Goal: Information Seeking & Learning: Check status

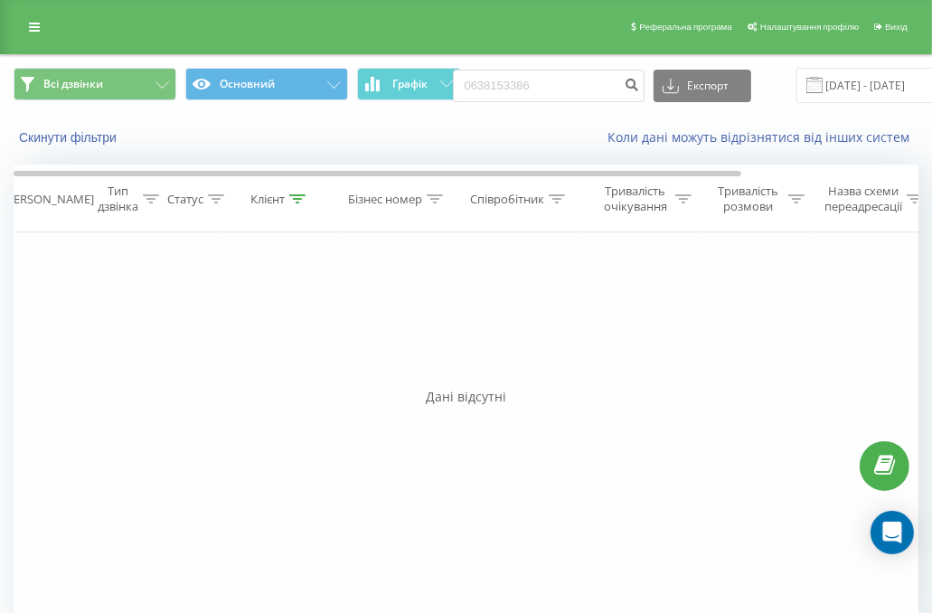
click at [559, 89] on input "0638153386" at bounding box center [549, 86] width 192 height 33
click at [545, 93] on input "(631917197" at bounding box center [549, 86] width 192 height 33
type input "(631917197"
click at [512, 93] on input "(631917197" at bounding box center [549, 86] width 192 height 33
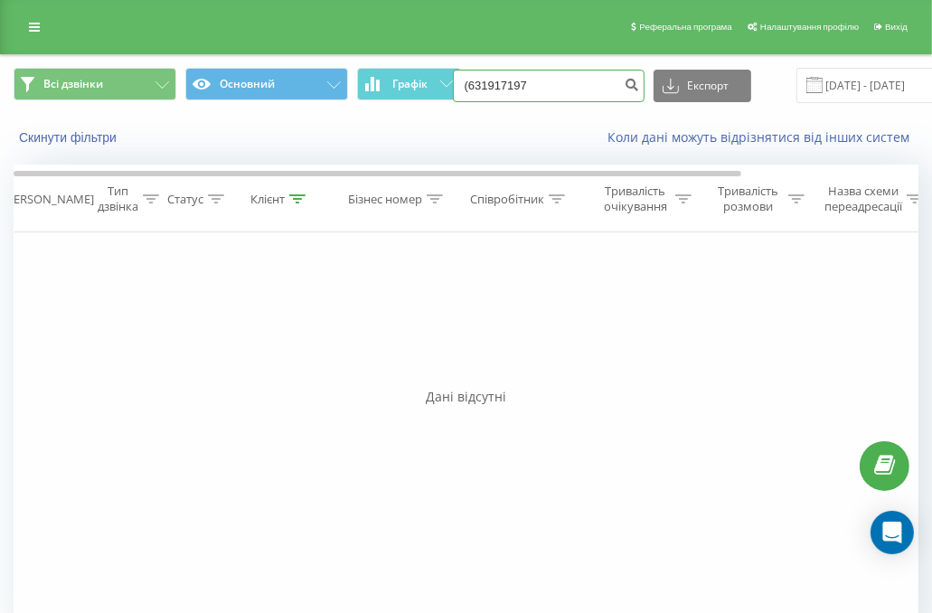
click at [512, 93] on input "(631917197" at bounding box center [549, 86] width 192 height 33
paste input "(063) 191 71"
type input "0631917197"
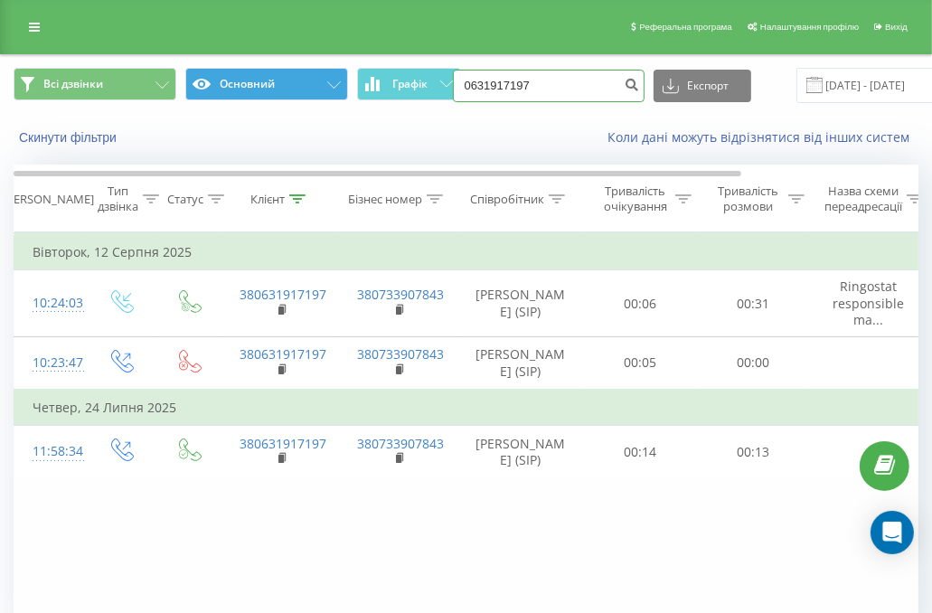
drag, startPoint x: 553, startPoint y: 80, endPoint x: 286, endPoint y: 99, distance: 268.2
click at [286, 99] on div "Всі дзвінки Основний Графік 0631917197 Експорт .csv .xls .xlsx [DATE] - [DATE]" at bounding box center [466, 85] width 905 height 35
paste input "[PHONE_NUMBER]"
type input "0938678343"
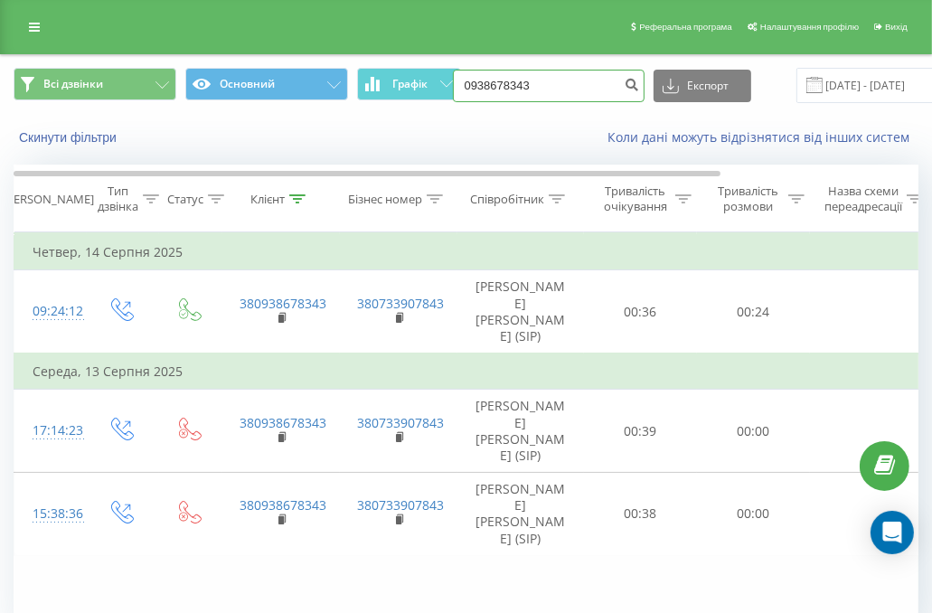
click at [527, 82] on input "0938678343" at bounding box center [549, 86] width 192 height 33
paste input "(097) 583 15 44"
type input "0975831544"
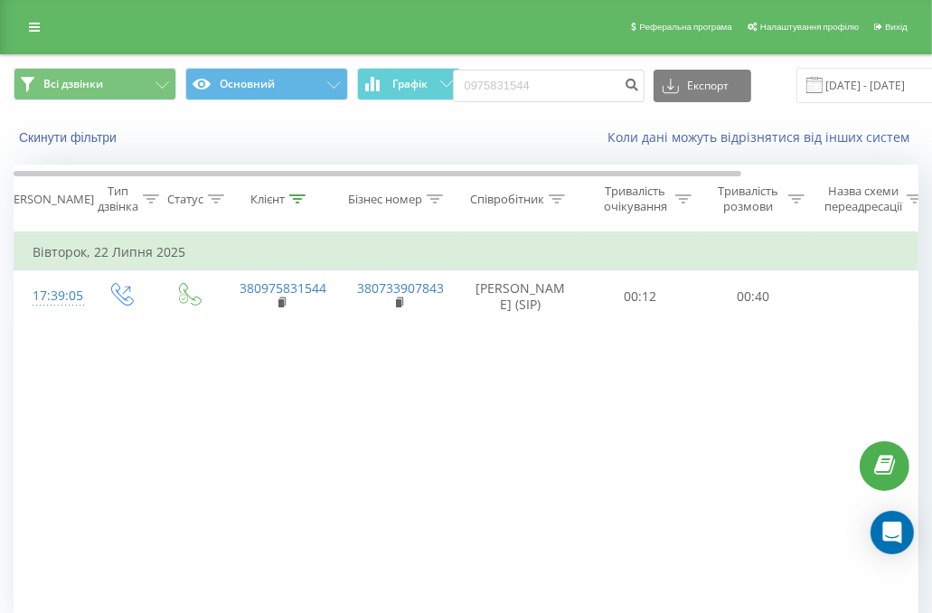
click at [570, 70] on form "0975831544" at bounding box center [549, 86] width 192 height 33
click at [570, 68] on div "0975831544 Експорт .csv .xls .xlsx 19.05.2025 - 19.08.2025" at bounding box center [734, 85] width 562 height 35
click at [558, 78] on input "0975831544" at bounding box center [549, 86] width 192 height 33
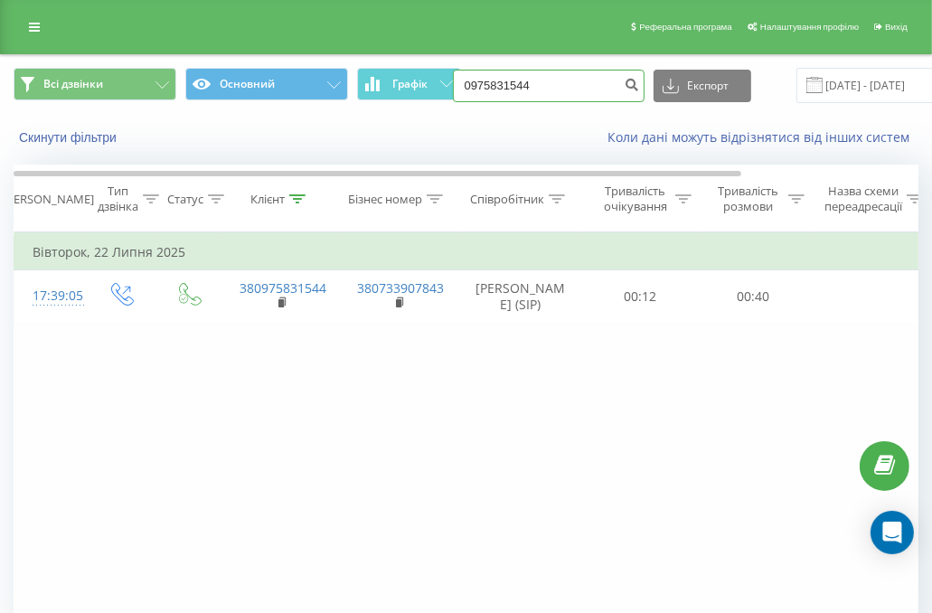
paste input "(097) 954 34 88"
type input "0979543488"
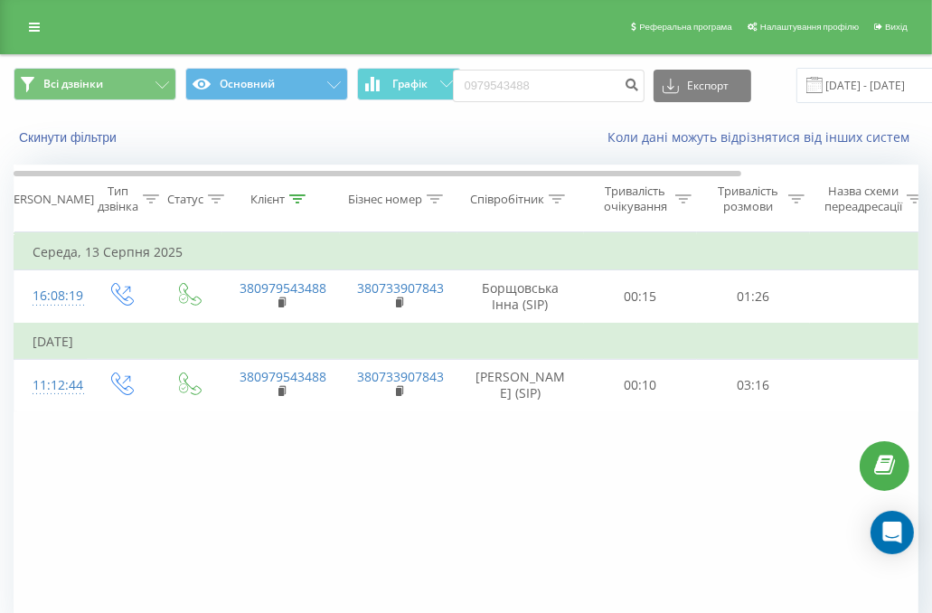
click at [108, 471] on div "Фільтрувати за умовою Дорівнює Введіть значення Скасувати OK Фільтрувати за умо…" at bounding box center [466, 435] width 905 height 407
click at [546, 89] on input "0979543488" at bounding box center [549, 86] width 192 height 33
paste input "(098) 151 11 50"
type input "0981511150"
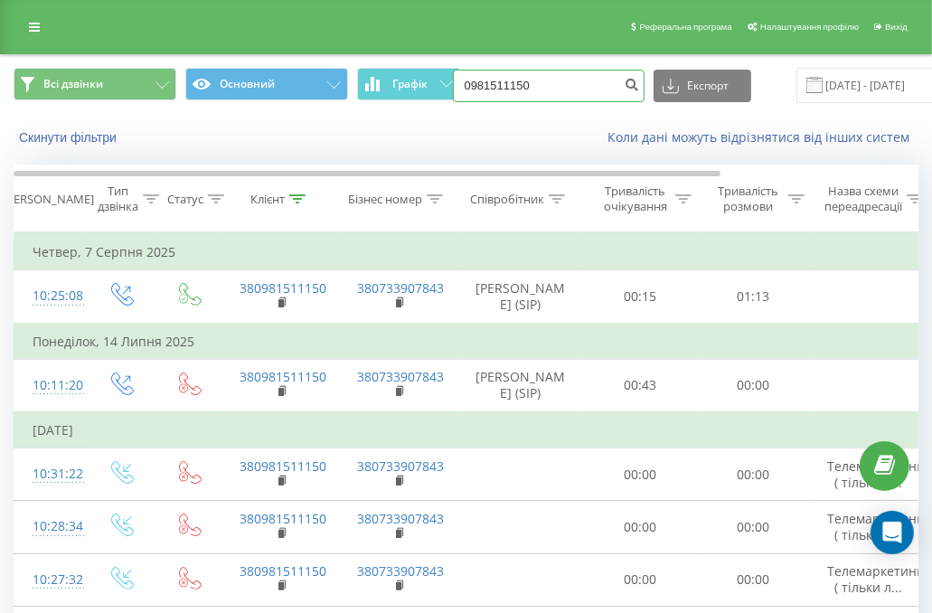
click at [540, 80] on input "0981511150" at bounding box center [549, 86] width 192 height 33
paste input "(098) 541 93 4"
type input "0985419340"
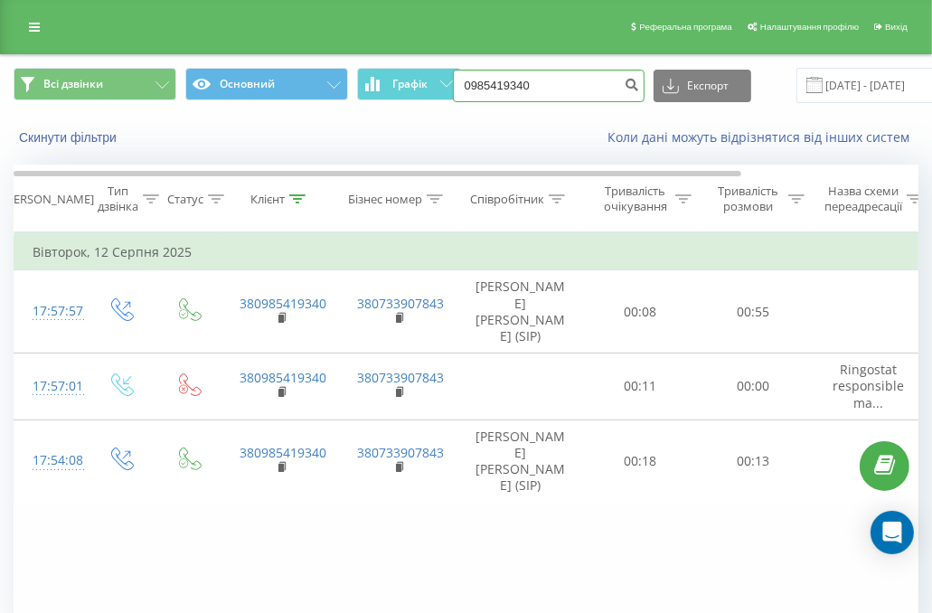
click at [512, 87] on input "0985419340" at bounding box center [549, 86] width 192 height 33
click at [513, 87] on input "0985419340" at bounding box center [549, 86] width 192 height 33
paste input "[PHONE_NUMBER]"
type input "0958403131"
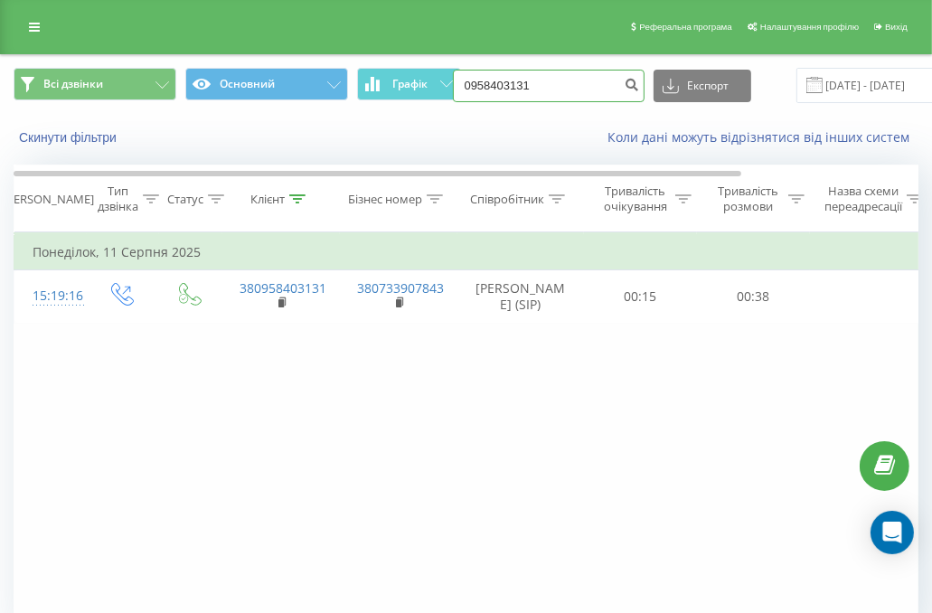
click at [535, 87] on input "0958403131" at bounding box center [549, 86] width 192 height 33
paste input "(050) 164 75 9"
type input "0501647591"
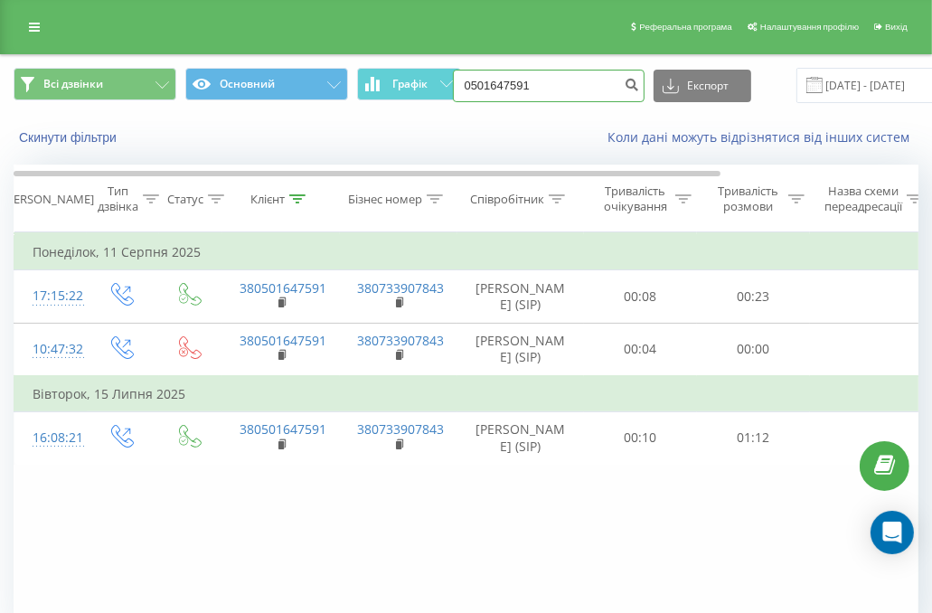
click at [534, 96] on input "0501647591" at bounding box center [549, 86] width 192 height 33
paste input "(096) 739 97 28"
type input "0967399728"
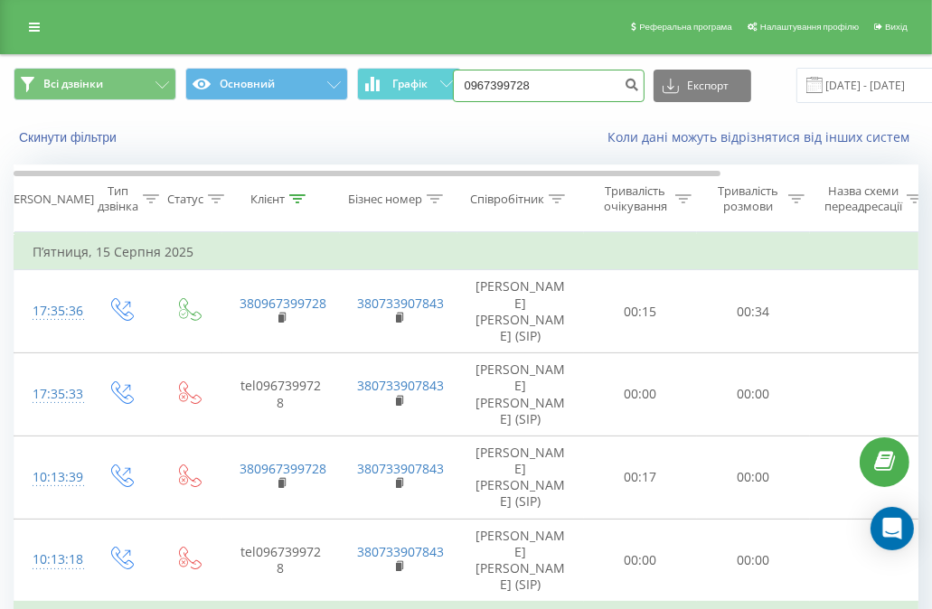
click at [554, 77] on input "0967399728" at bounding box center [549, 86] width 192 height 33
paste input "(067) 709 44 35"
type input "0677094435"
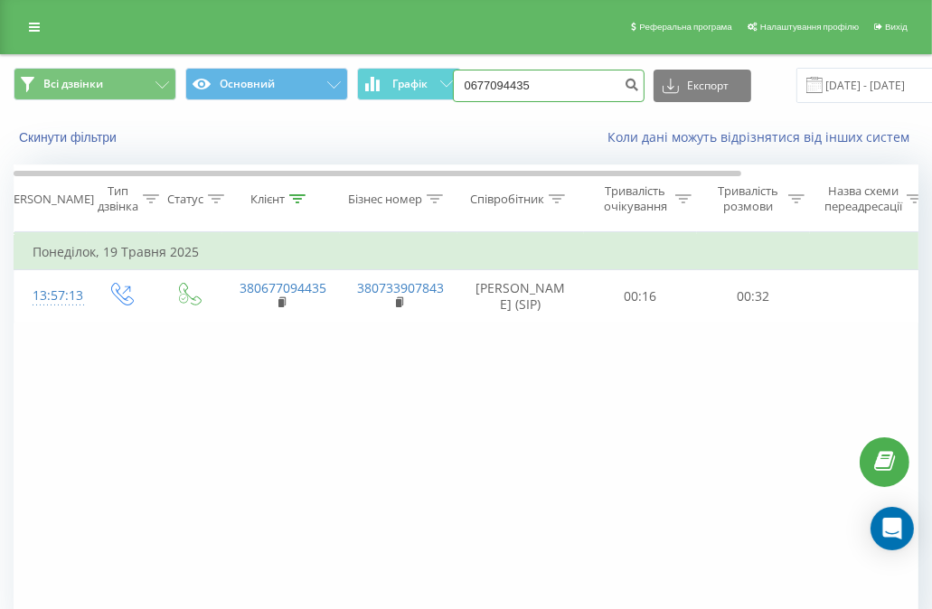
click at [550, 83] on input "0677094435" at bounding box center [549, 86] width 192 height 33
paste input "[PHONE_NUMBER]"
type input "0934532866"
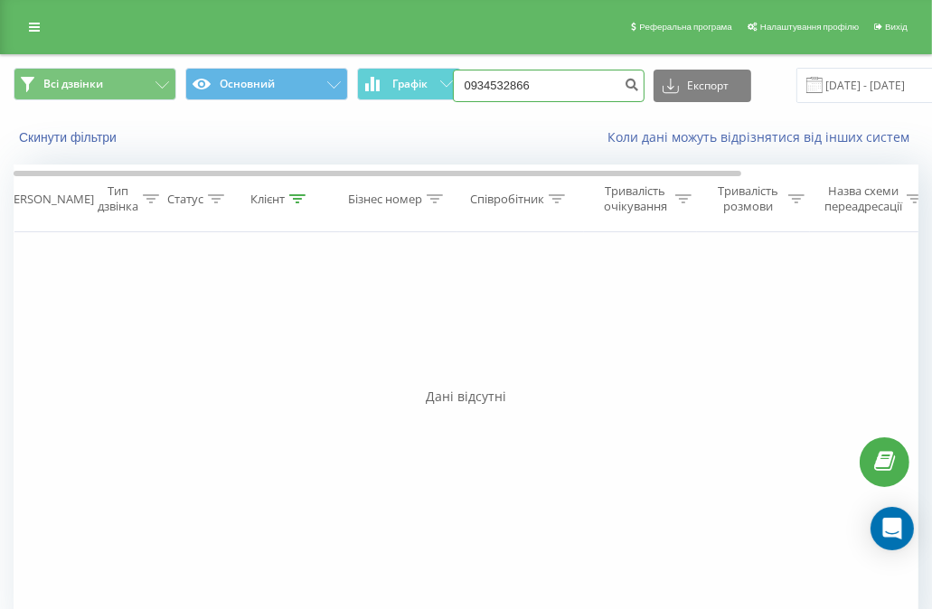
click at [551, 74] on input "0934532866" at bounding box center [549, 86] width 192 height 33
paste input "(093) 388 69 52"
type input "0933886952"
click at [539, 85] on input "0933886952" at bounding box center [549, 86] width 192 height 33
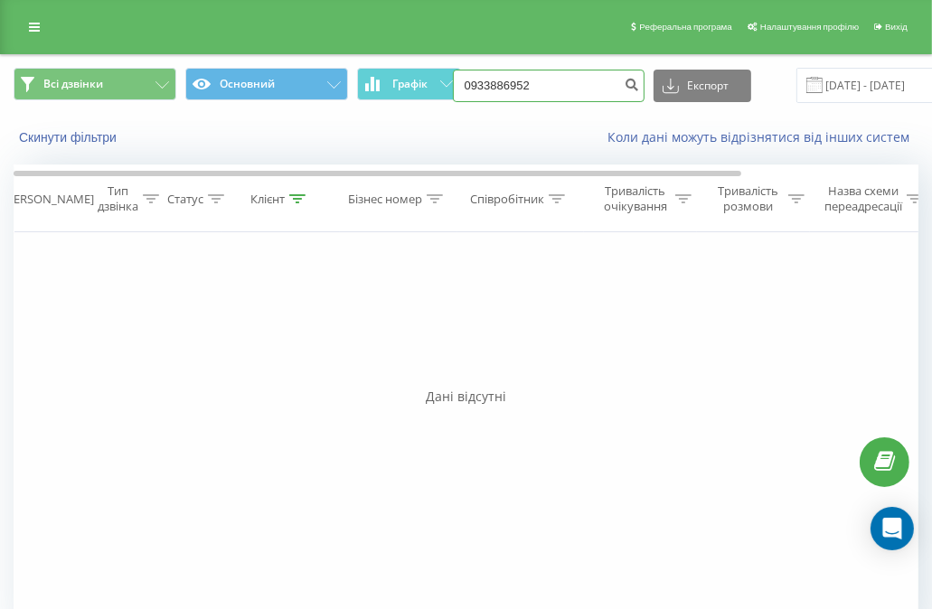
click at [538, 85] on input "0933886952" at bounding box center [549, 86] width 192 height 33
paste input "(096) 827 00 19"
type input "0968270019"
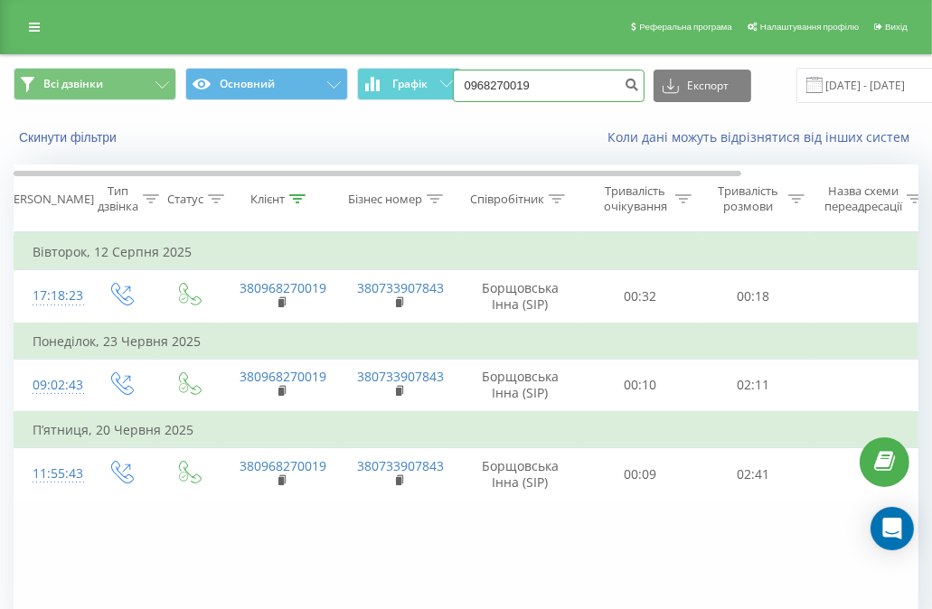
click at [535, 83] on input "0968270019" at bounding box center [549, 86] width 192 height 33
paste input "(050) 874 11 85"
type input "0508741185"
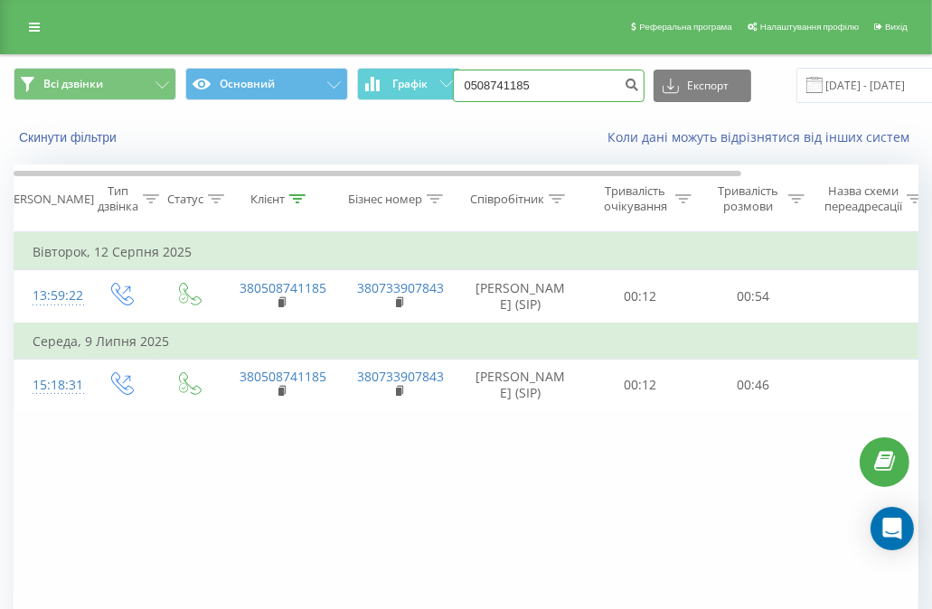
click at [553, 85] on input "0508741185" at bounding box center [549, 86] width 192 height 33
paste input "(098) 261 06 91"
type input "0982610691"
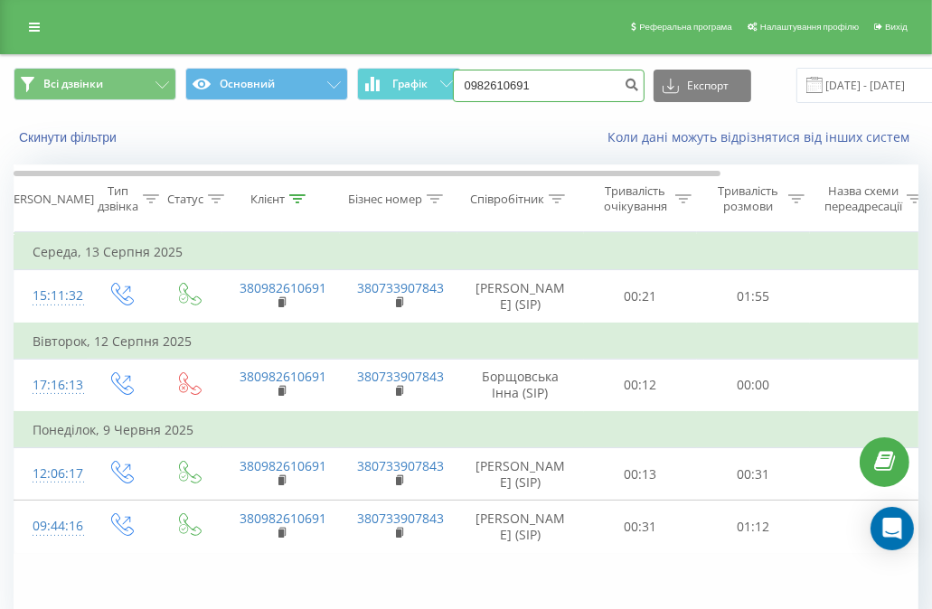
click at [551, 80] on input "0982610691" at bounding box center [549, 86] width 192 height 33
paste input "[PHONE_NUMBER]"
type input "0671569202"
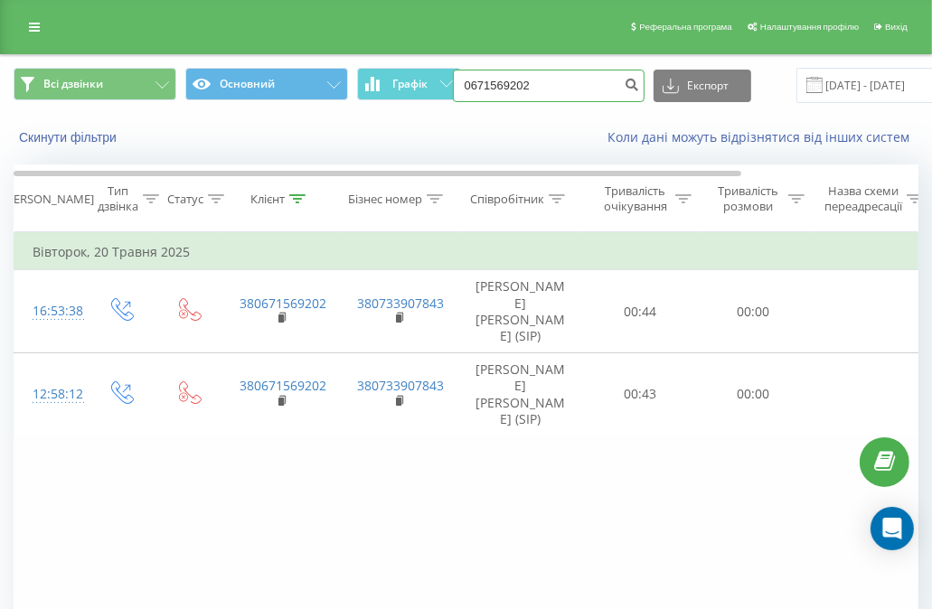
click at [515, 86] on input "0671569202" at bounding box center [549, 86] width 192 height 33
paste input "(097) 322 14 26"
type input "0973221426"
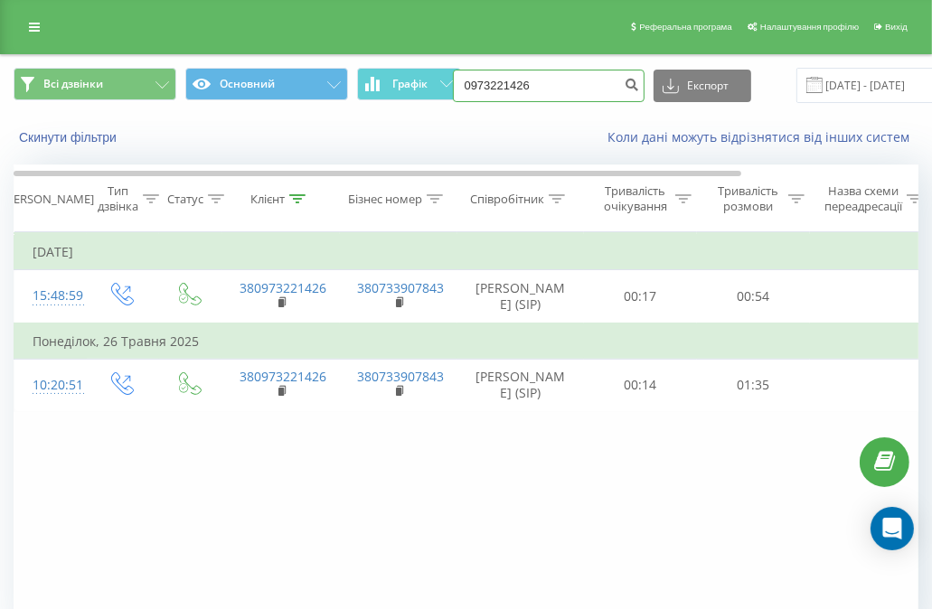
click at [573, 88] on input "0973221426" at bounding box center [549, 86] width 192 height 33
paste input "(066) 181 02 97"
type input "0661810297"
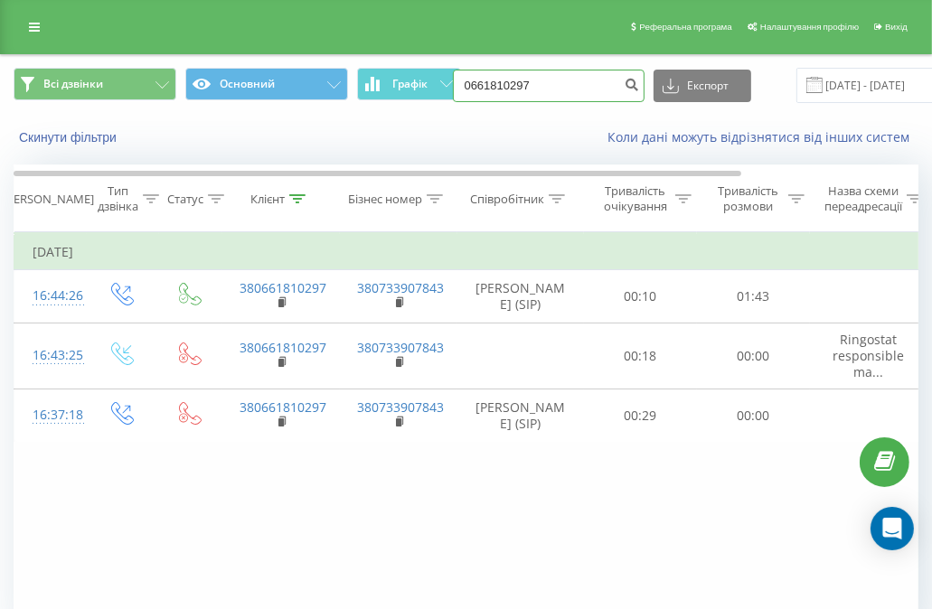
click at [535, 80] on input "0661810297" at bounding box center [549, 86] width 192 height 33
paste input "(098) 172 82 70"
type input "0981728270"
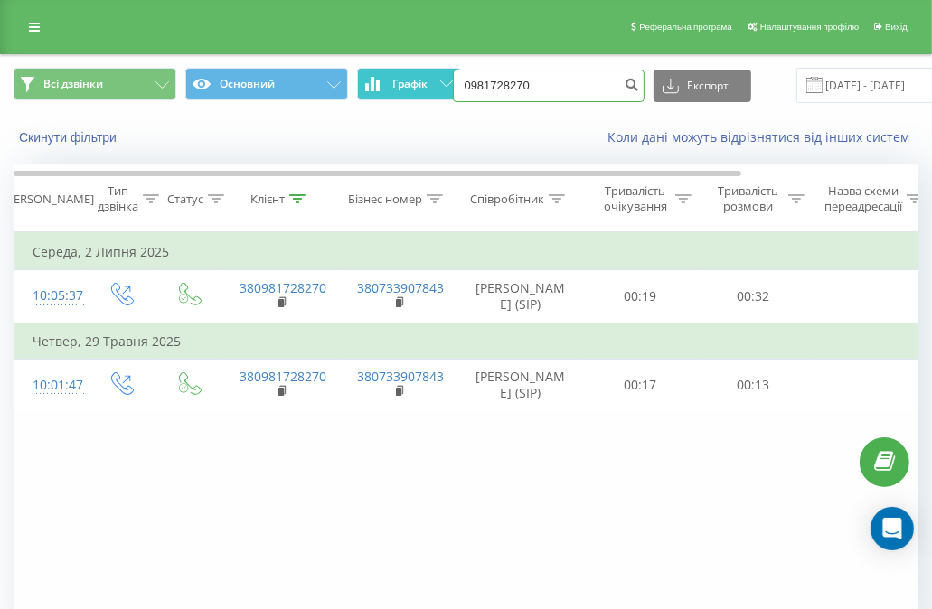
drag, startPoint x: 569, startPoint y: 88, endPoint x: 371, endPoint y: 88, distance: 198.8
click at [371, 88] on div "Всі дзвінки Основний Графік 0981728270 Експорт .csv .xls .xlsx 19.05.2025 - 19.…" at bounding box center [466, 85] width 905 height 35
paste input "(098) 966 72 47"
type input "0989667247"
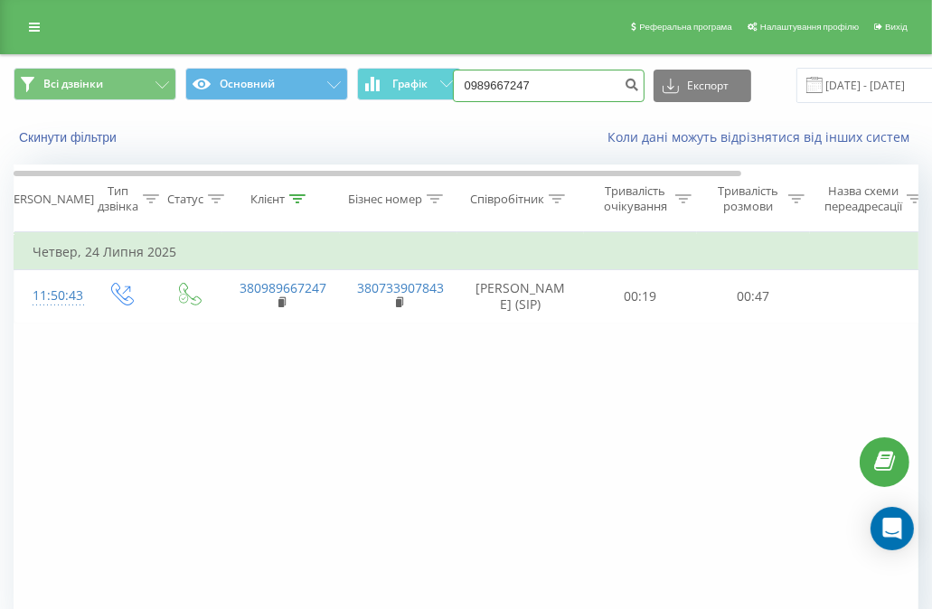
drag, startPoint x: 551, startPoint y: 78, endPoint x: 386, endPoint y: 43, distance: 168.9
click at [386, 43] on div "Реферальна програма Налаштування профілю Вихід Всі дзвінки Основний Графік 0989…" at bounding box center [466, 353] width 932 height 707
paste input "(097) 970 01 60"
type input "0979700160"
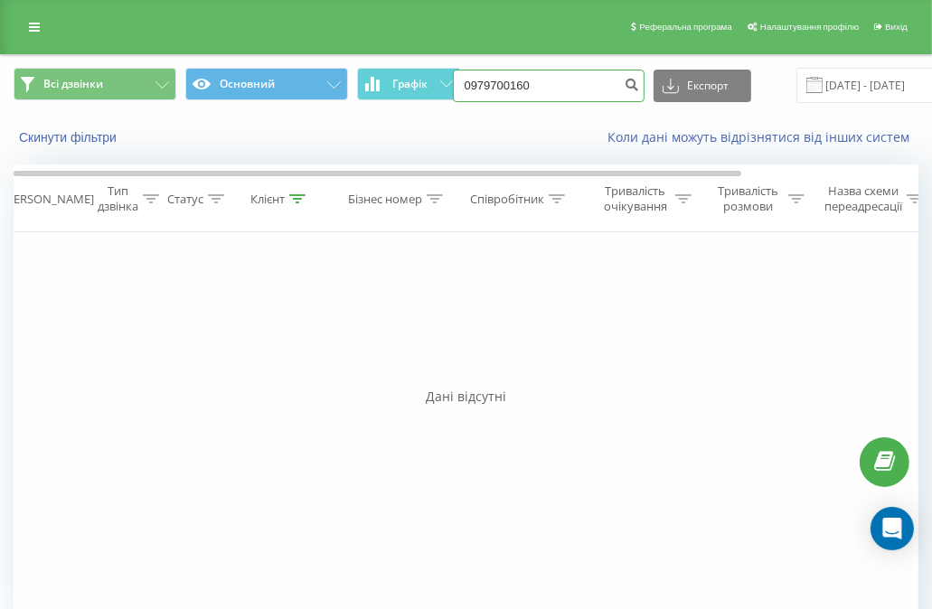
click at [550, 96] on input "0979700160" at bounding box center [549, 86] width 192 height 33
paste input "(097) 413 01 55"
type input "0974130155"
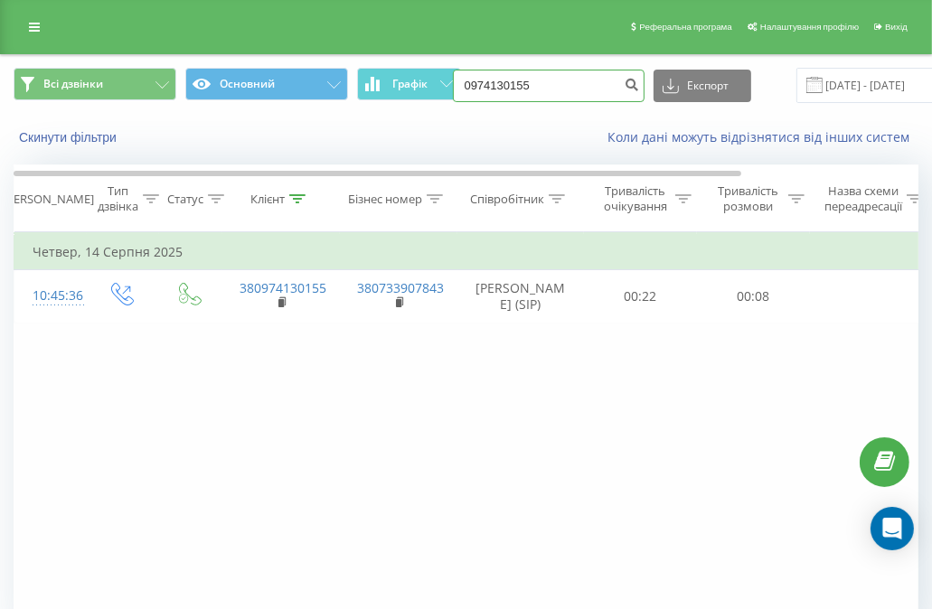
click at [566, 86] on input "0974130155" at bounding box center [549, 86] width 192 height 33
paste input "(067) 607 99 6"
type input "0676079965"
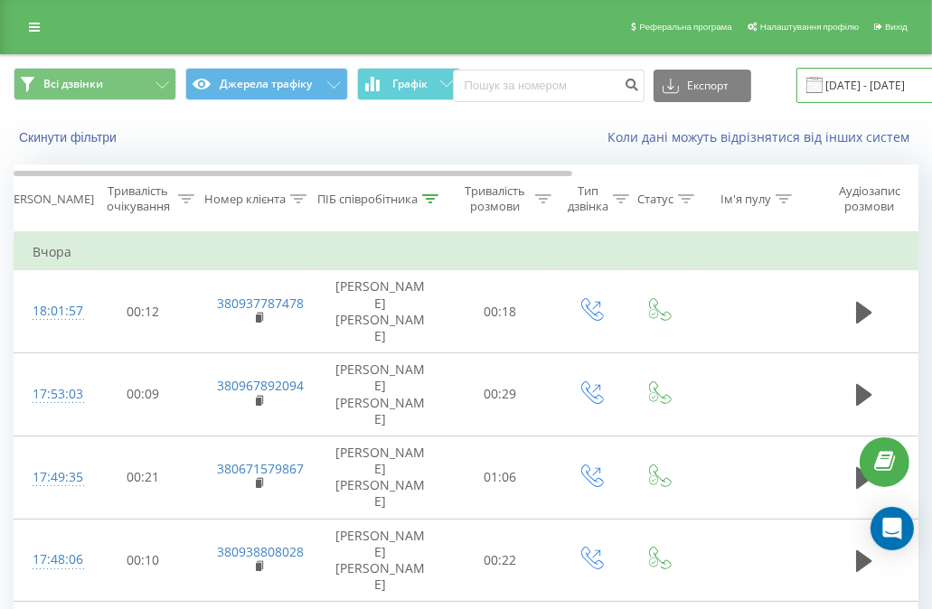
click at [819, 75] on input "[DATE] - [DATE]" at bounding box center [905, 85] width 219 height 35
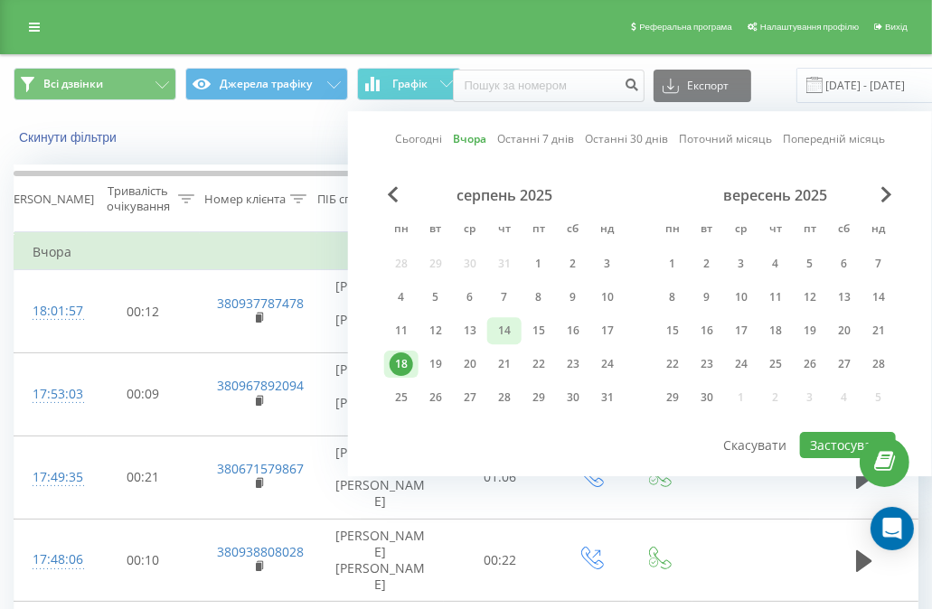
click at [517, 325] on div "14" at bounding box center [504, 330] width 34 height 27
click at [846, 447] on button "Застосувати" at bounding box center [848, 445] width 96 height 26
type input "14.08.2025 - 14.08.2025"
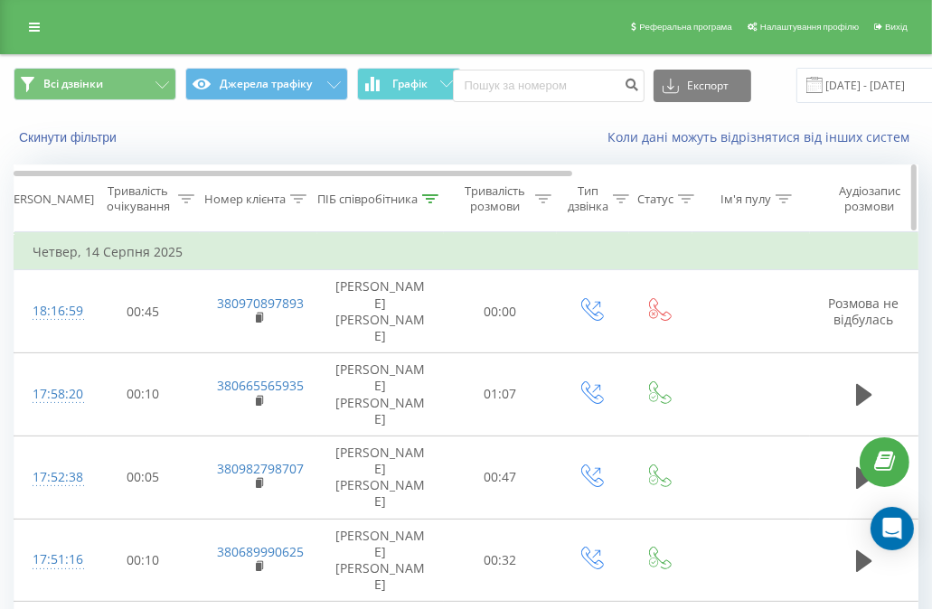
click at [427, 200] on icon at bounding box center [430, 198] width 16 height 9
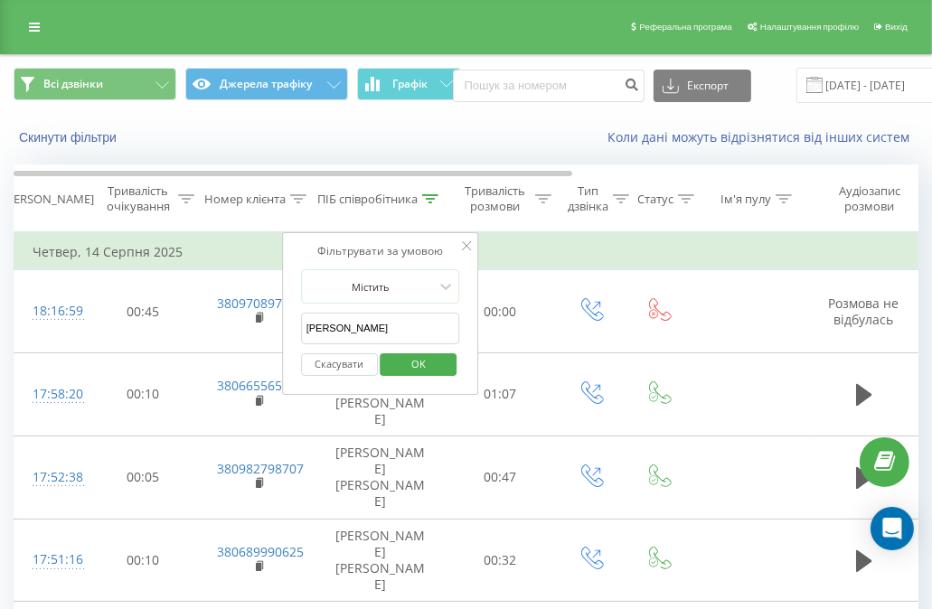
click at [380, 324] on input "кліменко" at bounding box center [380, 329] width 159 height 32
click at [407, 368] on span "OK" at bounding box center [418, 364] width 51 height 28
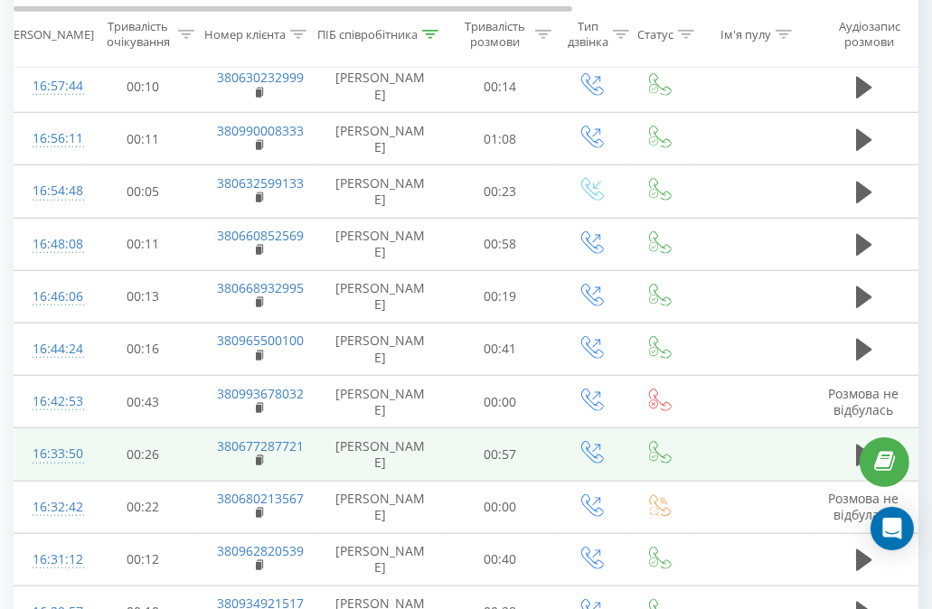
scroll to position [1038, 0]
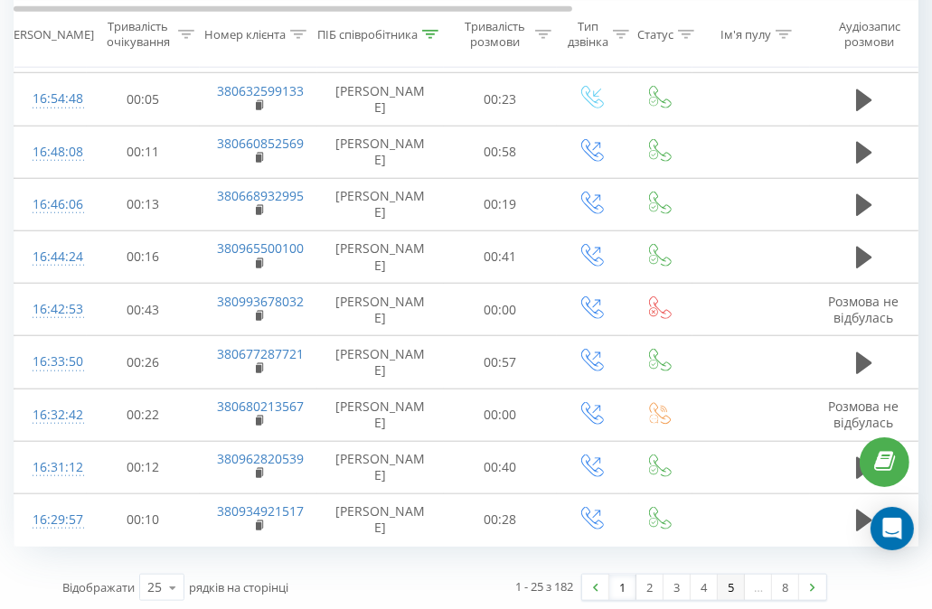
click at [728, 577] on link "5" at bounding box center [731, 587] width 27 height 25
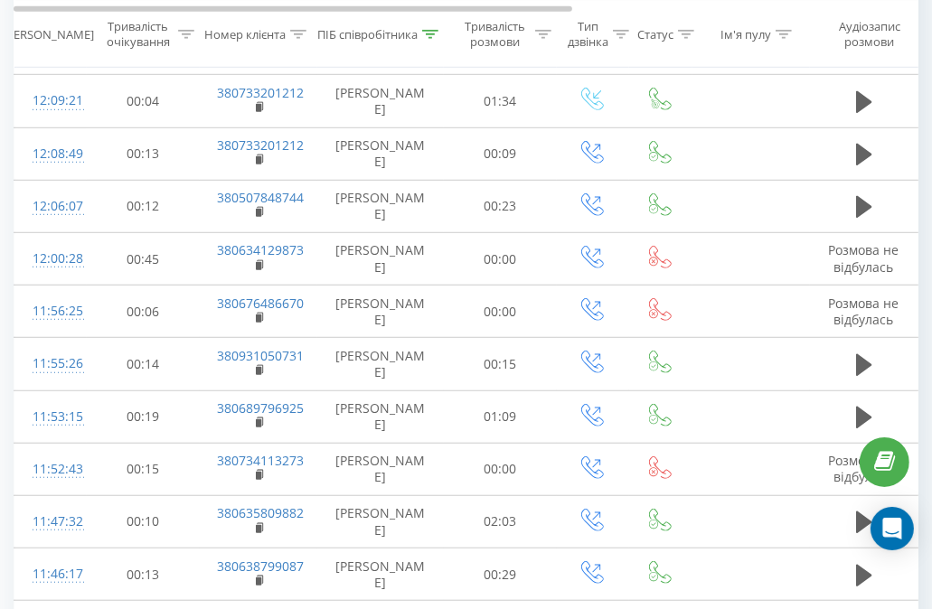
scroll to position [1038, 0]
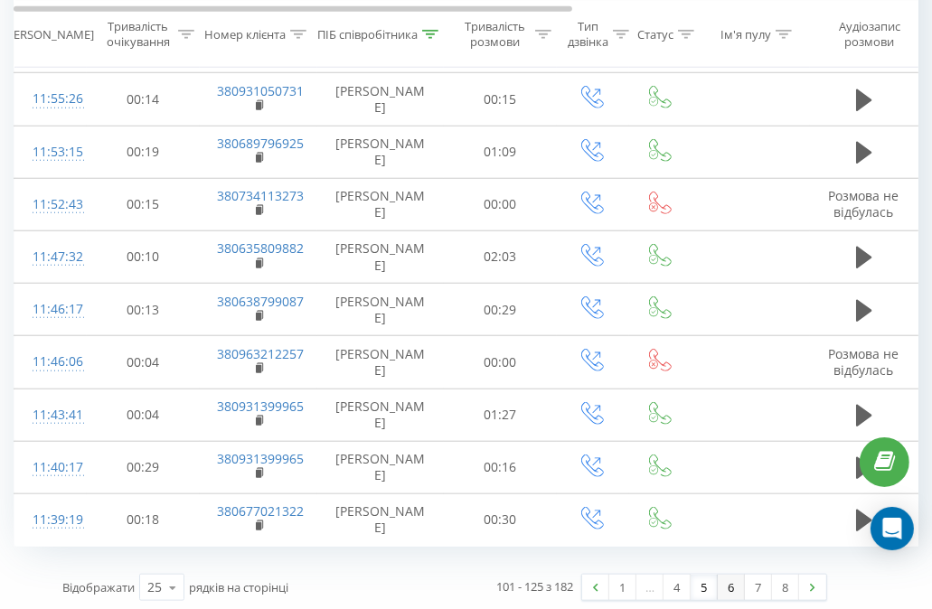
click at [741, 575] on link "6" at bounding box center [731, 587] width 27 height 25
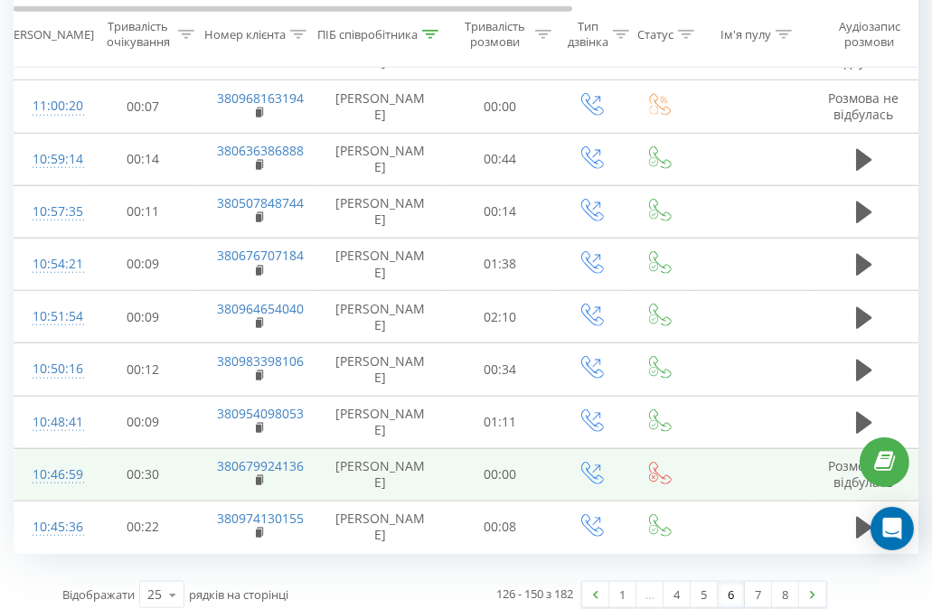
scroll to position [1038, 0]
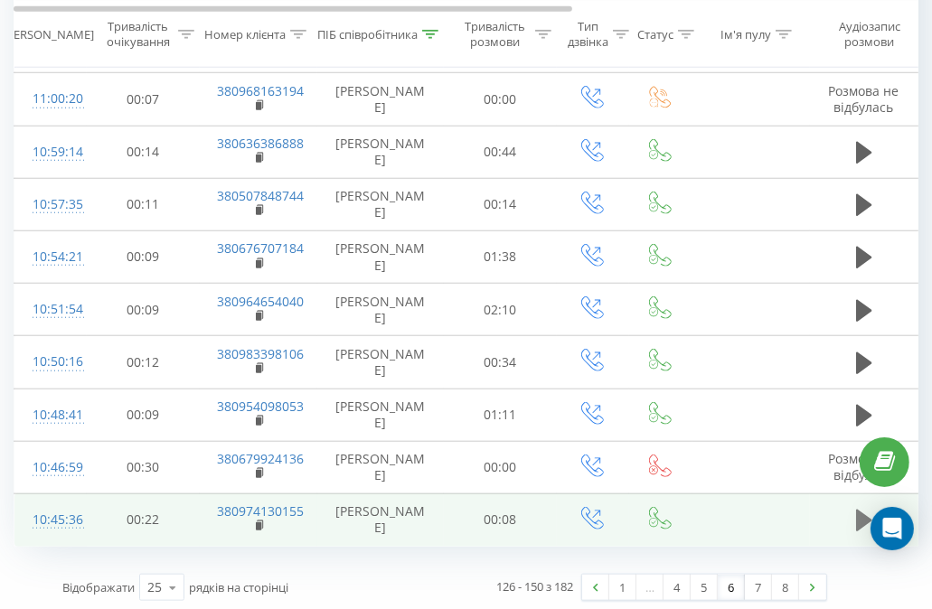
click at [857, 521] on icon at bounding box center [864, 521] width 16 height 22
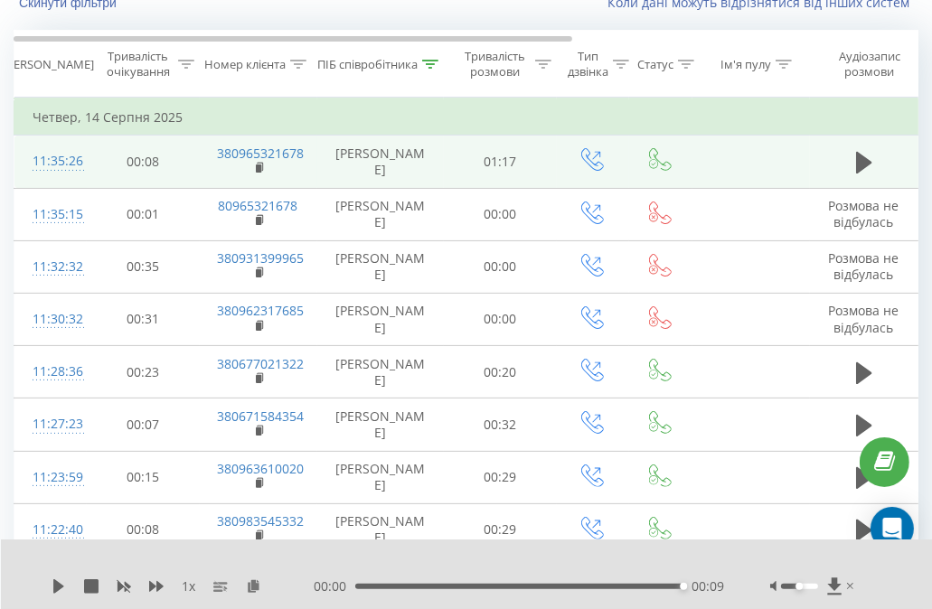
scroll to position [0, 0]
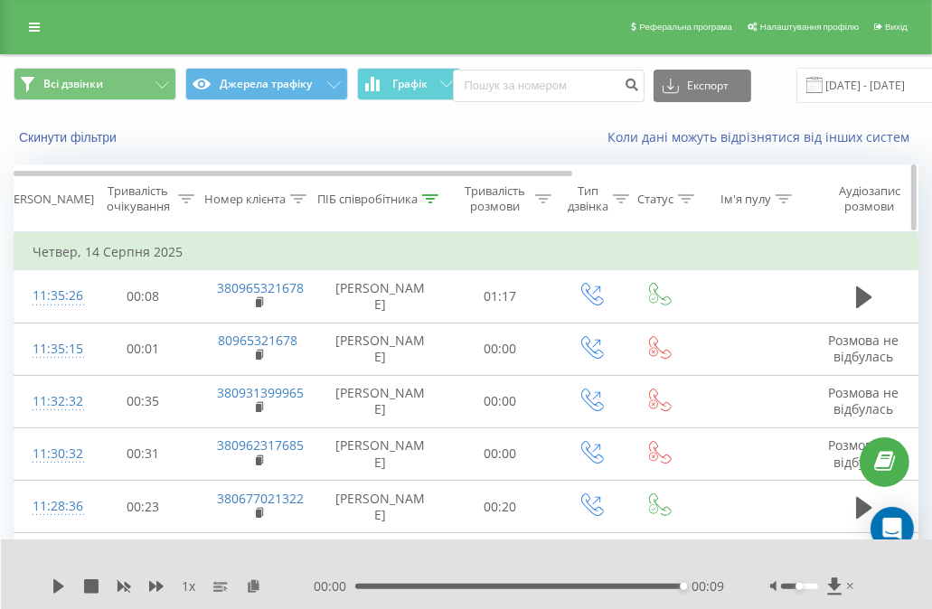
click at [418, 205] on div "ПІБ співробітника" at bounding box center [377, 199] width 121 height 15
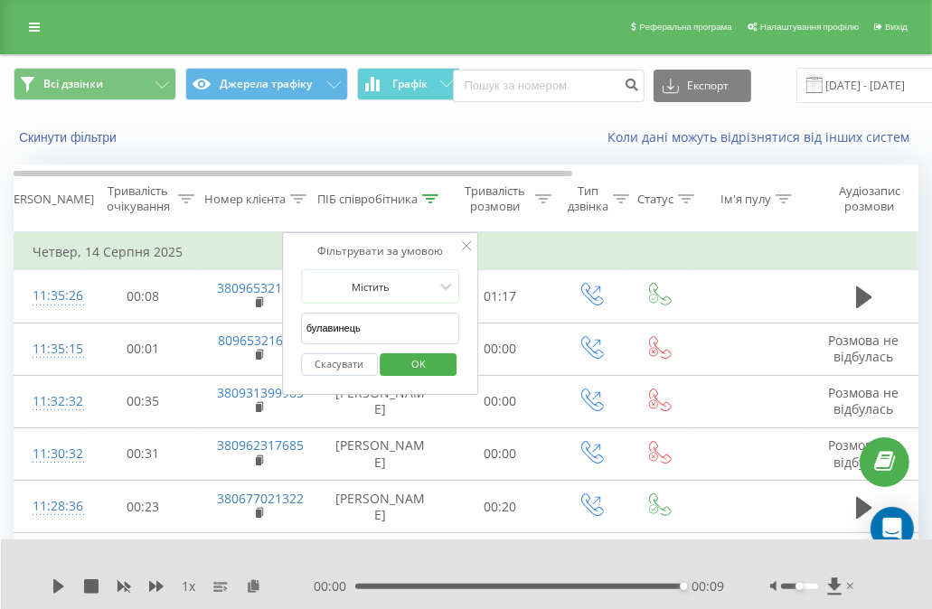
click at [376, 318] on input "булавинець" at bounding box center [380, 329] width 159 height 32
type input "кліменко"
click at [402, 371] on span "OK" at bounding box center [418, 364] width 51 height 28
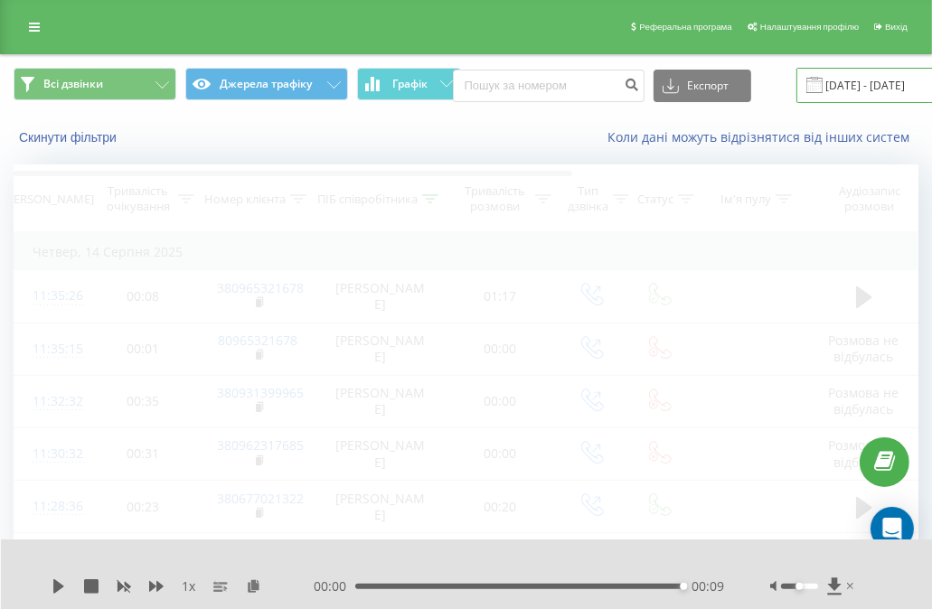
click at [851, 82] on input "14.08.2025 - 14.08.2025" at bounding box center [905, 85] width 219 height 35
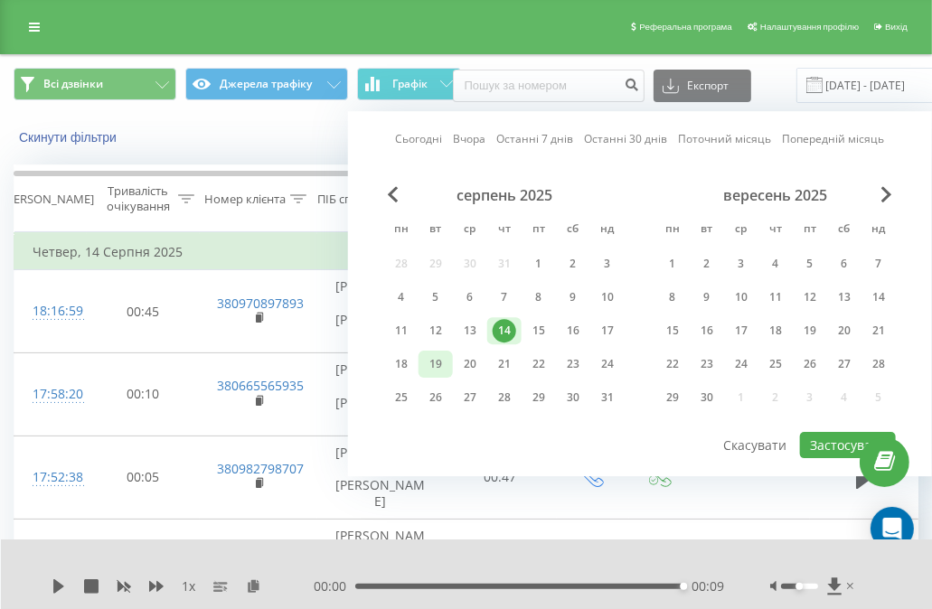
click at [422, 365] on div "19" at bounding box center [435, 364] width 34 height 27
click at [799, 430] on div "Сьогодні Вчора Останні 7 днів Останні 30 днів Поточний місяць Попередній місяць…" at bounding box center [640, 293] width 584 height 365
click at [815, 438] on button "Застосувати" at bounding box center [848, 445] width 96 height 26
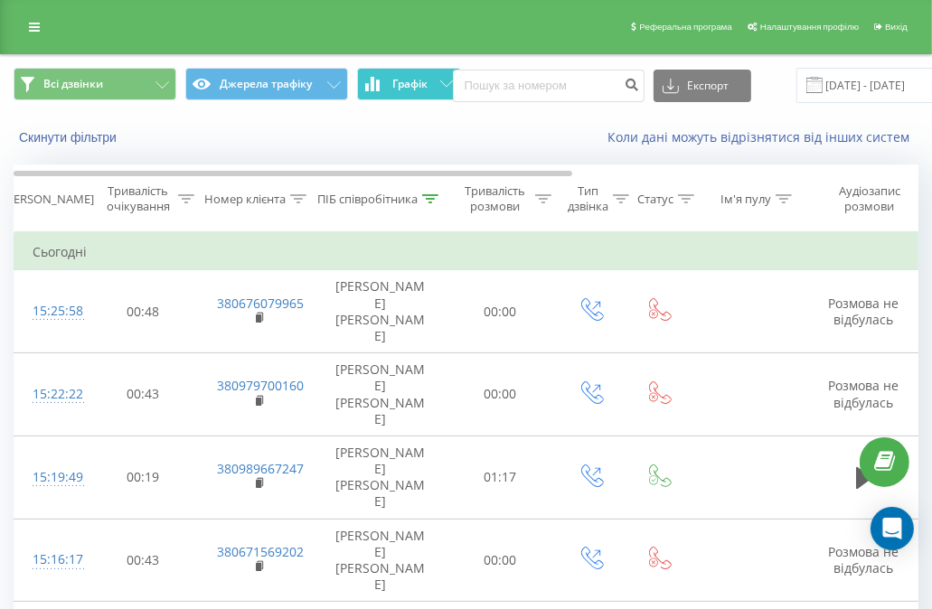
click at [390, 86] on button "Графік" at bounding box center [409, 84] width 104 height 33
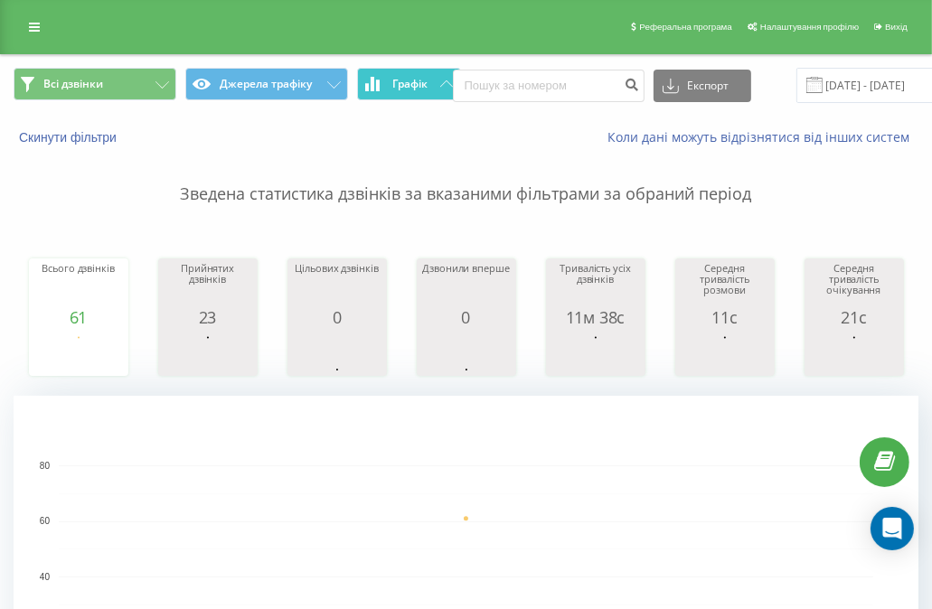
click at [390, 87] on button "Графік" at bounding box center [409, 84] width 104 height 33
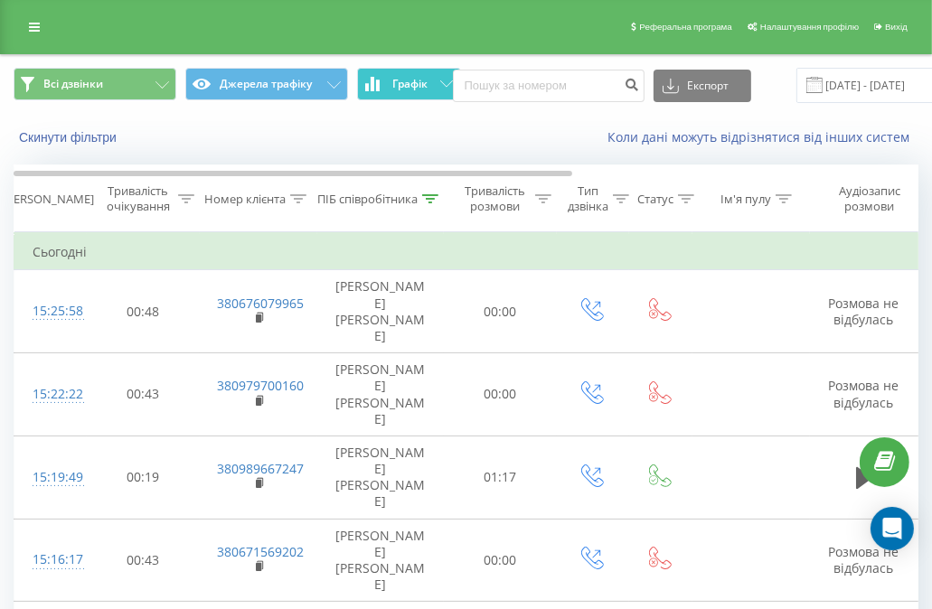
click at [399, 86] on span "Графік" at bounding box center [409, 84] width 35 height 13
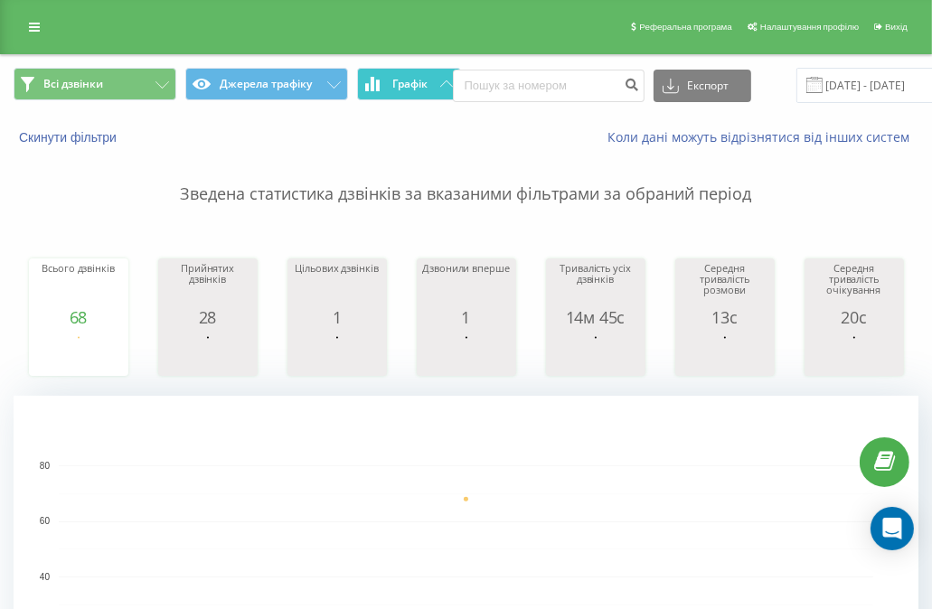
click at [400, 88] on span "Графік" at bounding box center [409, 84] width 35 height 13
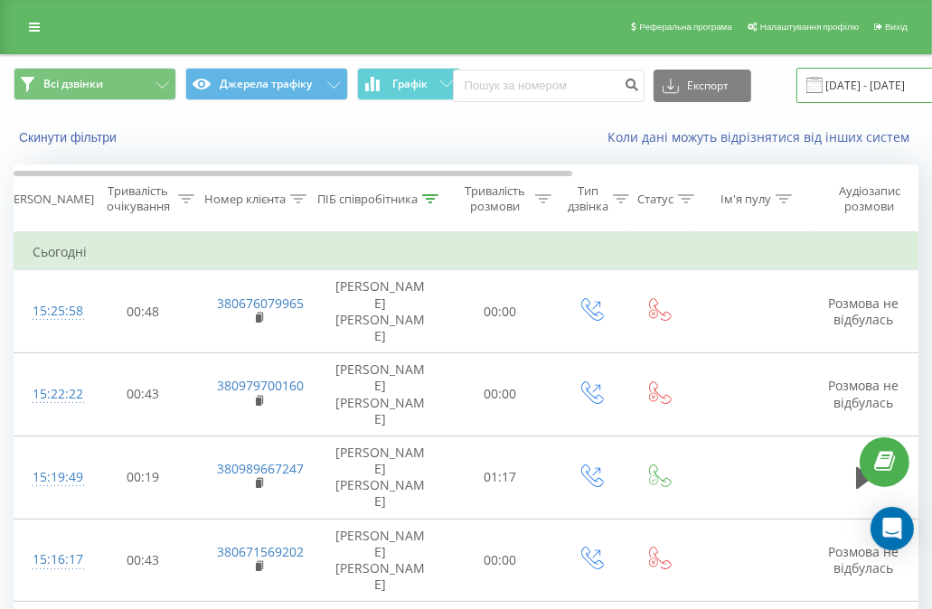
click at [868, 97] on input "19.08.2025 - 19.08.2025" at bounding box center [905, 85] width 219 height 35
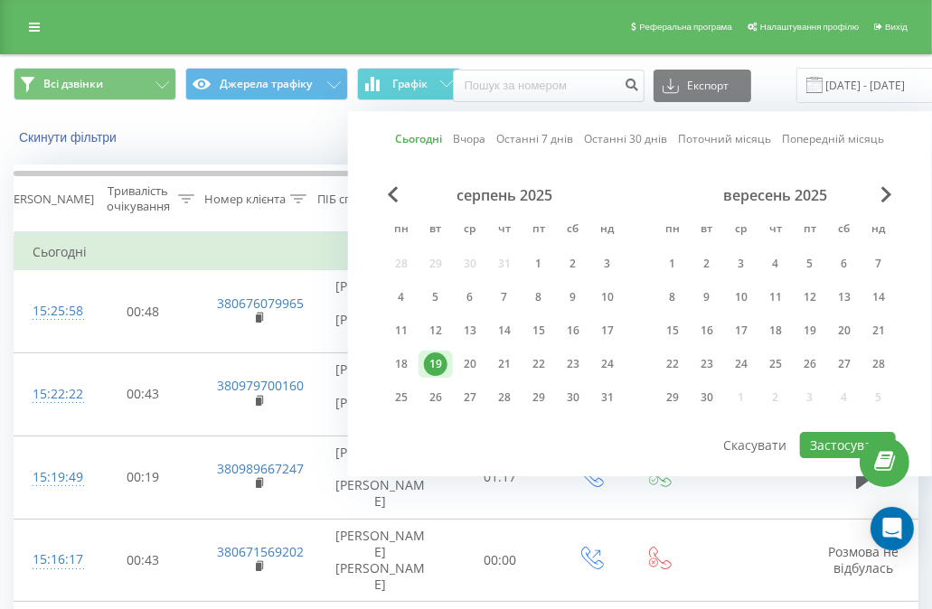
click at [377, 192] on div "Сьогодні Вчора Останні 7 днів Останні 30 днів Поточний місяць Попередній місяць…" at bounding box center [640, 293] width 584 height 365
click at [394, 194] on span "Previous Month" at bounding box center [393, 194] width 11 height 16
click at [437, 369] on div "22" at bounding box center [435, 363] width 23 height 23
click at [807, 437] on button "Застосувати" at bounding box center [848, 445] width 96 height 26
type input "22.07.2025 - 22.07.2025"
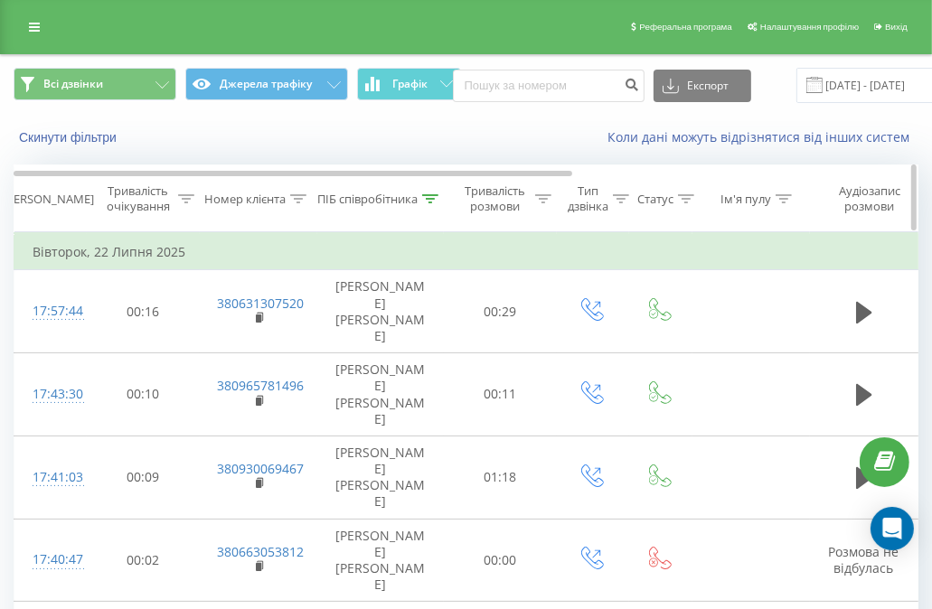
click at [432, 199] on icon at bounding box center [430, 198] width 16 height 9
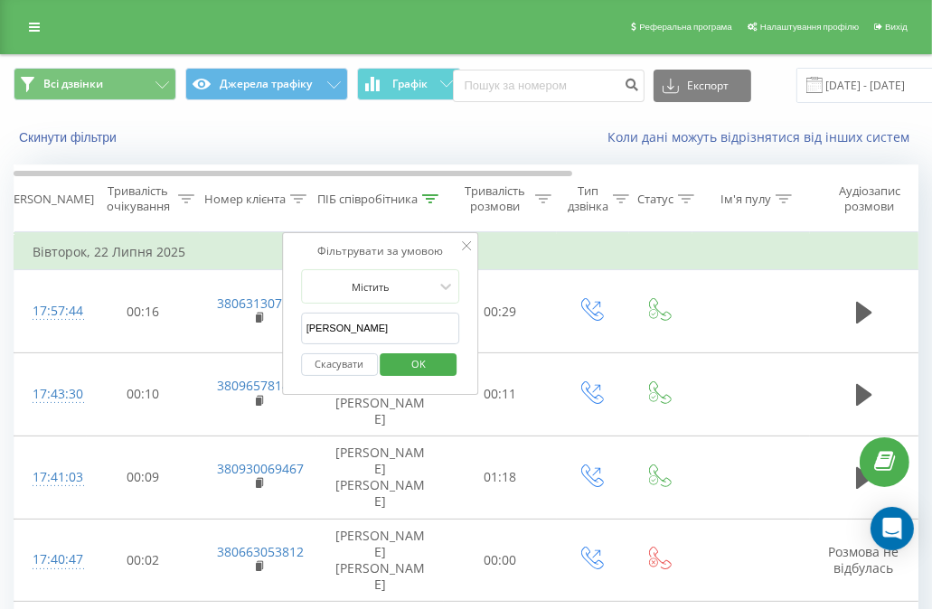
click at [407, 317] on input "кліменко" at bounding box center [380, 329] width 159 height 32
click at [418, 357] on span "OK" at bounding box center [418, 364] width 51 height 28
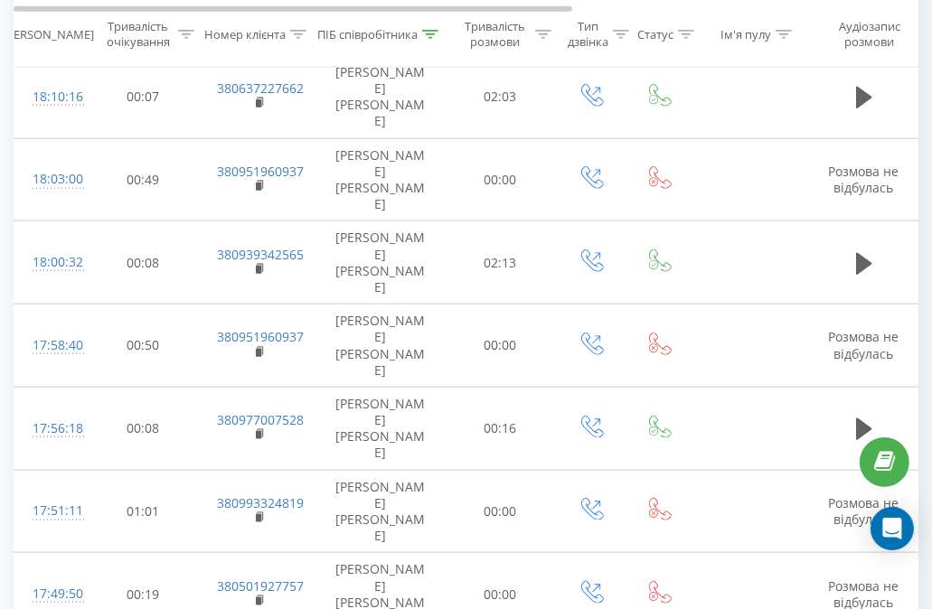
scroll to position [1386, 0]
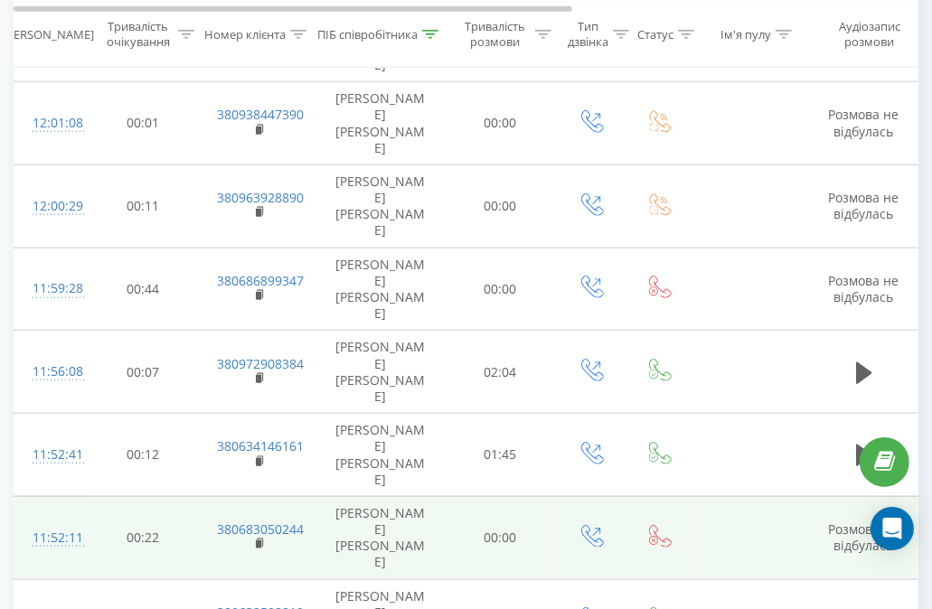
scroll to position [1294, 0]
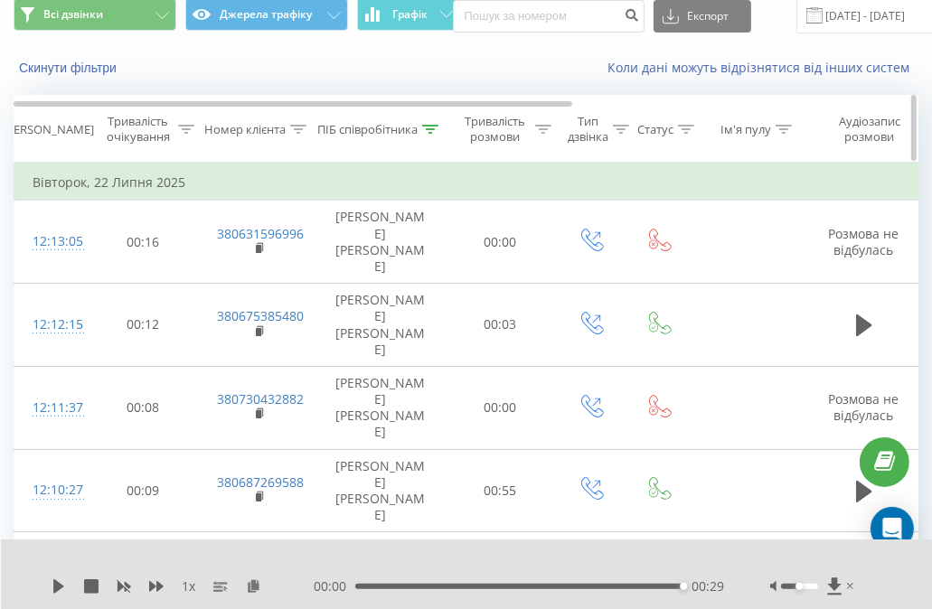
scroll to position [0, 0]
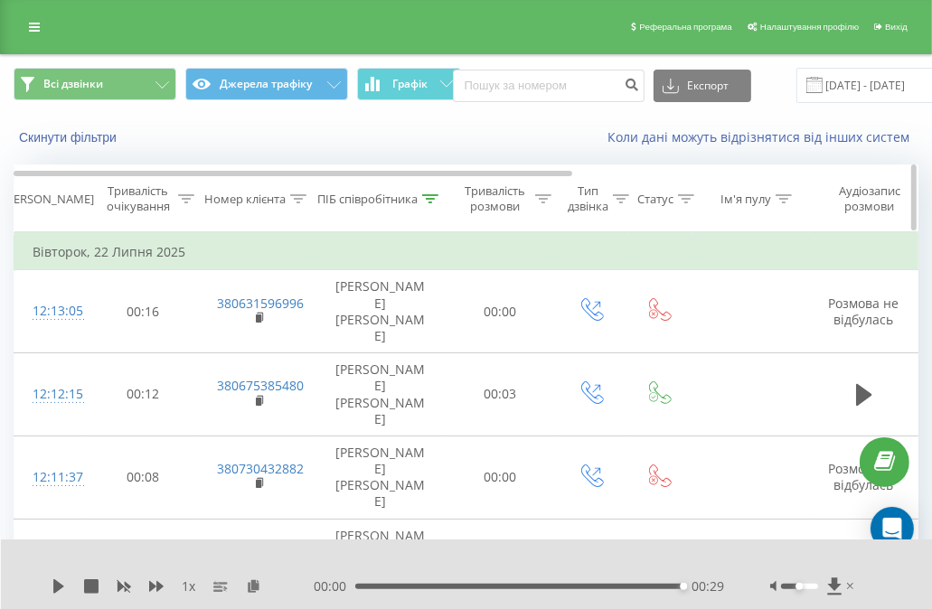
click at [434, 197] on icon at bounding box center [430, 198] width 16 height 9
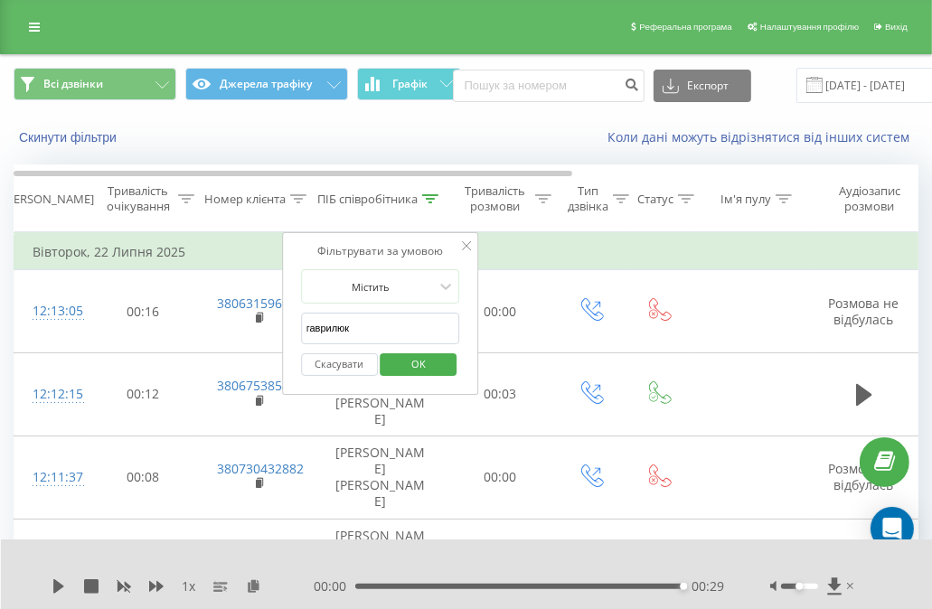
click at [409, 332] on input "гаврилюк" at bounding box center [380, 329] width 159 height 32
click at [388, 330] on input "клыменко" at bounding box center [380, 329] width 159 height 32
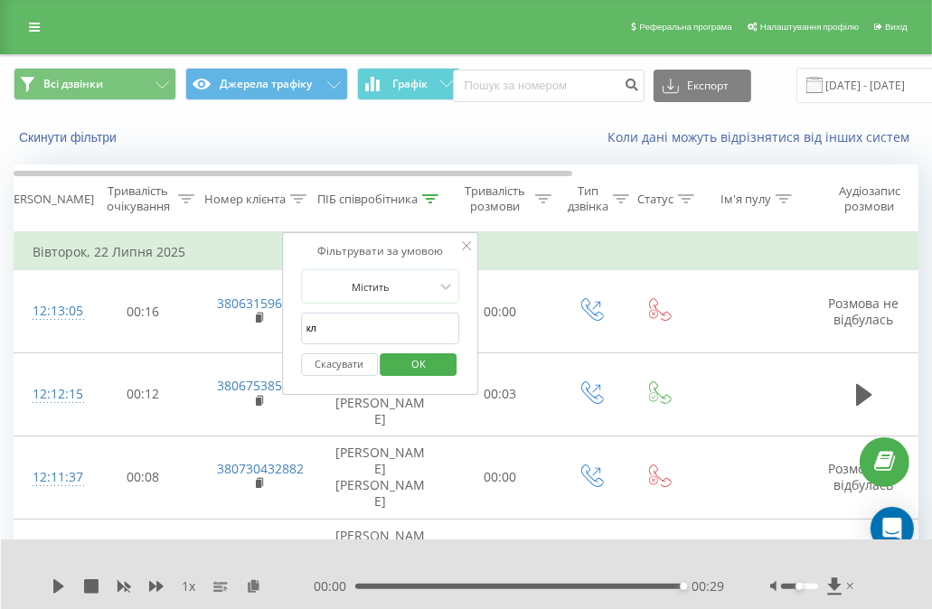
type input "кліменко"
click at [408, 364] on span "OK" at bounding box center [418, 364] width 51 height 28
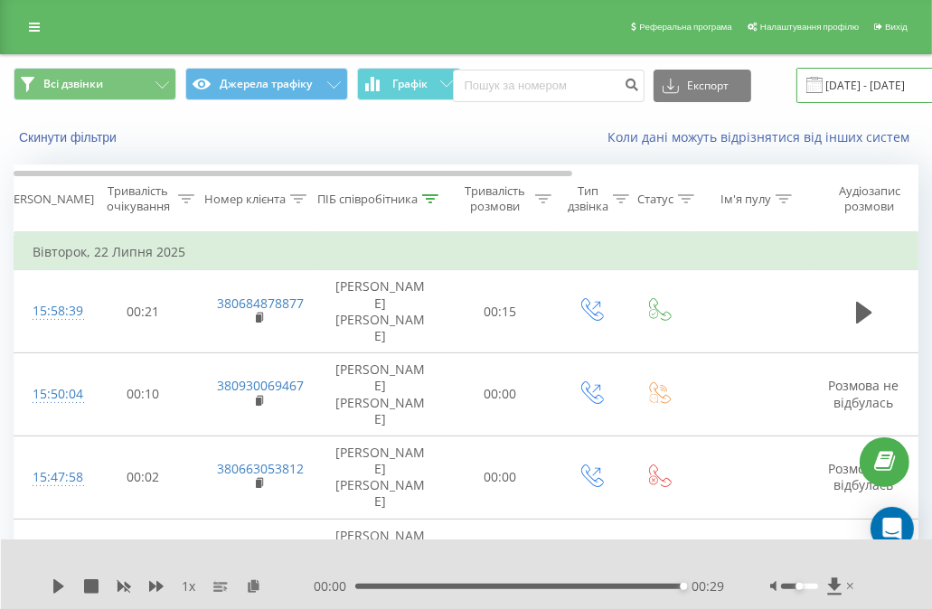
click at [844, 86] on input "22.07.2025 - 22.07.2025" at bounding box center [905, 85] width 219 height 35
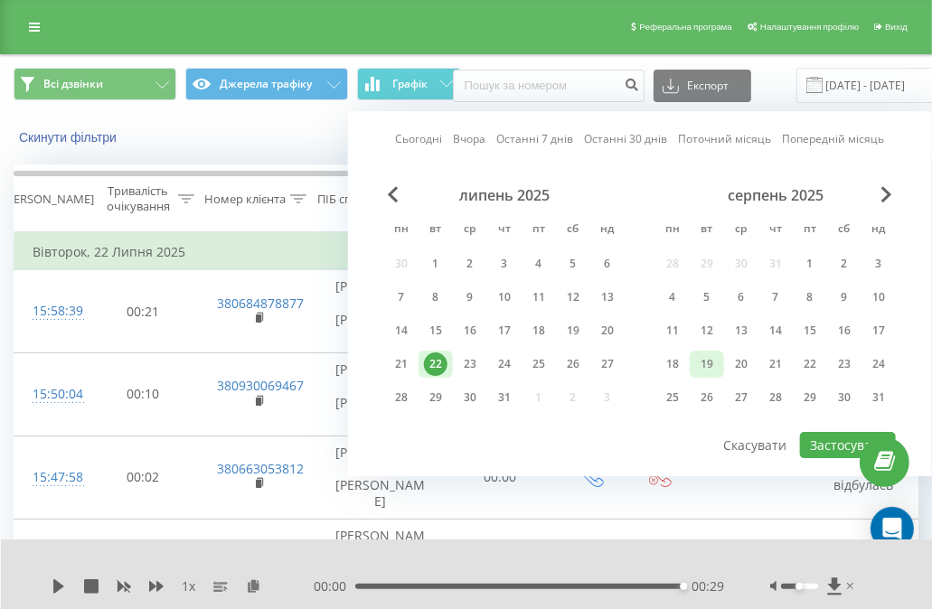
click at [719, 362] on div "19" at bounding box center [707, 364] width 34 height 27
click at [850, 433] on button "Застосувати" at bounding box center [848, 445] width 96 height 26
type input "19.08.2025 - 19.08.2025"
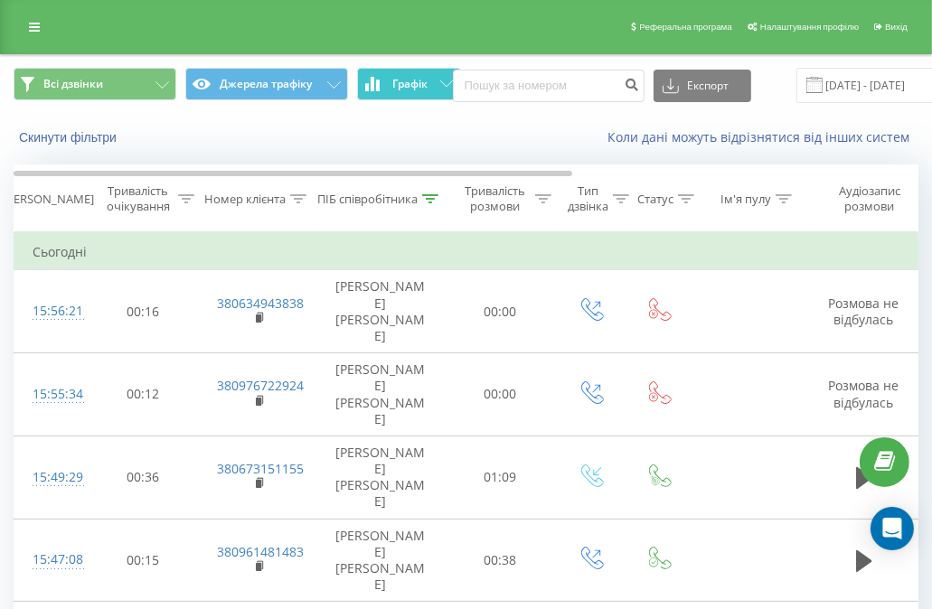
click at [381, 97] on button "Графік" at bounding box center [409, 84] width 104 height 33
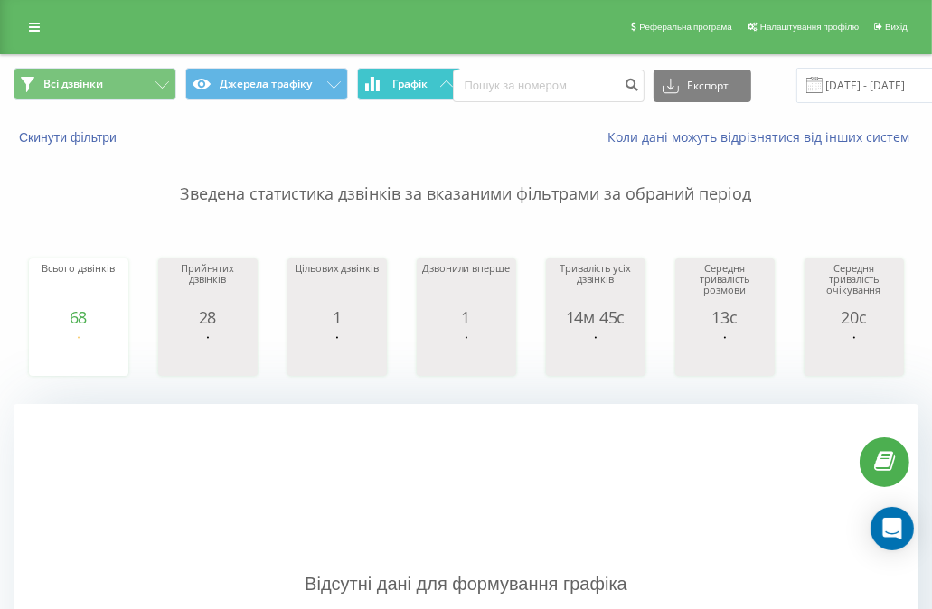
click at [383, 86] on button "Графік" at bounding box center [409, 84] width 104 height 33
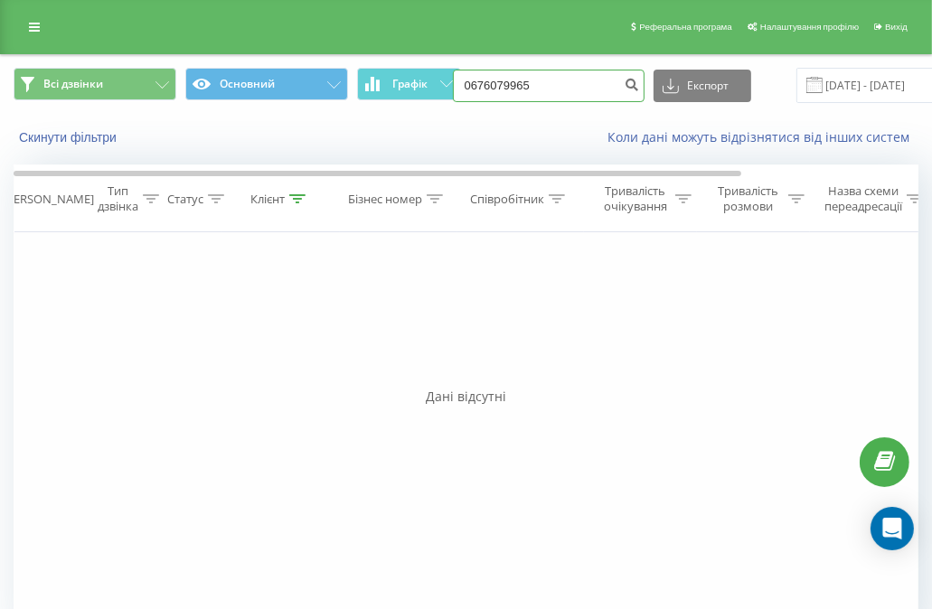
click at [566, 80] on input "0676079965" at bounding box center [549, 86] width 192 height 33
paste input "(097) 227 57 00"
type input "0972275700"
click at [559, 82] on input "0972275700" at bounding box center [549, 86] width 192 height 33
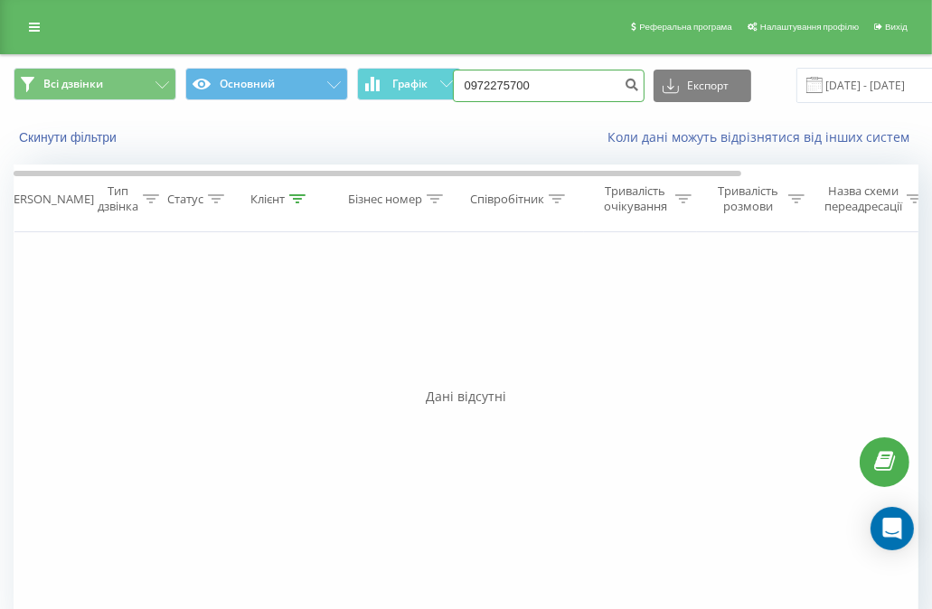
click at [559, 81] on input "0972275700" at bounding box center [549, 86] width 192 height 33
paste input "[PHONE_NUMBER]"
type input "0667139499"
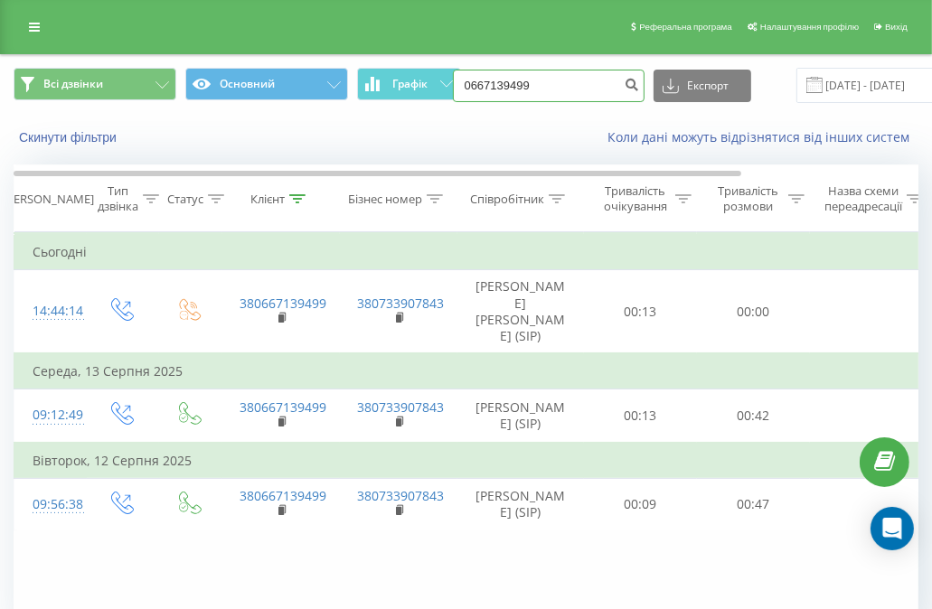
click at [535, 100] on input "0667139499" at bounding box center [549, 86] width 192 height 33
paste input "(067) 309 16 78"
type input "0673091678"
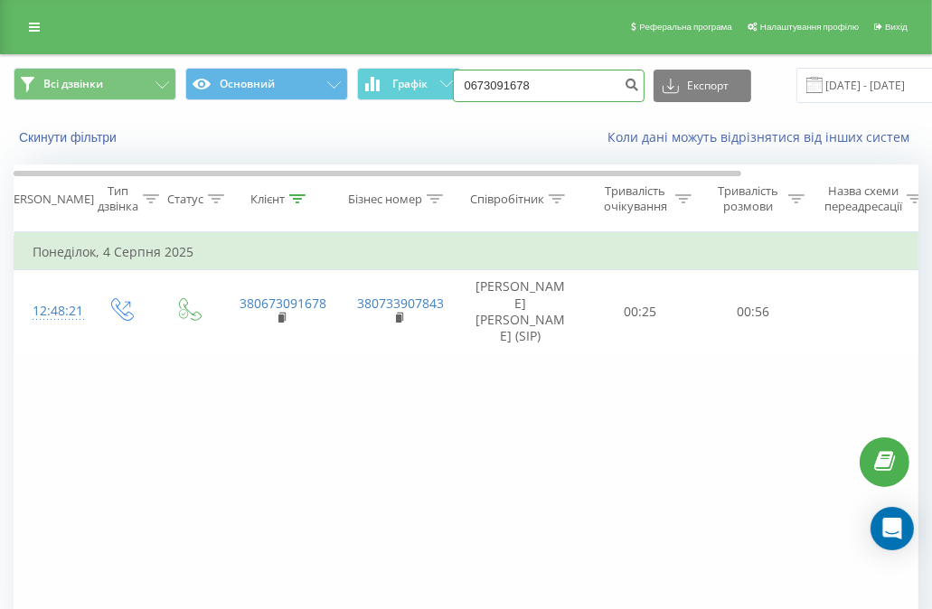
click at [550, 80] on input "0673091678" at bounding box center [549, 86] width 192 height 33
paste input "(063) 119 16 6"
type input "0631191668"
click at [568, 73] on input "0631191668" at bounding box center [549, 86] width 192 height 33
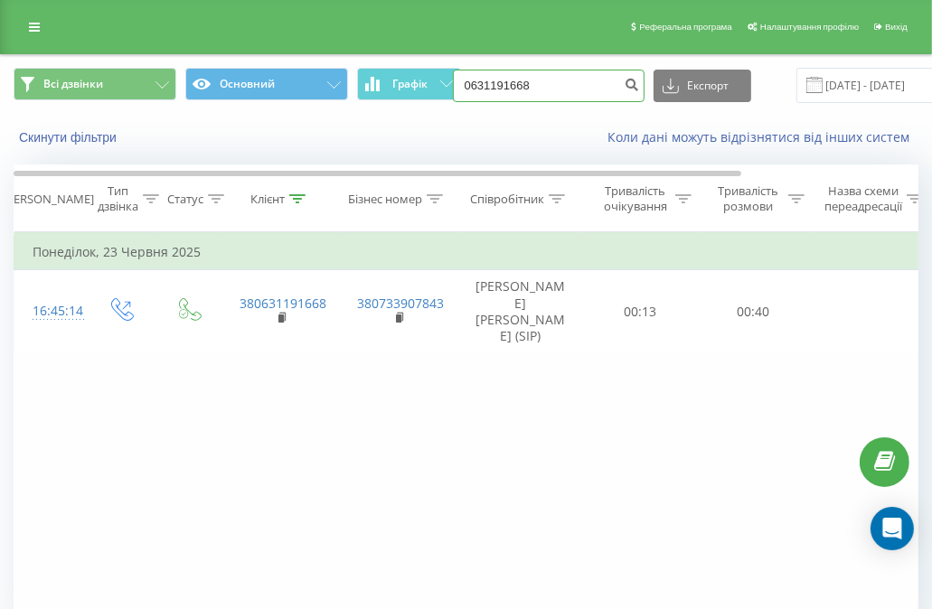
click at [568, 73] on input "0631191668" at bounding box center [549, 86] width 192 height 33
paste input "(063) 350 07 07"
type input "0633500707"
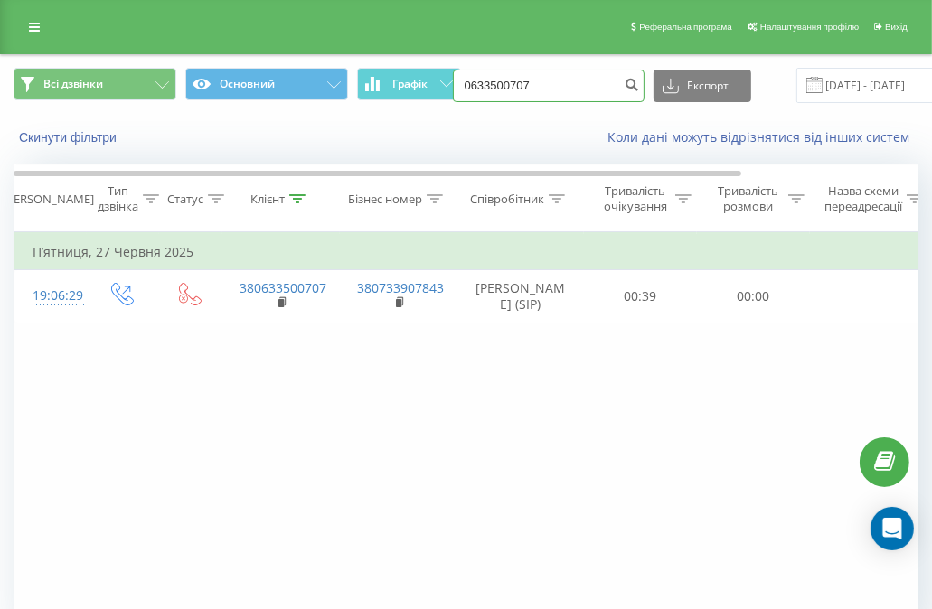
click at [540, 97] on input "0633500707" at bounding box center [549, 86] width 192 height 33
click at [540, 96] on input "0633500707" at bounding box center [549, 86] width 192 height 33
paste input "(097) 696 05 71"
type input "0976960571"
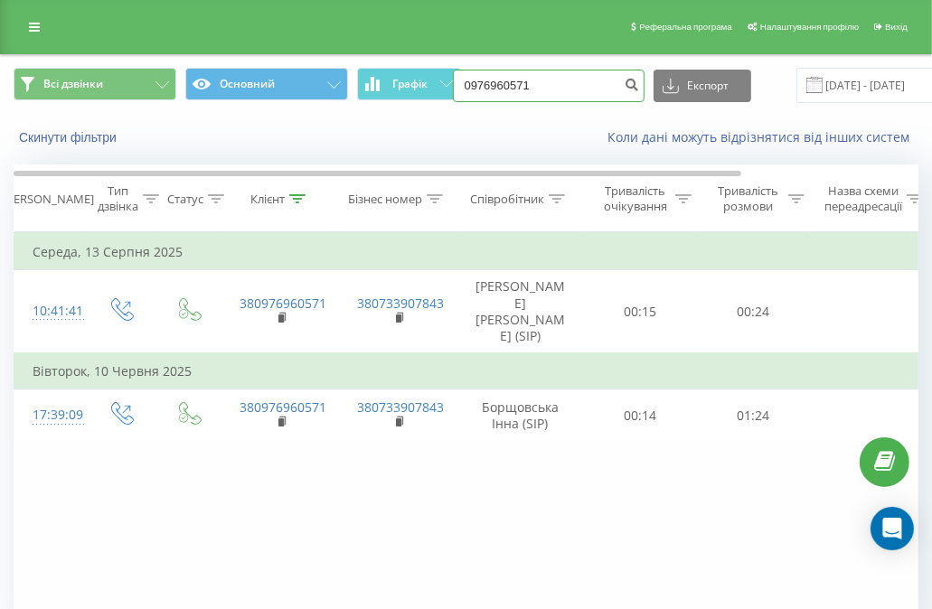
click at [540, 88] on input "0976960571" at bounding box center [549, 86] width 192 height 33
paste input "[PHONE_NUMBER]"
type input "0678115387"
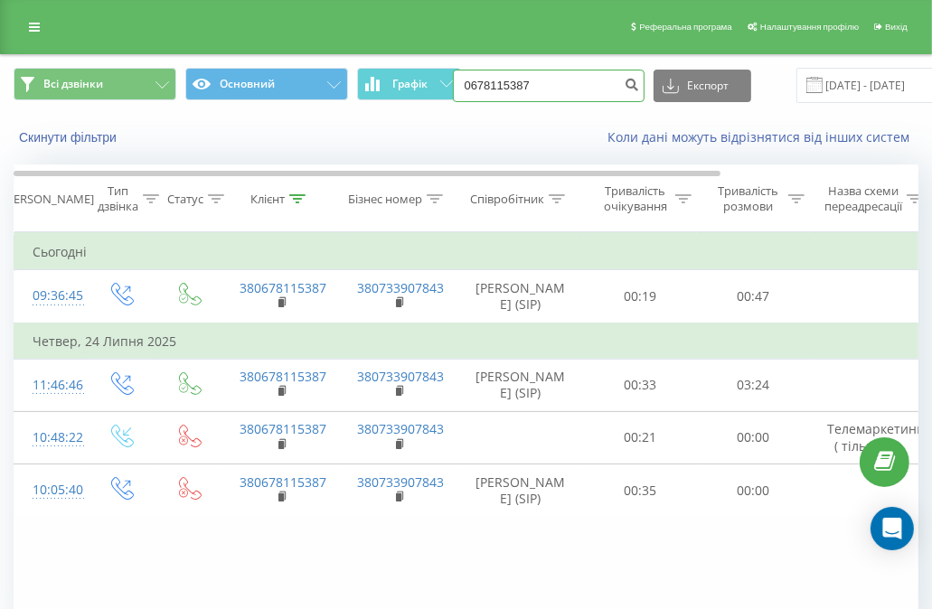
click at [535, 87] on input "0678115387" at bounding box center [549, 86] width 192 height 33
paste input "(097) 981 47 61"
type input "0979814761"
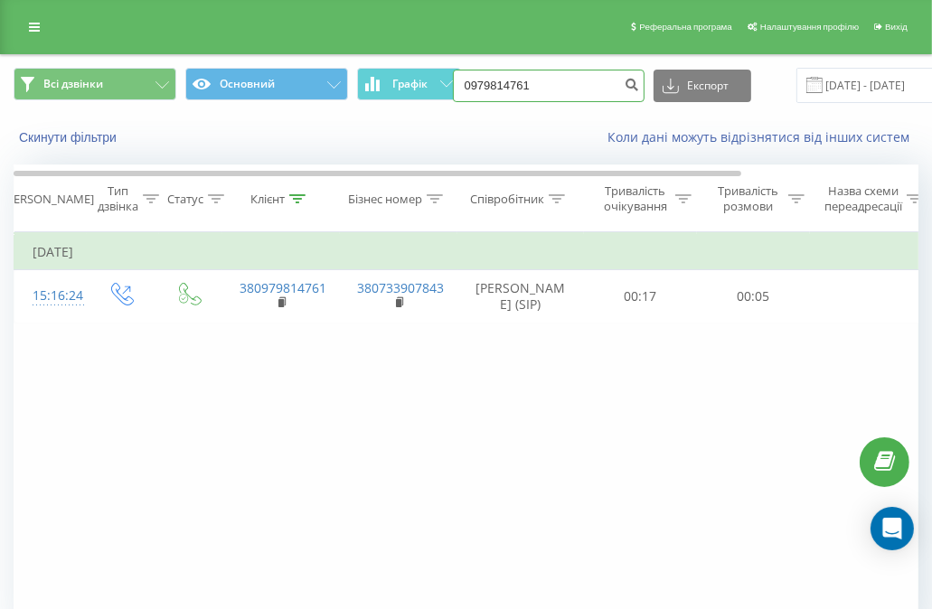
click at [556, 89] on input "0979814761" at bounding box center [549, 86] width 192 height 33
paste input "(063) 027 38 39"
type input "0630273839"
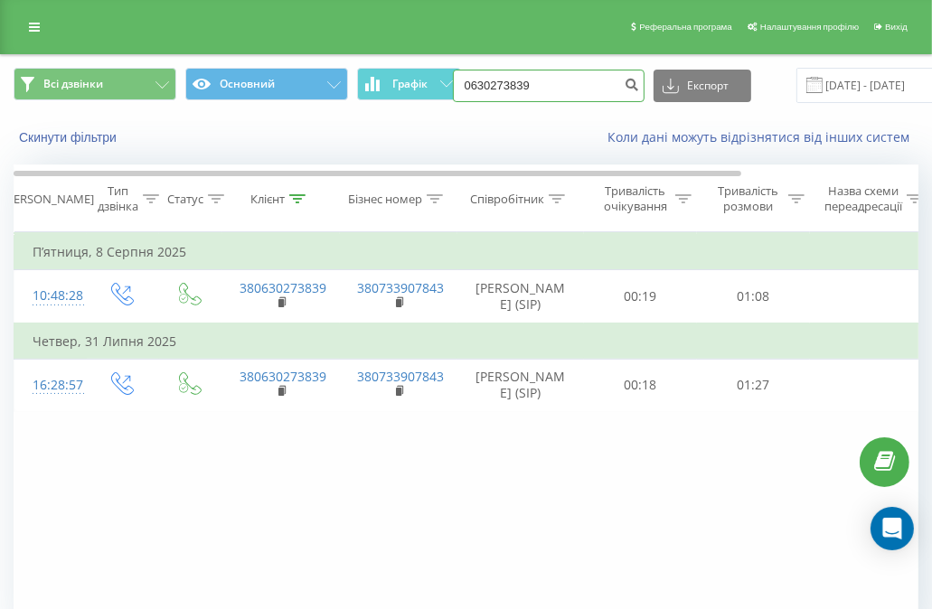
click at [577, 79] on input "0630273839" at bounding box center [549, 86] width 192 height 33
paste input "(067) 653 25 62"
type input "0676532562"
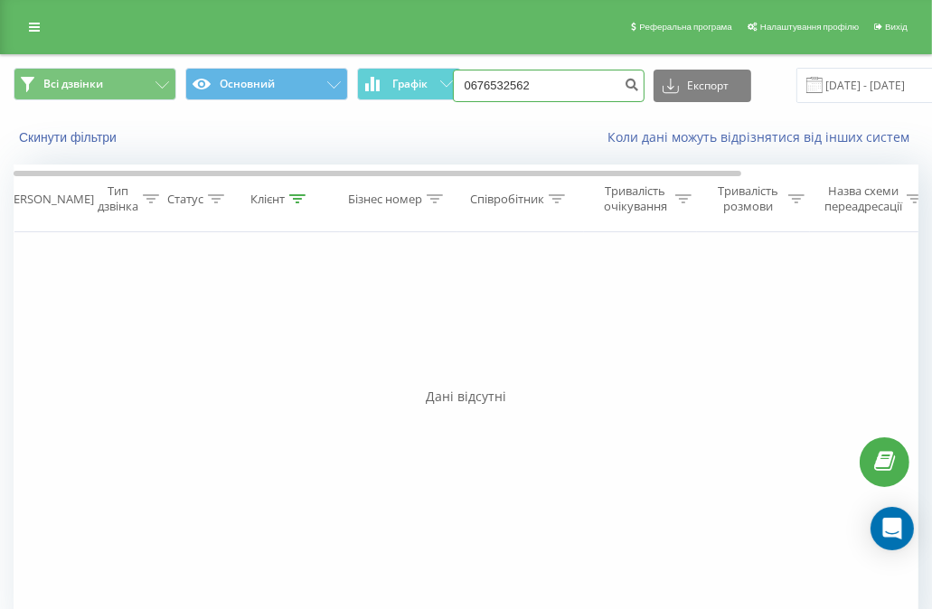
click at [537, 86] on input "0676532562" at bounding box center [549, 86] width 192 height 33
paste input "(098) 727 07 2"
type input "0987270722"
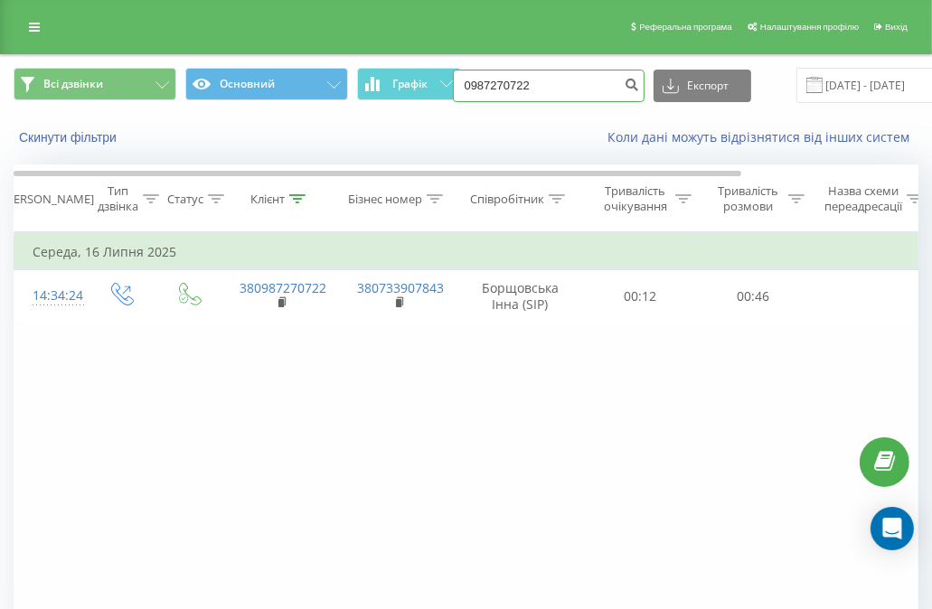
click at [521, 89] on input "0987270722" at bounding box center [549, 86] width 192 height 33
paste input "[PHONE_NUMBER]"
type input "0961869565"
drag, startPoint x: 568, startPoint y: 81, endPoint x: 418, endPoint y: 65, distance: 150.9
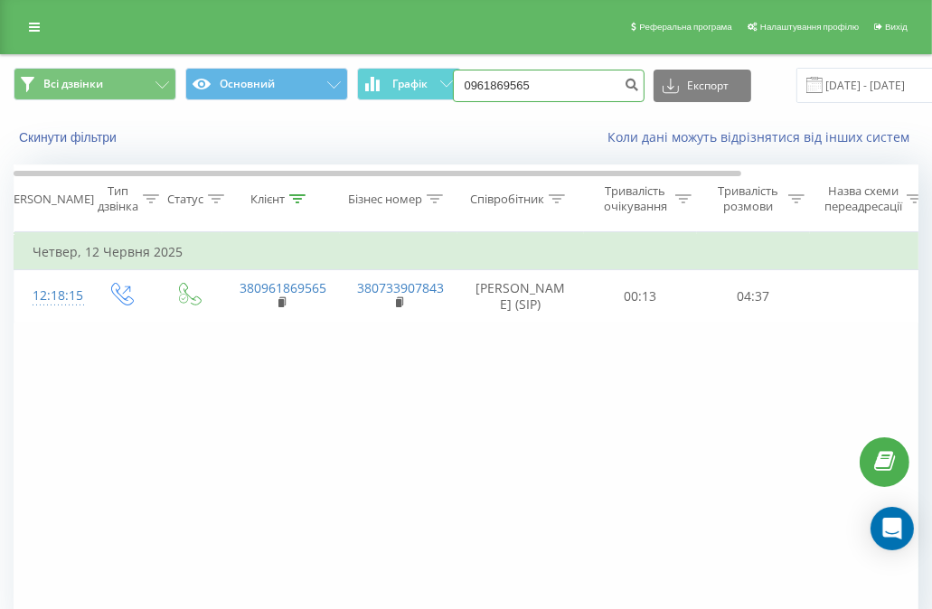
click at [418, 65] on div "Всі дзвінки Основний Графік 0961869565 Експорт .csv .xls .xlsx 19.05.2025 - 19.…" at bounding box center [466, 85] width 930 height 61
click at [560, 82] on input "0961869565" at bounding box center [549, 86] width 192 height 33
paste input "(095) 606 17 43"
type input "0956061743"
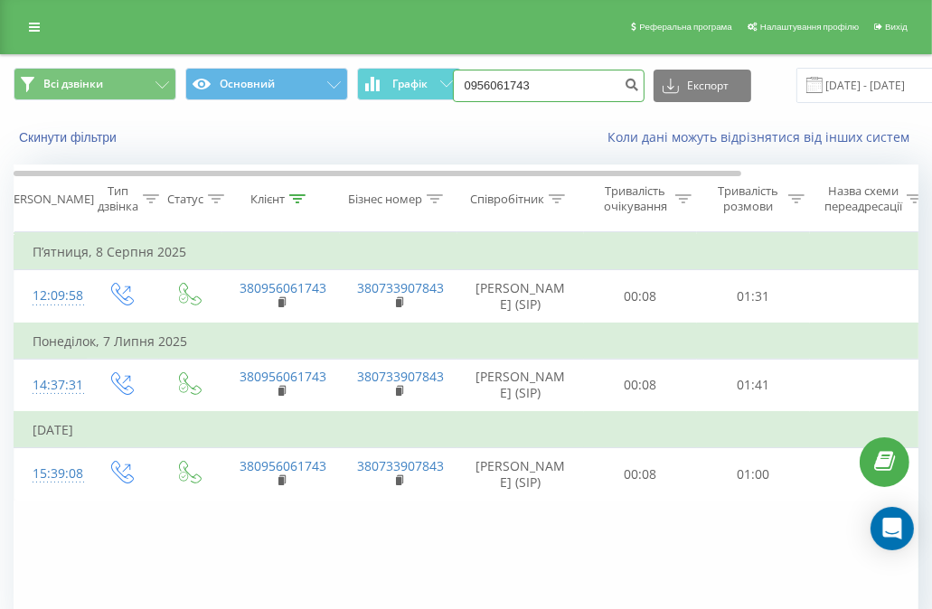
click at [530, 89] on input "0956061743" at bounding box center [549, 86] width 192 height 33
paste input "(099) 149 82 27"
type input "0991498227"
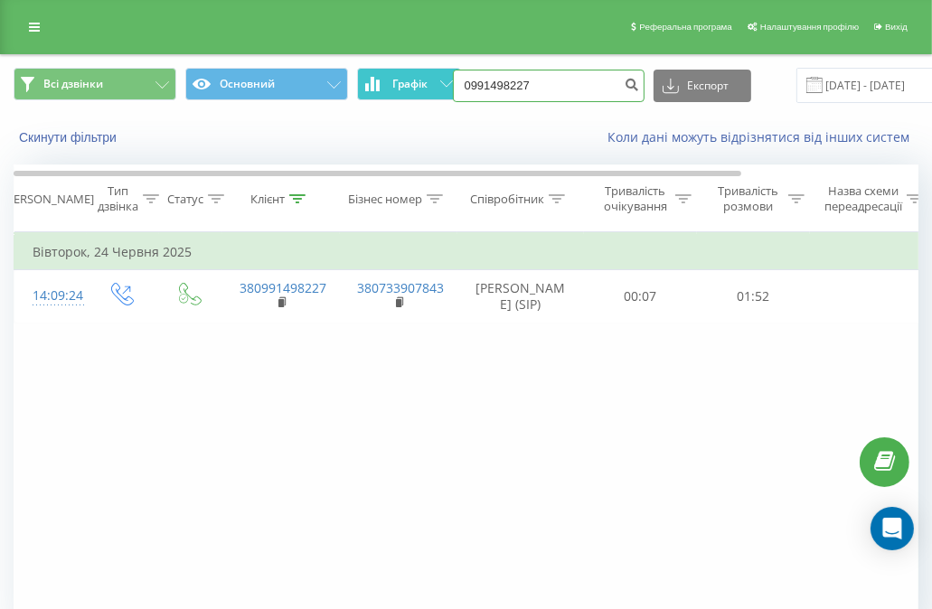
drag, startPoint x: 556, startPoint y: 93, endPoint x: 407, endPoint y: 84, distance: 149.4
click at [407, 84] on div "Всі дзвінки Основний Графік 0991498227 Експорт .csv .xls .xlsx [DATE] - [DATE]" at bounding box center [466, 85] width 905 height 35
paste input "[PHONE_NUMBER]"
type input "0932365572"
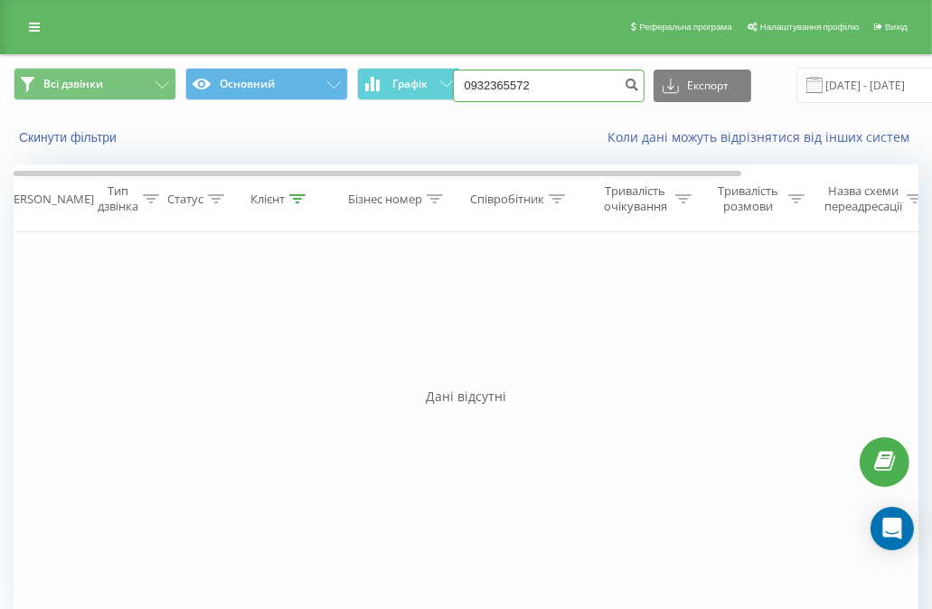
click at [550, 81] on input "0932365572" at bounding box center [549, 86] width 192 height 33
paste input "(050) 318 74 86"
type input "0503187486"
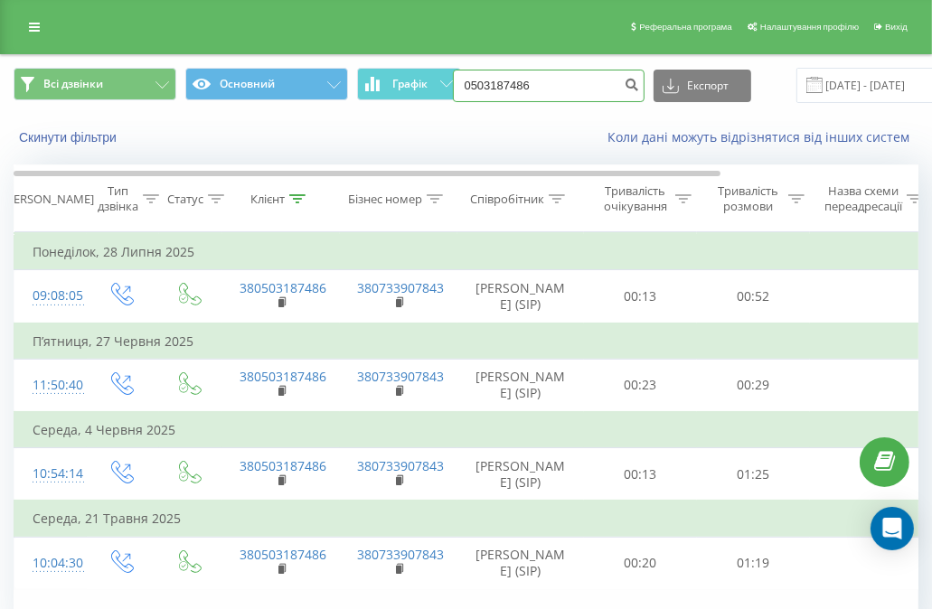
click at [538, 80] on input "0503187486" at bounding box center [549, 86] width 192 height 33
paste input "(096) 513 67 44"
type input "0965136744"
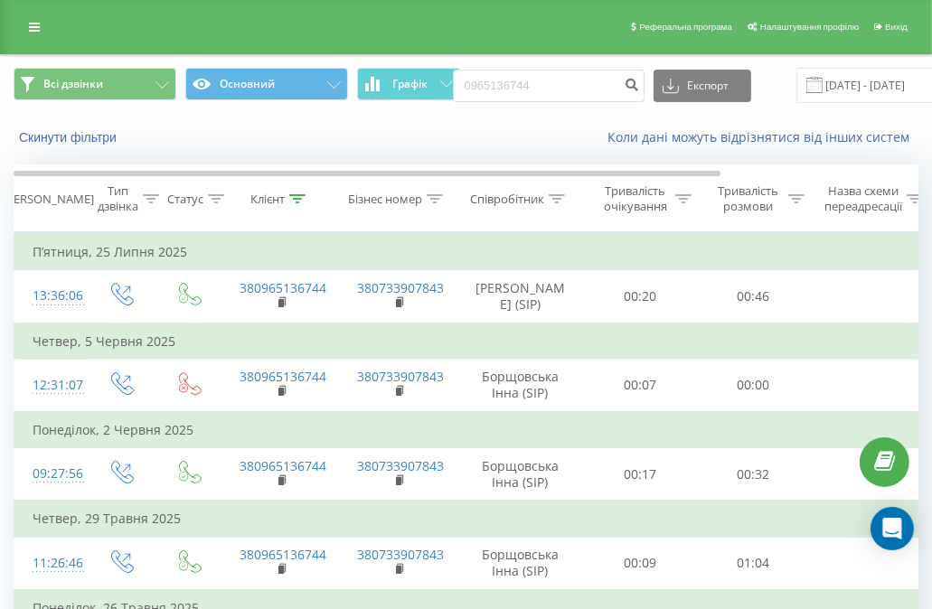
click at [563, 103] on div "Всі дзвінки Основний Графік 0965136744 Експорт .csv .xls .xlsx 19.05.2025 - 19.…" at bounding box center [466, 85] width 930 height 61
click at [559, 86] on input "0965136744" at bounding box center [549, 86] width 192 height 33
paste input "(099) 080 56 79"
type input "0990805679"
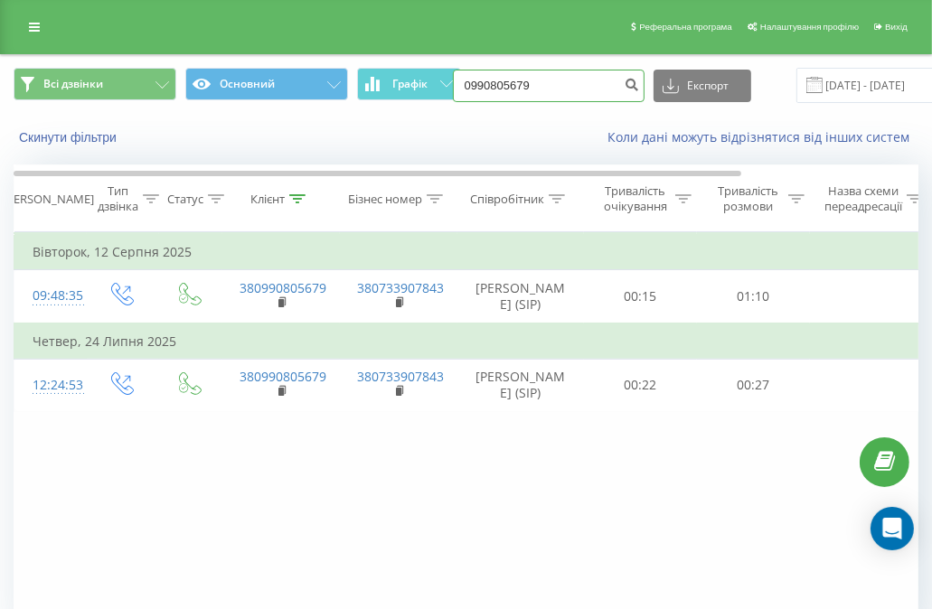
click at [537, 85] on input "0990805679" at bounding box center [549, 86] width 192 height 33
paste input "(097) 464 62 23"
type input "0974646223"
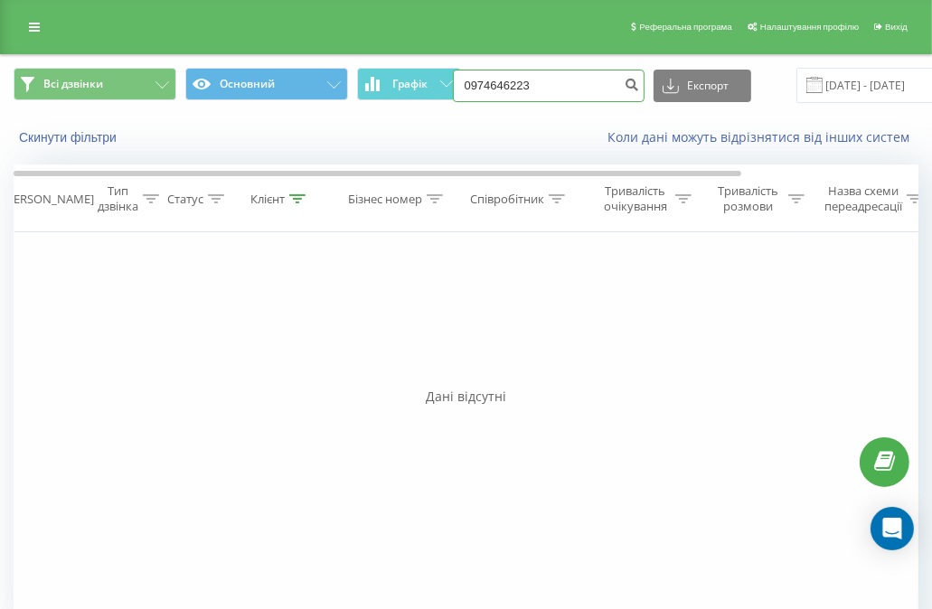
click at [520, 86] on input "0974646223" at bounding box center [549, 86] width 192 height 33
paste input "[PHONE_NUMBER]"
type input "0673151155"
click at [542, 88] on input "0673151155" at bounding box center [549, 86] width 192 height 33
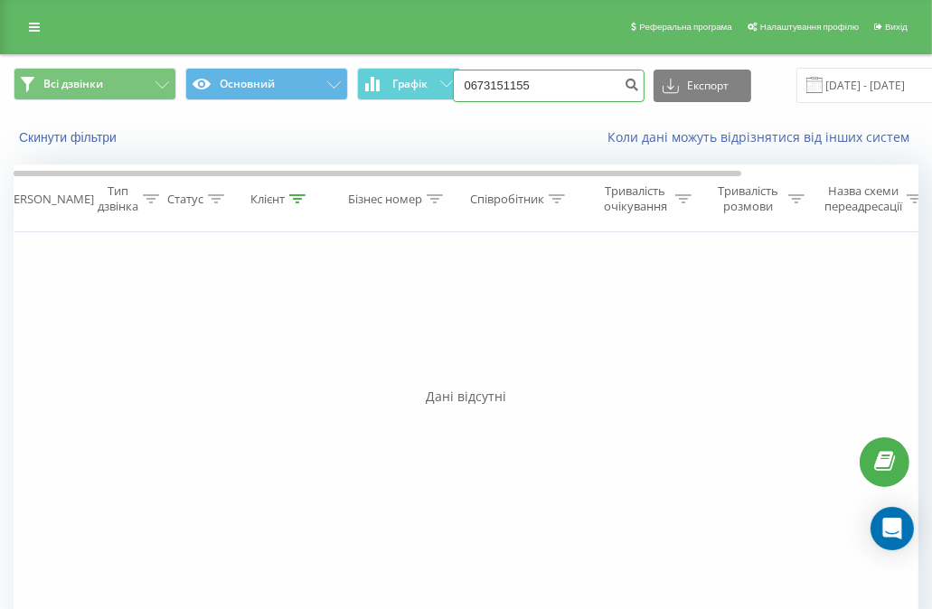
click at [542, 88] on input "0673151155" at bounding box center [549, 86] width 192 height 33
paste input "(096) 148 14 83"
type input "0961481483"
click at [553, 65] on div "Всі дзвінки Основний Графік 0961481483 Експорт .csv .xls .xlsx [DATE] - [DATE]" at bounding box center [466, 85] width 930 height 61
click at [557, 80] on input "0961481483" at bounding box center [549, 86] width 192 height 33
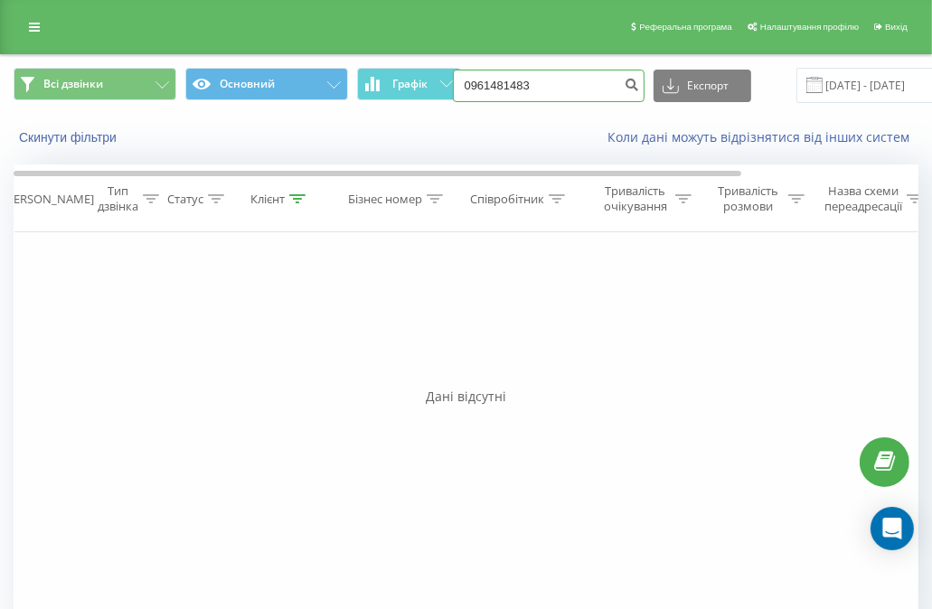
click at [557, 80] on input "0961481483" at bounding box center [549, 86] width 192 height 33
paste input "[PHONE_NUMBER]"
type input "0950257444"
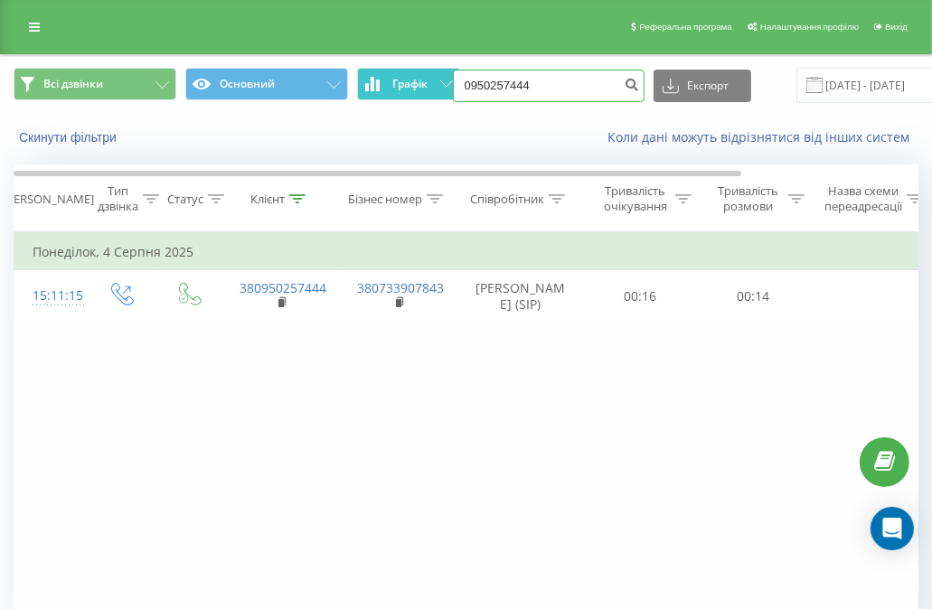
drag, startPoint x: 544, startPoint y: 96, endPoint x: 413, endPoint y: 75, distance: 132.7
click at [413, 75] on div "Всі дзвінки Основний Графік 0950257444 Експорт .csv .xls .xlsx 19.05.2025 - 19.…" at bounding box center [466, 85] width 905 height 35
paste input "(098) 801 95 25"
type input "0988019525"
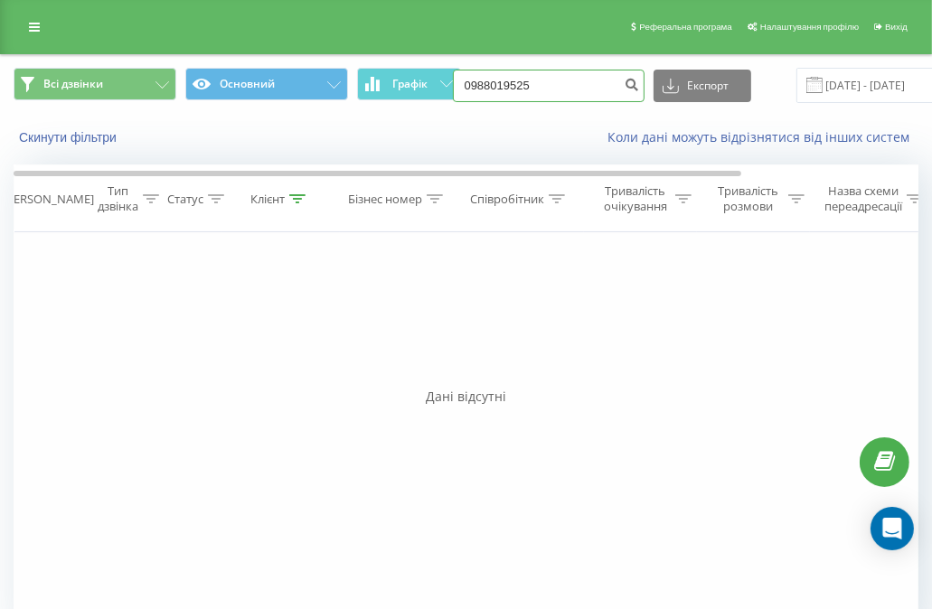
click at [568, 82] on input "0988019525" at bounding box center [549, 86] width 192 height 33
paste input "(095) 934 63 32"
type input "0959346332"
click at [539, 93] on input "0959346332" at bounding box center [549, 86] width 192 height 33
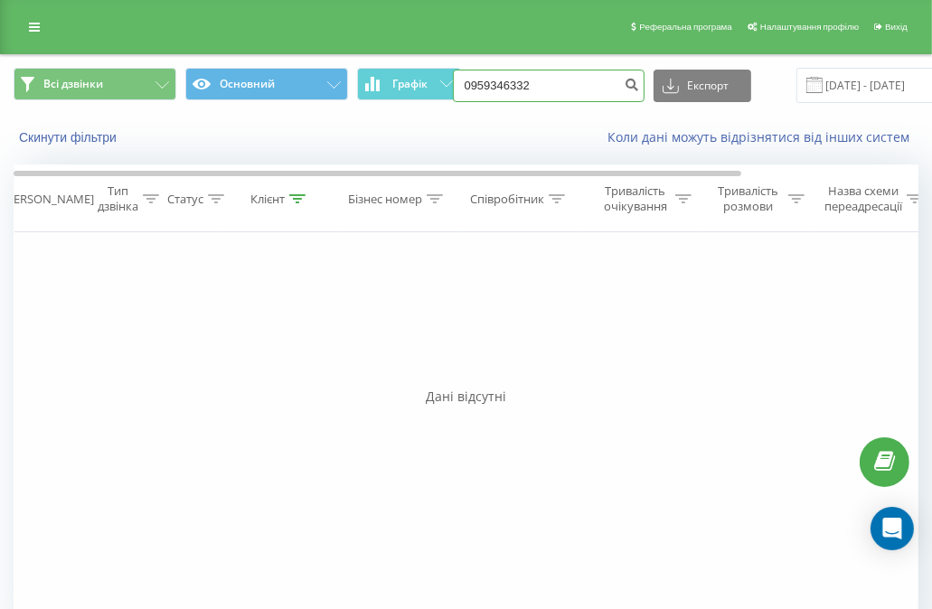
click at [539, 93] on input "0959346332" at bounding box center [549, 86] width 192 height 33
paste input "(097) 672 29 24"
type input "0976722924"
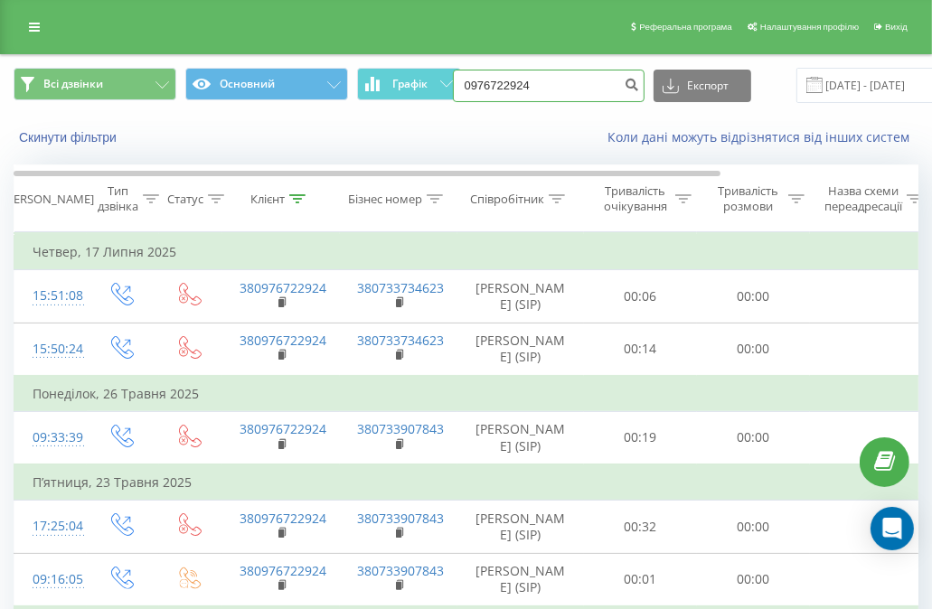
click at [547, 83] on input "0976722924" at bounding box center [549, 86] width 192 height 33
paste input "(063) 494 38 38"
type input "0634943838"
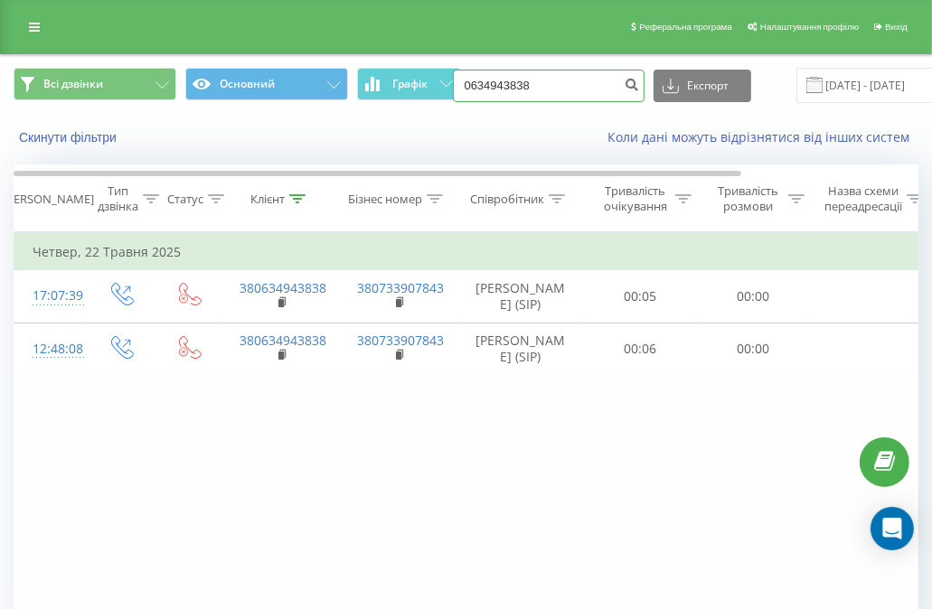
drag, startPoint x: 554, startPoint y: 80, endPoint x: 382, endPoint y: 64, distance: 172.4
click at [382, 64] on div "Всі дзвінки Основний Графік 0634943838 Експорт .csv .xls .xlsx 19.05.2025 - 19.…" at bounding box center [466, 85] width 930 height 61
paste input "(097) 286 44 39"
type input "0972864439"
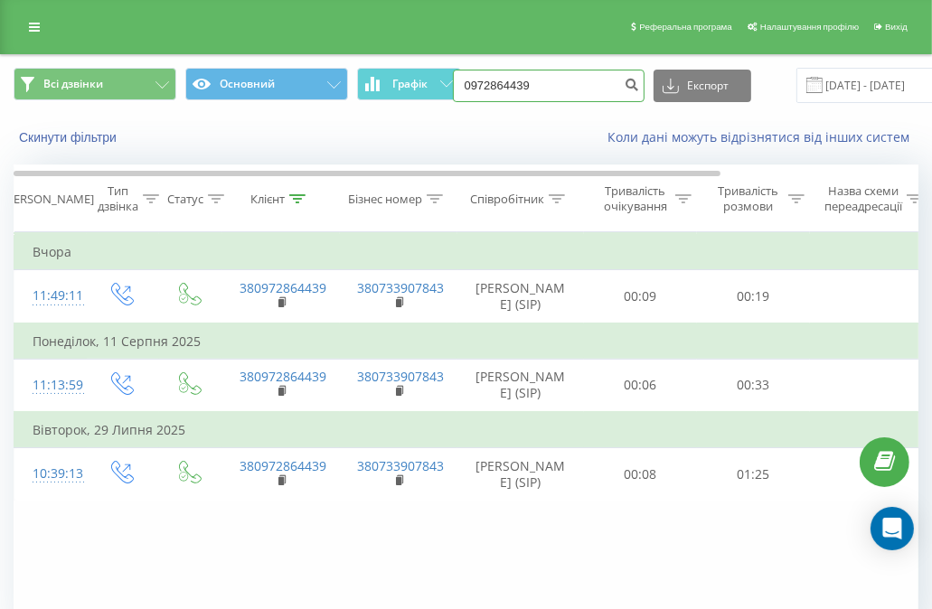
click at [562, 86] on input "0972864439" at bounding box center [549, 86] width 192 height 33
paste input "(050) 581 77 77"
type input "0505817777"
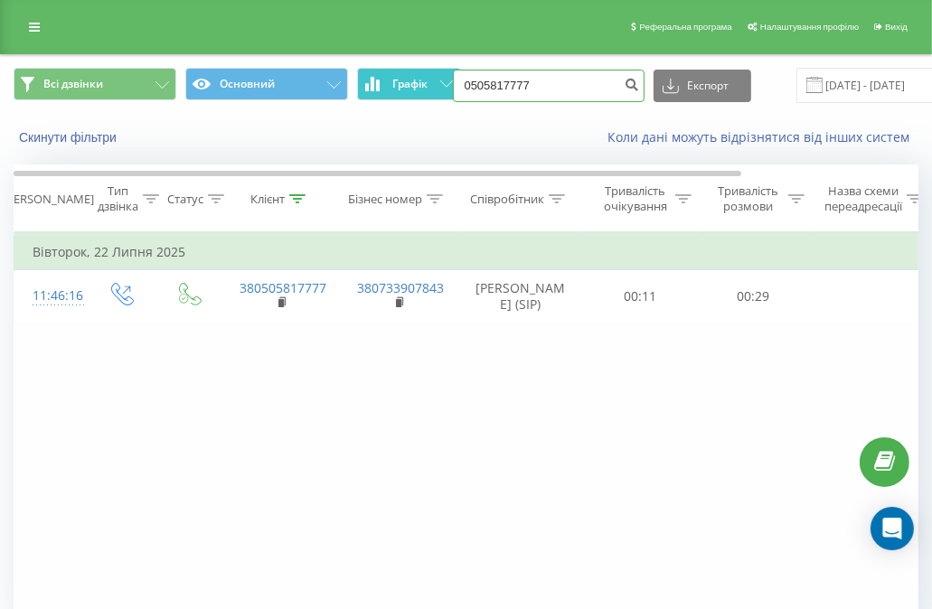
drag, startPoint x: 546, startPoint y: 81, endPoint x: 409, endPoint y: 75, distance: 137.5
click at [409, 75] on div "Всі дзвінки Основний Графік 0505817777 Експорт .csv .xls .xlsx 19.05.2025 - 19.…" at bounding box center [466, 85] width 905 height 35
paste input "(063) 604 92 00"
type input "0636049200"
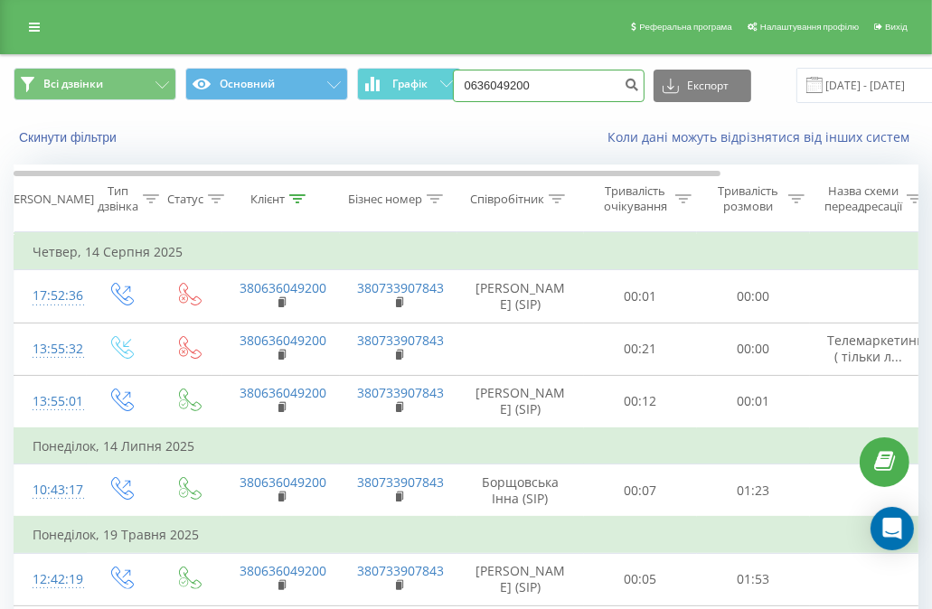
click at [542, 94] on input "0636049200" at bounding box center [549, 86] width 192 height 33
paste input "(050) 188 55 65"
type input "0501885565"
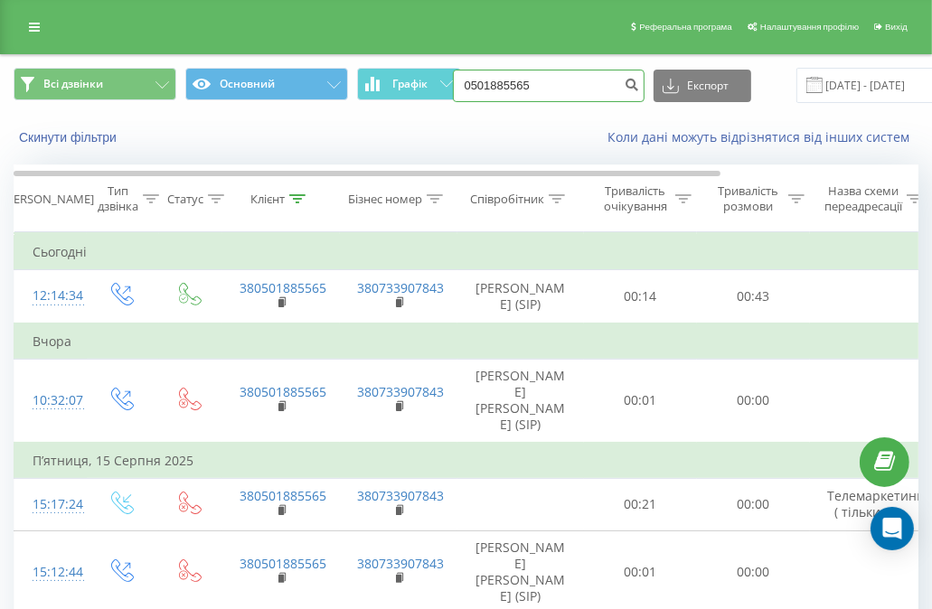
click at [533, 77] on input "0501885565" at bounding box center [549, 86] width 192 height 33
paste input "(095) 721 56 5"
type input "0957215655"
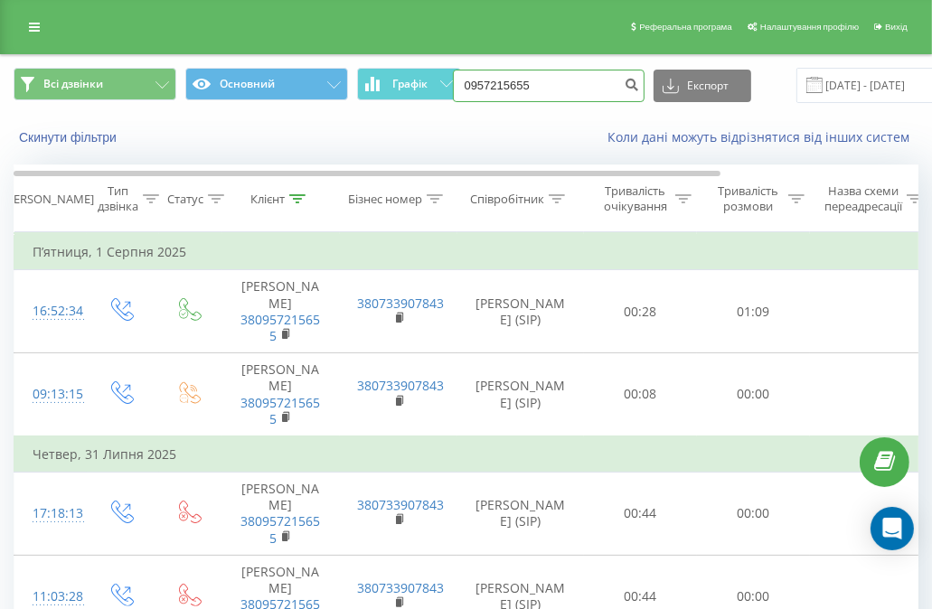
click at [544, 81] on input "0957215655" at bounding box center [549, 86] width 192 height 33
paste input "(093) 049 69 94"
type input "0930496994"
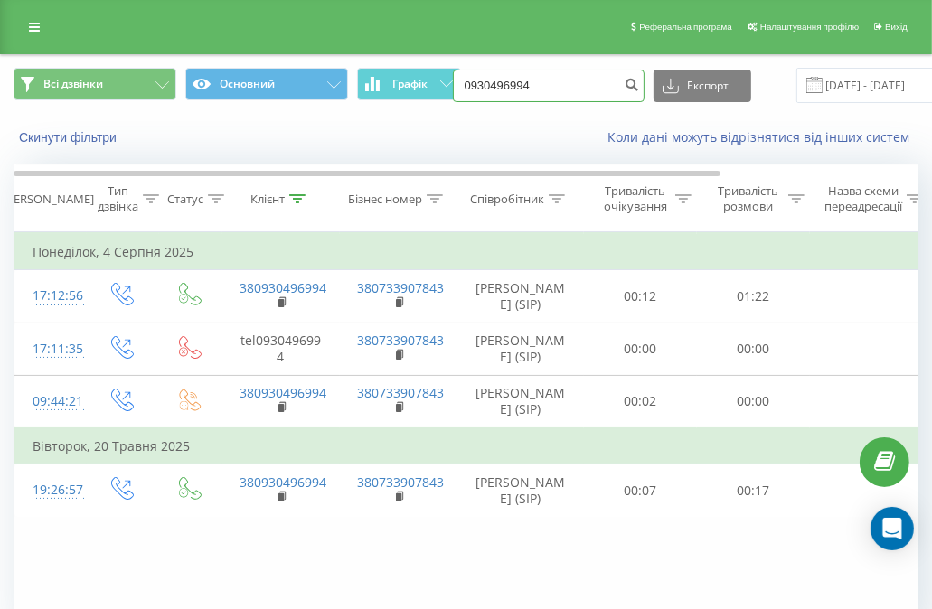
click at [596, 89] on input "0930496994" at bounding box center [549, 86] width 192 height 33
paste input "(050) 530 63 6"
type input "0505306364"
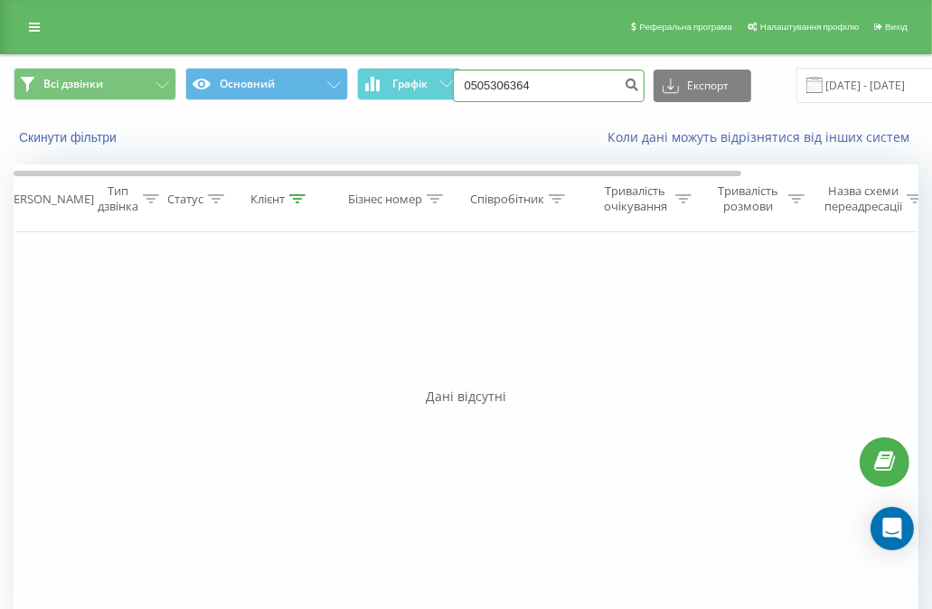
drag, startPoint x: 549, startPoint y: 80, endPoint x: 430, endPoint y: 50, distance: 122.3
click at [430, 50] on div "Реферальна програма Налаштування профілю Вихід Всі дзвінки Основний Графік 0505…" at bounding box center [466, 327] width 932 height 654
paste input "(098) 132 44 15"
type input "0981324415"
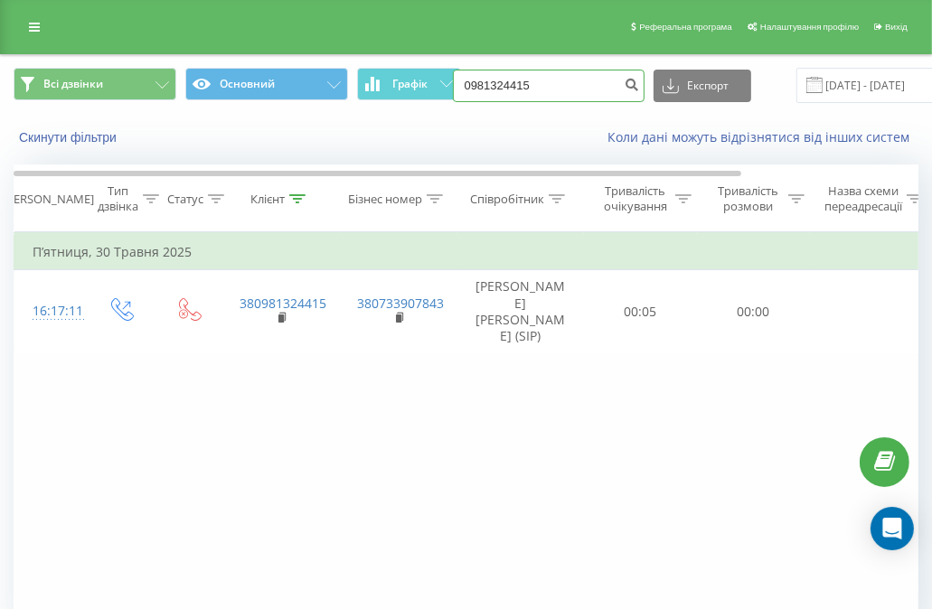
click at [553, 86] on input "0981324415" at bounding box center [549, 86] width 192 height 33
paste input "(093) 117 84 76"
type input "0931178476"
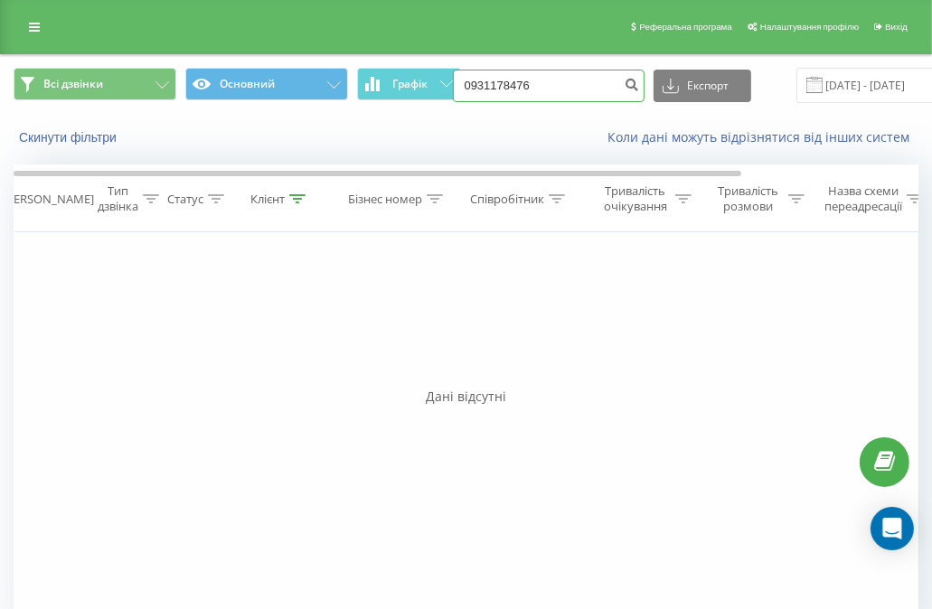
click at [539, 80] on input "0931178476" at bounding box center [549, 86] width 192 height 33
paste input "(098) 132 44 15"
type input "0981324415"
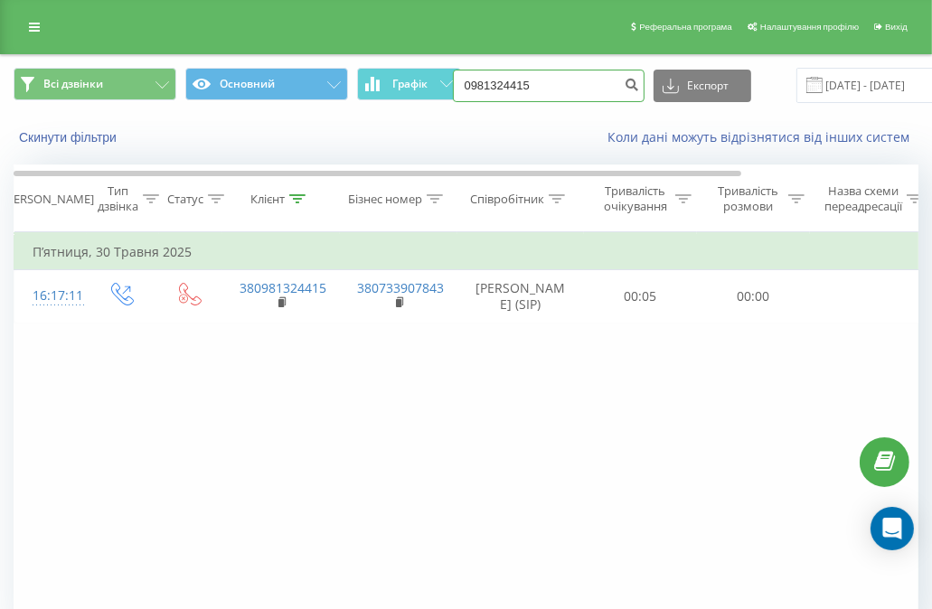
click at [549, 82] on input "0981324415" at bounding box center [549, 86] width 192 height 33
paste input "(067) 954 52 19"
type input "0679545219"
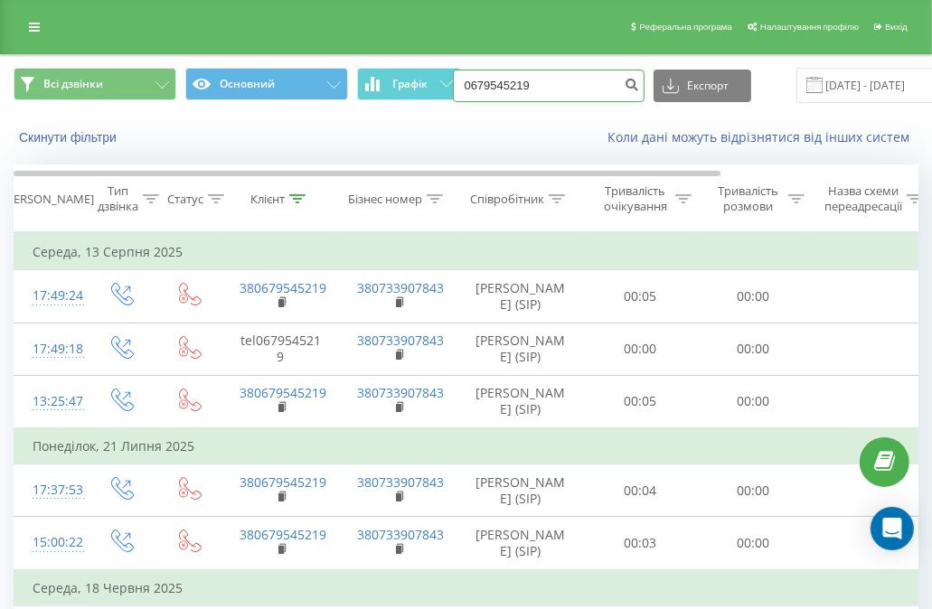
click at [557, 99] on input "0679545219" at bounding box center [549, 86] width 192 height 33
paste input "(093) 998 00 96"
type input "0939980096"
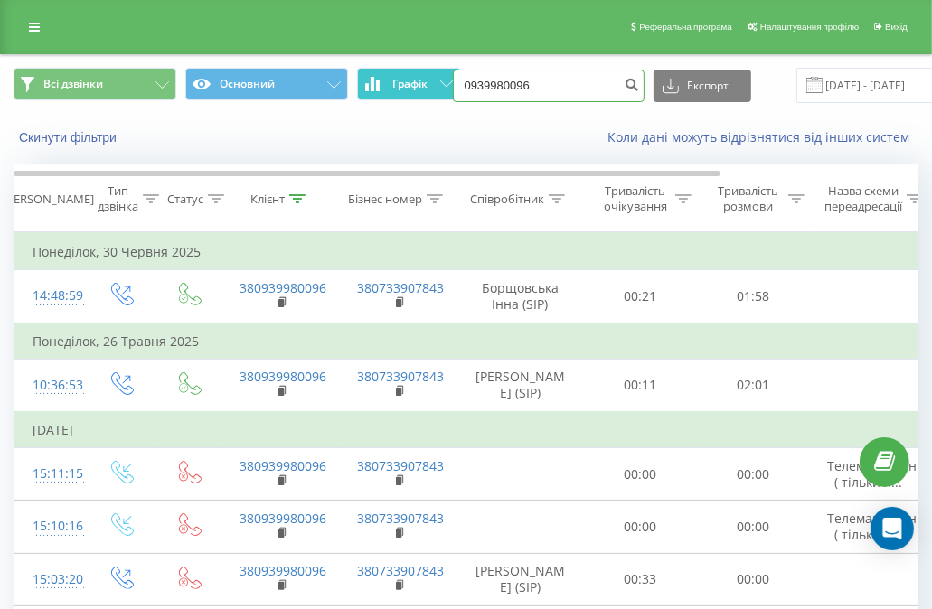
drag, startPoint x: 570, startPoint y: 99, endPoint x: 371, endPoint y: 94, distance: 198.9
click at [371, 94] on div "Всі дзвінки Основний Графік 0939980096 Експорт .csv .xls .xlsx 19.05.2025 - 19.…" at bounding box center [466, 85] width 905 height 35
paste input "(050) 413 49 49"
type input "0504134949"
click at [551, 82] on input "0504134949" at bounding box center [549, 86] width 192 height 33
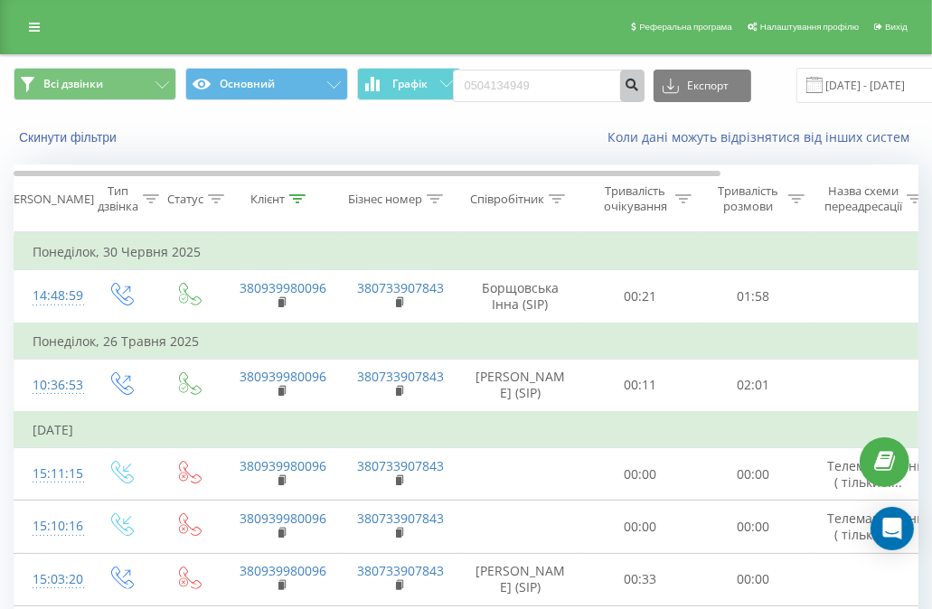
click at [625, 82] on icon "submit" at bounding box center [632, 82] width 15 height 11
click at [572, 82] on input "0939980096" at bounding box center [549, 86] width 192 height 33
paste input "[PHONE_NUMBER]"
type input "0504134949"
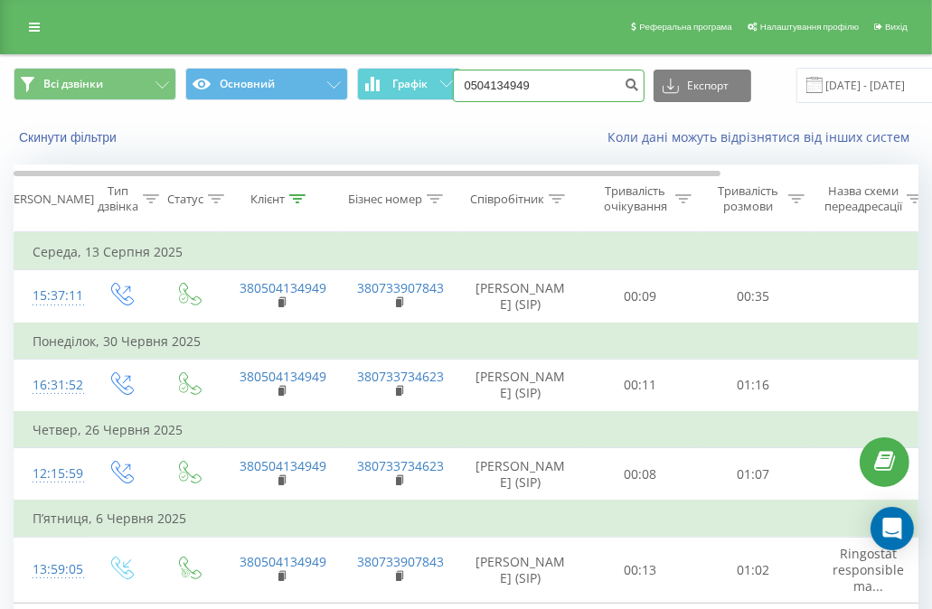
click at [573, 90] on input "0504134949" at bounding box center [549, 86] width 192 height 33
paste input "(096) 292 37 37"
type input "0962923737"
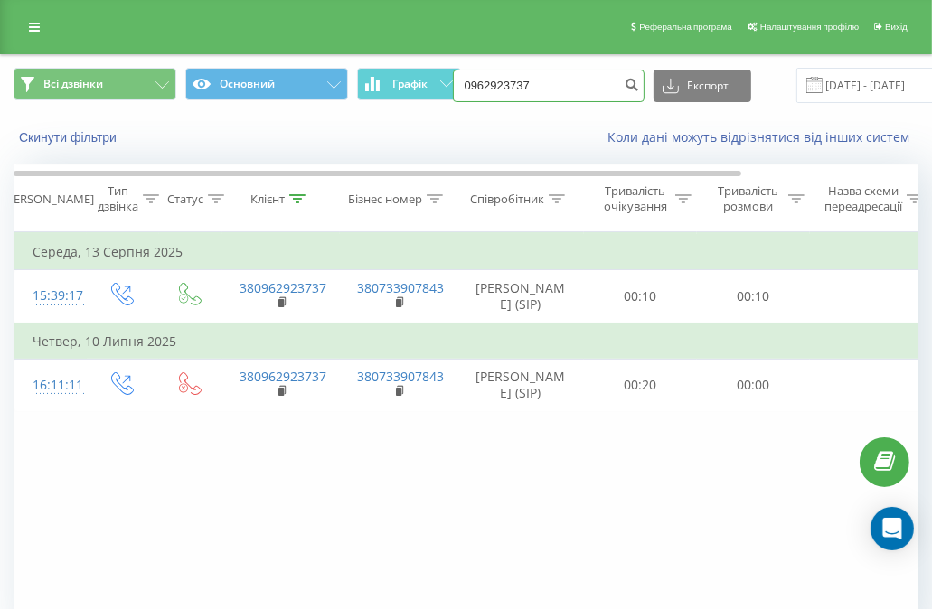
drag, startPoint x: 584, startPoint y: 81, endPoint x: 316, endPoint y: 101, distance: 268.3
click at [316, 101] on div "Всі дзвінки Основний Графік 0962923737 Експорт .csv .xls .xlsx [DATE] - [DATE]" at bounding box center [466, 85] width 905 height 35
paste input "[PHONE_NUMBER]"
type input "0675601022"
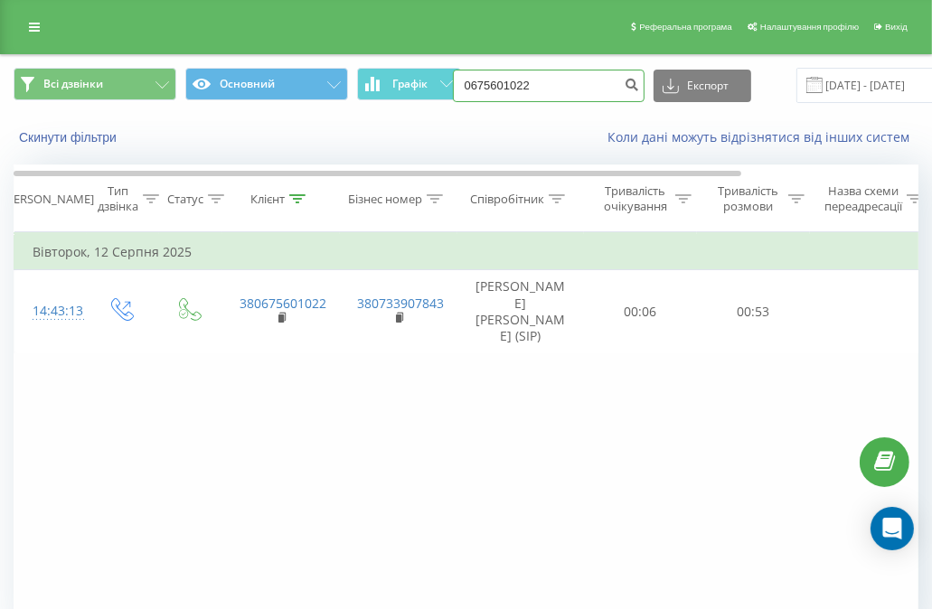
click at [550, 87] on input "0675601022" at bounding box center [549, 86] width 192 height 33
paste input "[PHONE_NUMBER]"
type input "0664386676"
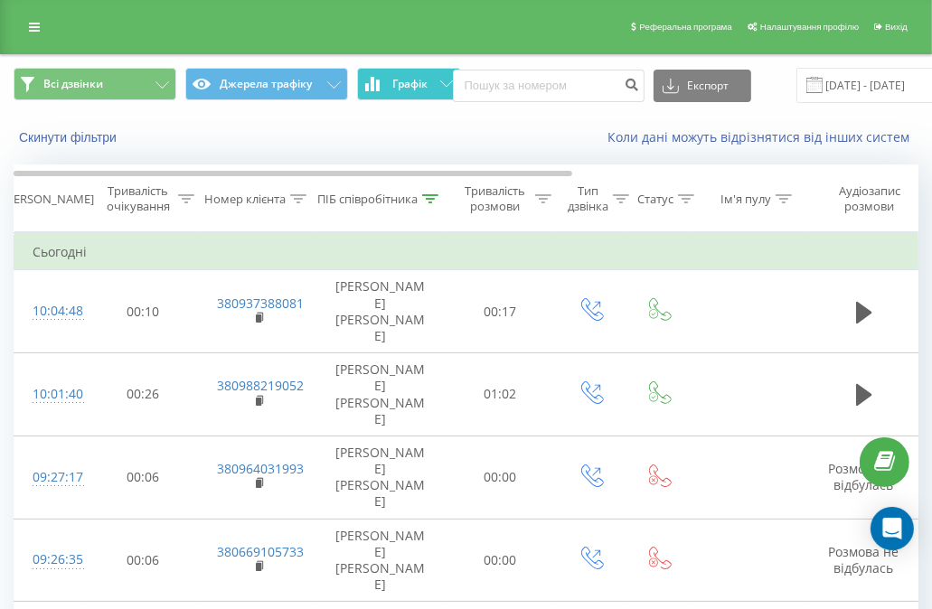
click at [398, 89] on span "Графік" at bounding box center [409, 84] width 35 height 13
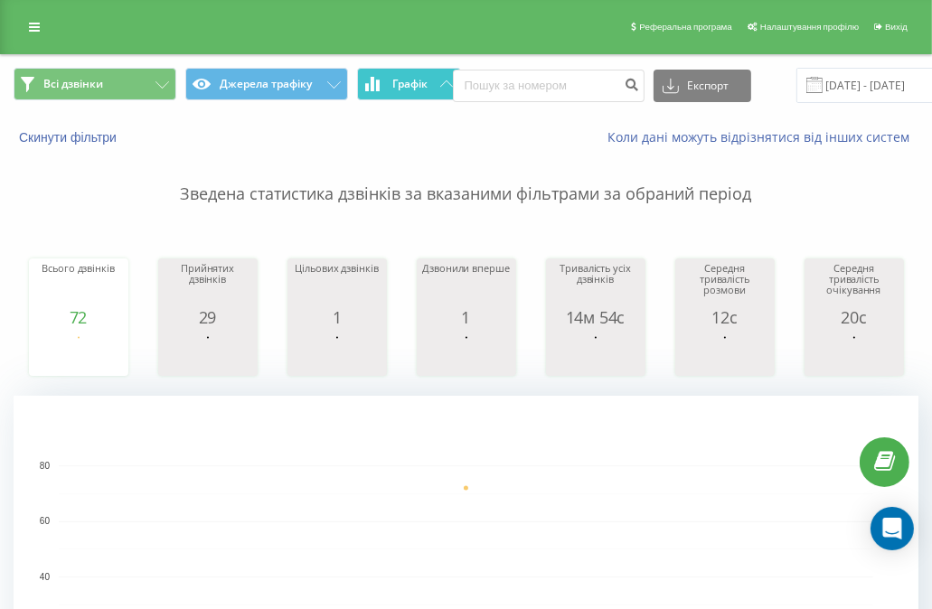
click at [399, 89] on span "Графік" at bounding box center [409, 84] width 35 height 13
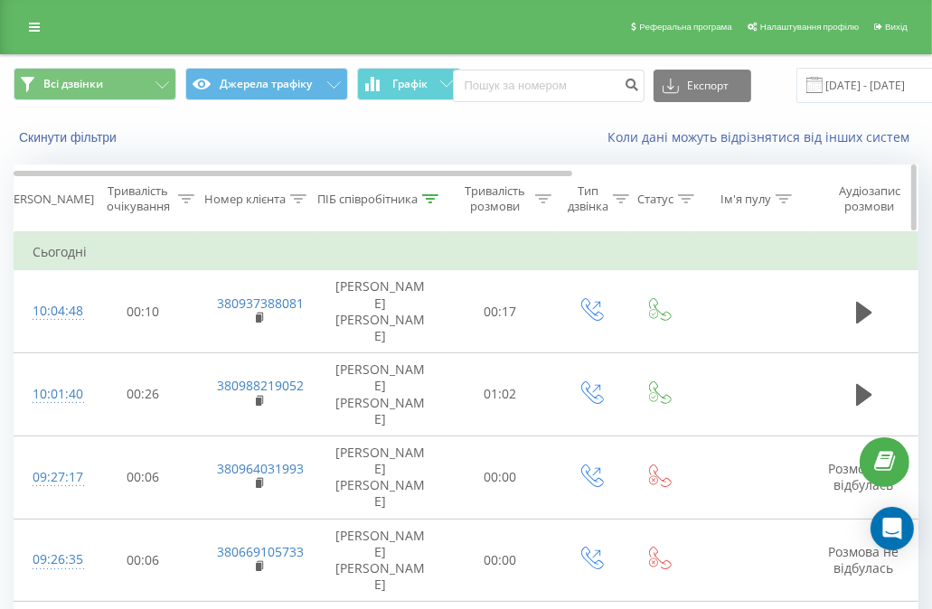
click at [437, 202] on icon at bounding box center [430, 198] width 16 height 9
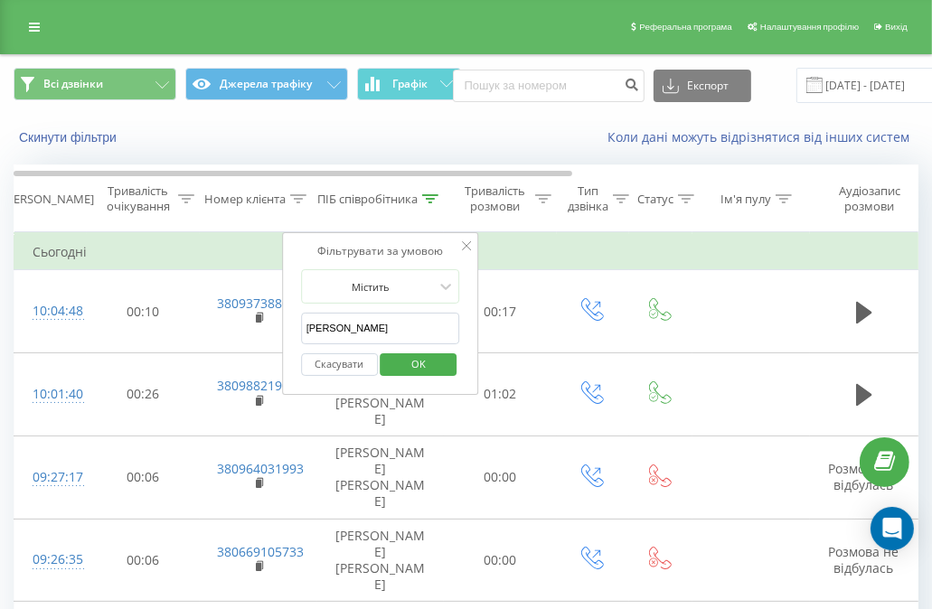
click at [395, 329] on input "кліменко" at bounding box center [380, 329] width 159 height 32
type input "чапрак"
click button "OK" at bounding box center [418, 364] width 77 height 23
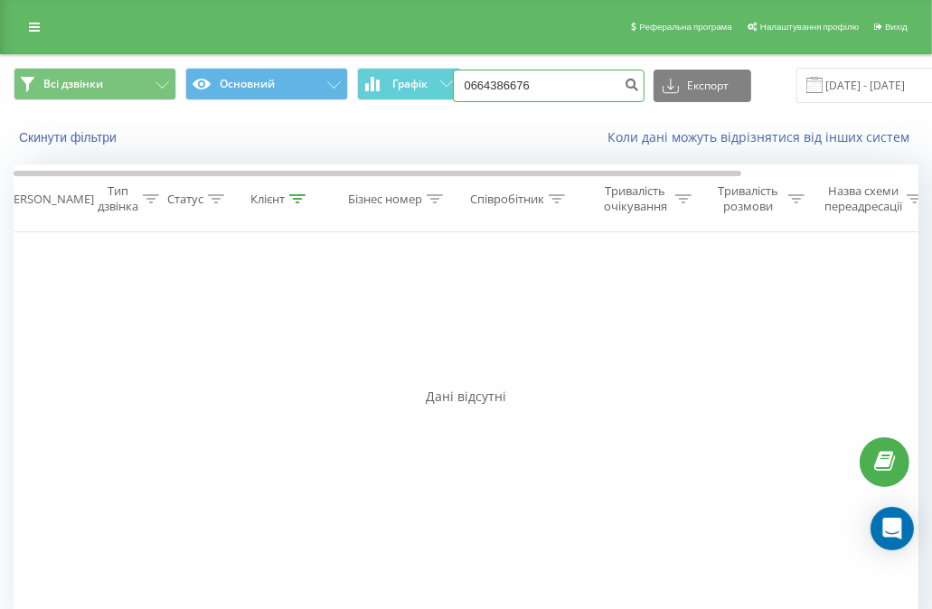
click at [541, 99] on input "0664386676" at bounding box center [549, 86] width 192 height 33
click at [540, 92] on input "0664386676" at bounding box center [549, 86] width 192 height 33
paste input "957807974"
type input "0957807974"
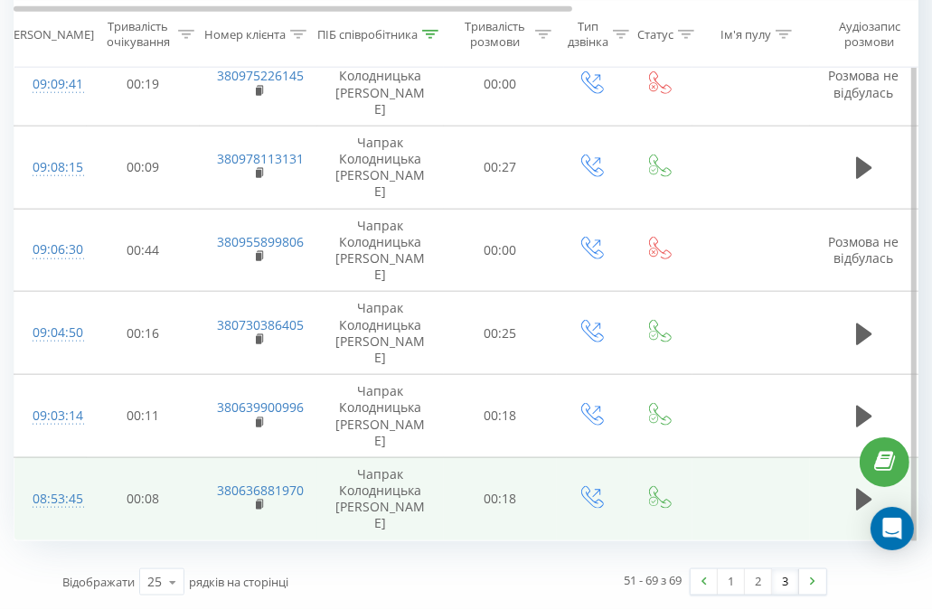
scroll to position [1613, 0]
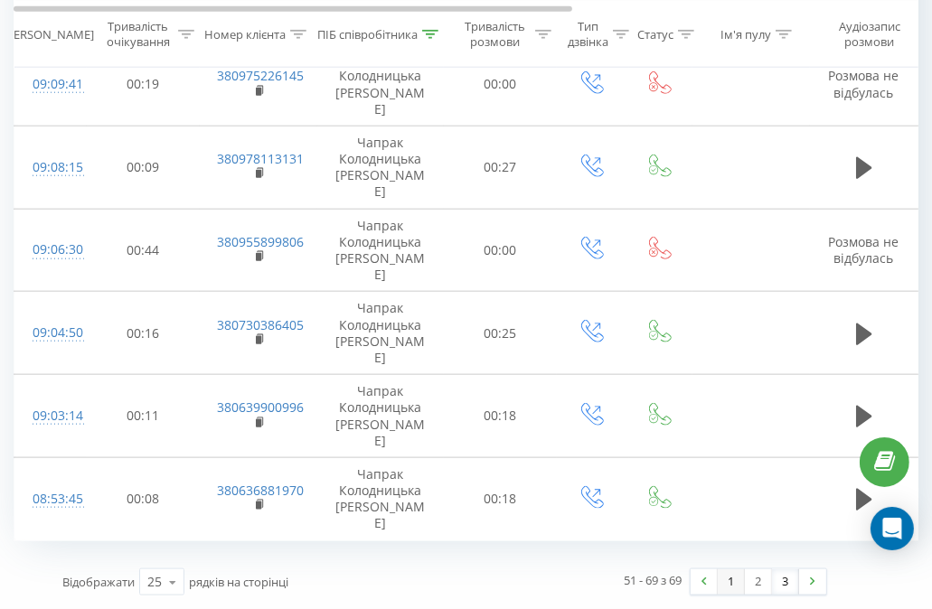
click at [729, 578] on link "1" at bounding box center [731, 581] width 27 height 25
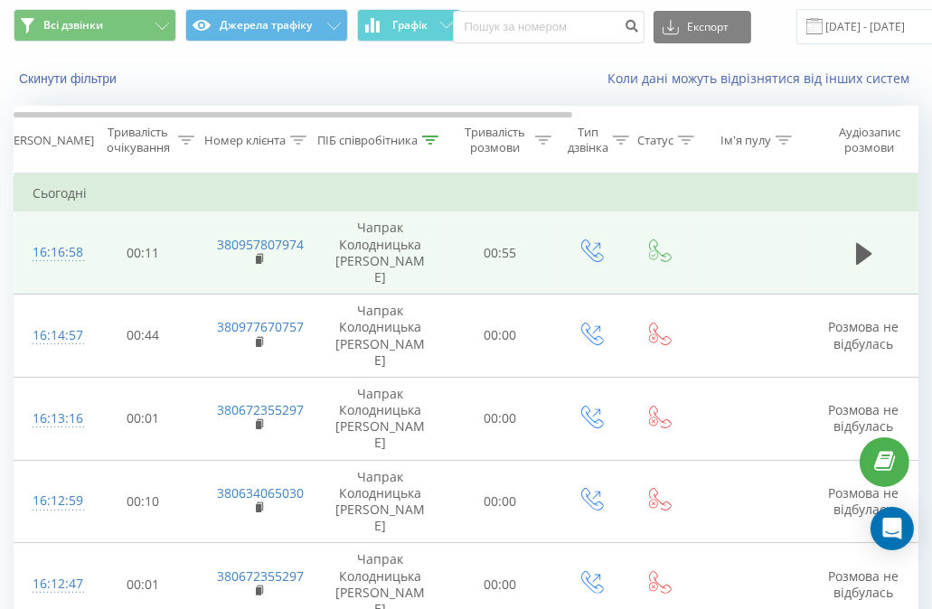
scroll to position [29, 0]
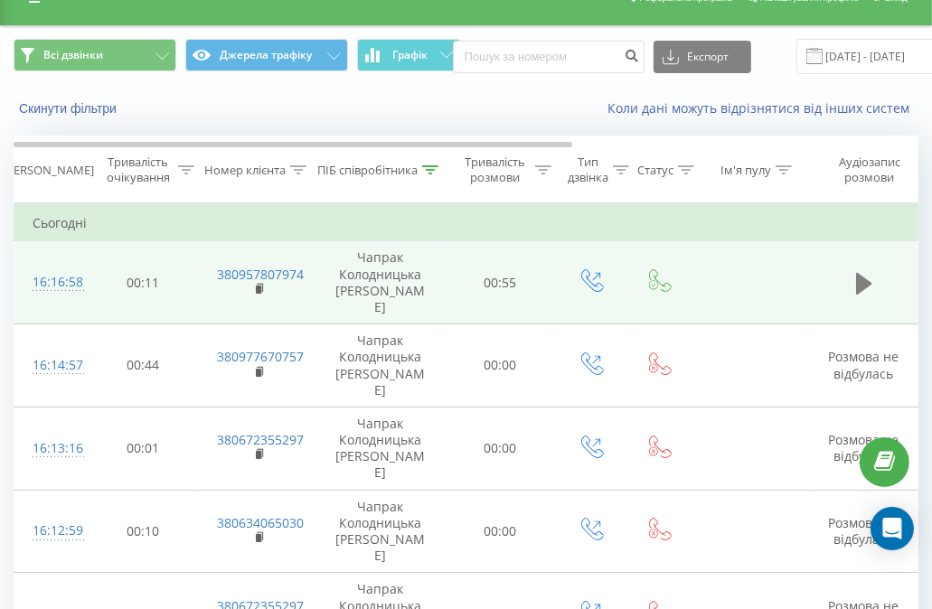
click at [865, 291] on icon at bounding box center [864, 284] width 16 height 22
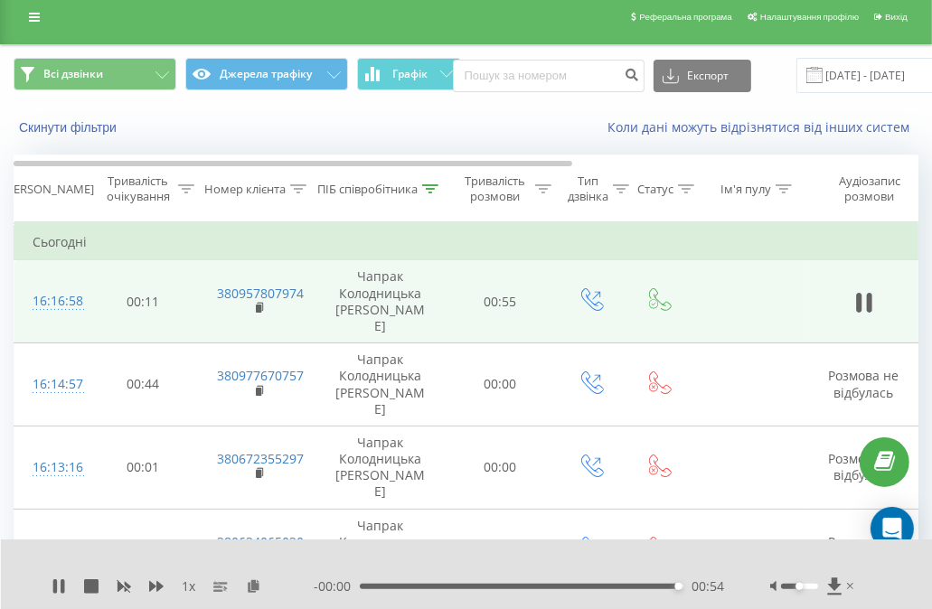
scroll to position [0, 0]
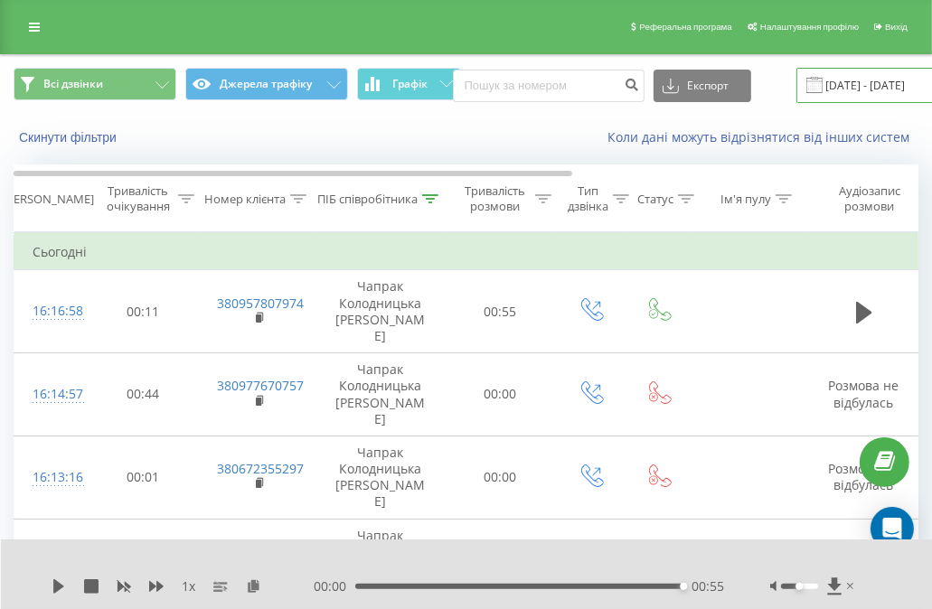
click at [796, 85] on input "19.08.2025 - 19.08.2025" at bounding box center [905, 85] width 219 height 35
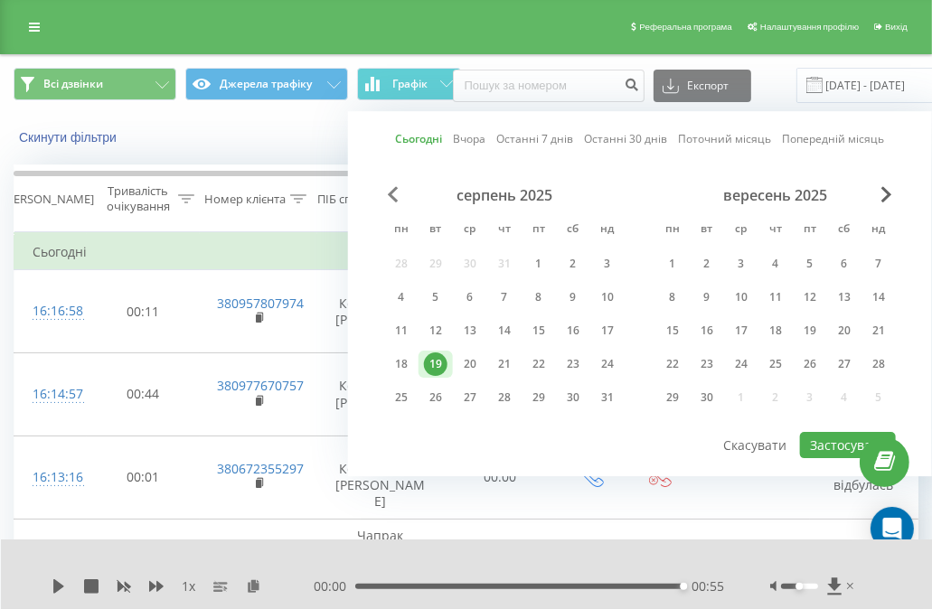
click at [390, 193] on span "Previous Month" at bounding box center [393, 194] width 11 height 16
click at [391, 193] on span "Previous Month" at bounding box center [393, 194] width 11 height 16
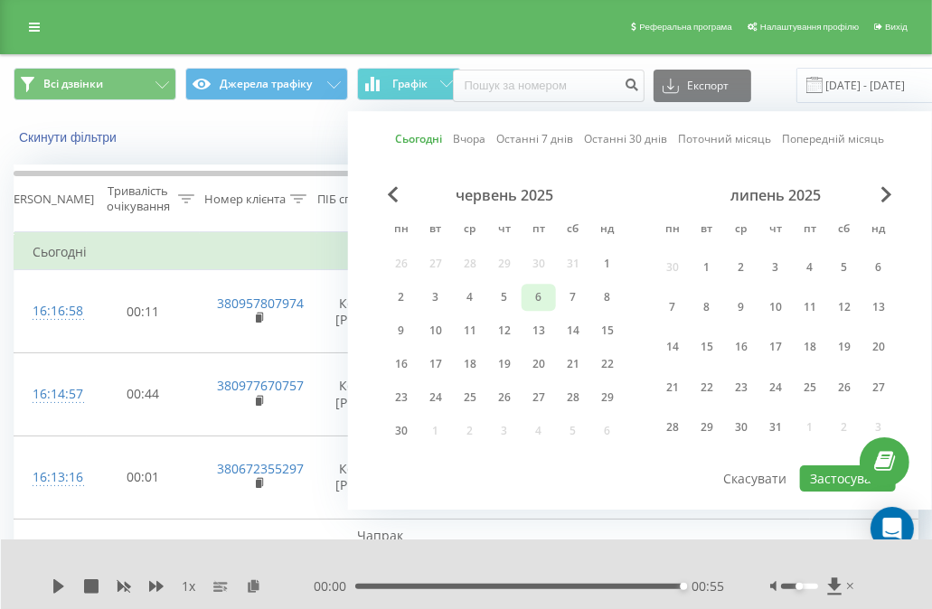
click at [543, 292] on div "6" at bounding box center [538, 297] width 23 height 23
click at [807, 472] on button "Застосувати" at bounding box center [848, 478] width 96 height 26
type input "06.06.2025 - 06.06.2025"
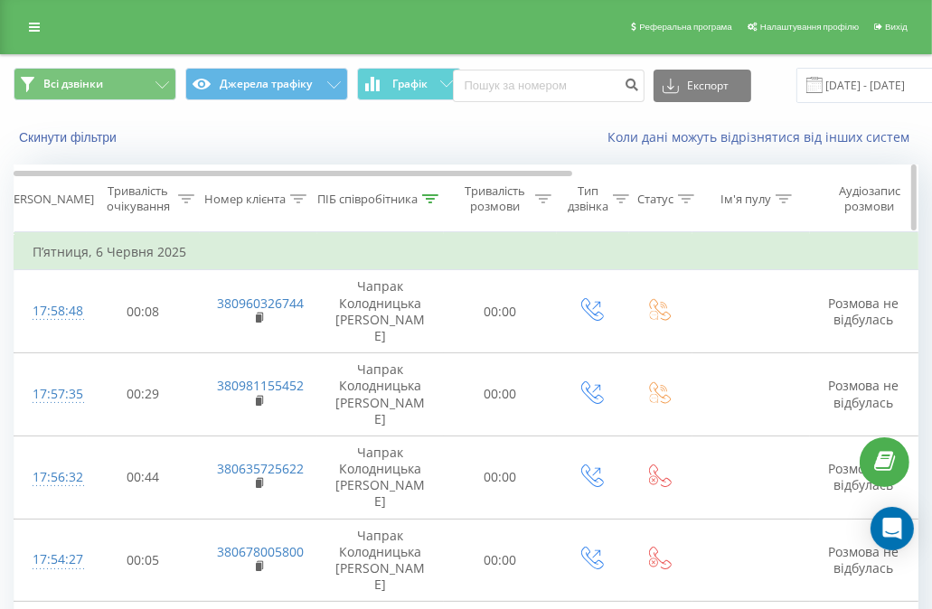
click at [430, 195] on icon at bounding box center [430, 198] width 16 height 9
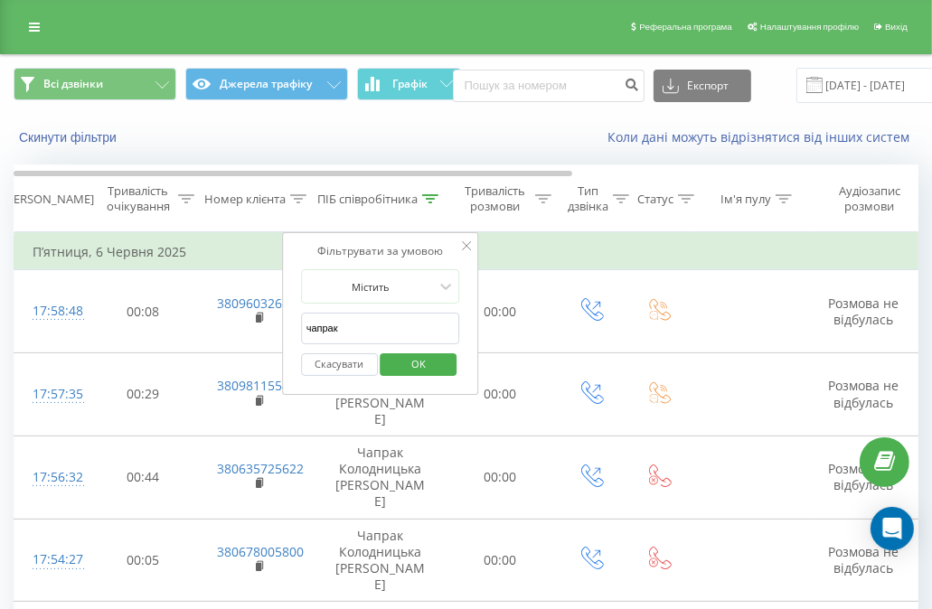
click at [399, 324] on input "чапрак" at bounding box center [380, 329] width 159 height 32
click button "OK" at bounding box center [418, 364] width 77 height 23
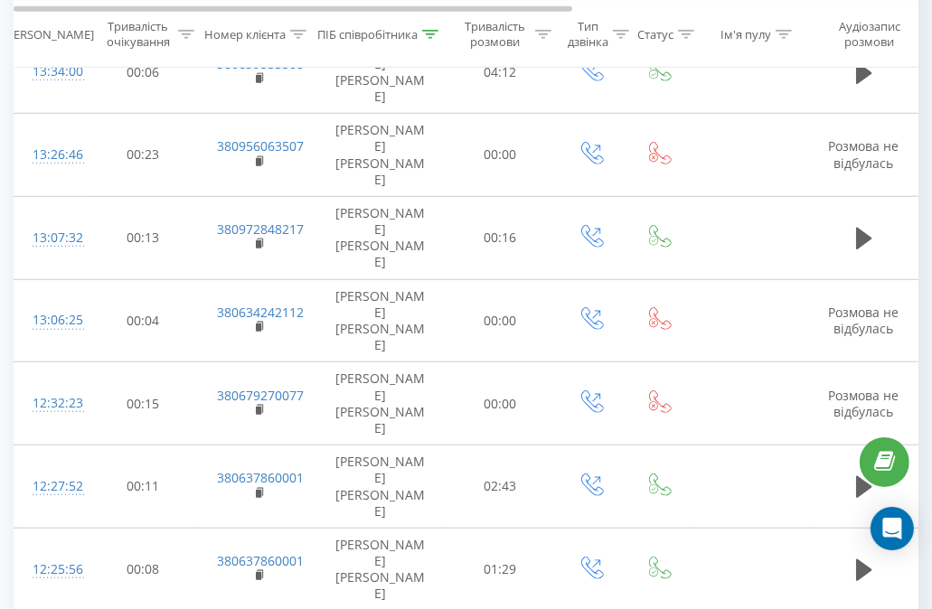
scroll to position [904, 0]
click at [860, 443] on link at bounding box center [884, 462] width 50 height 50
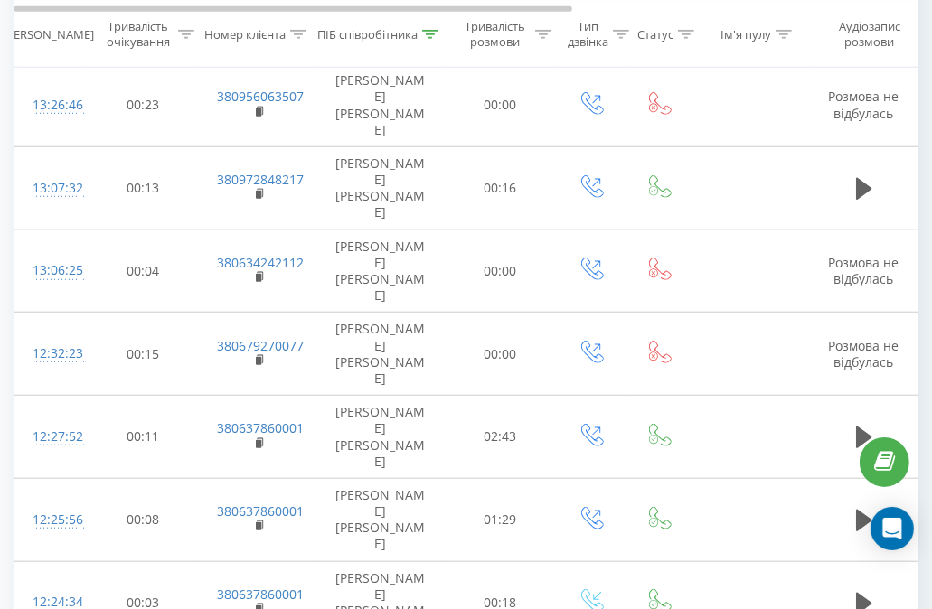
scroll to position [994, 0]
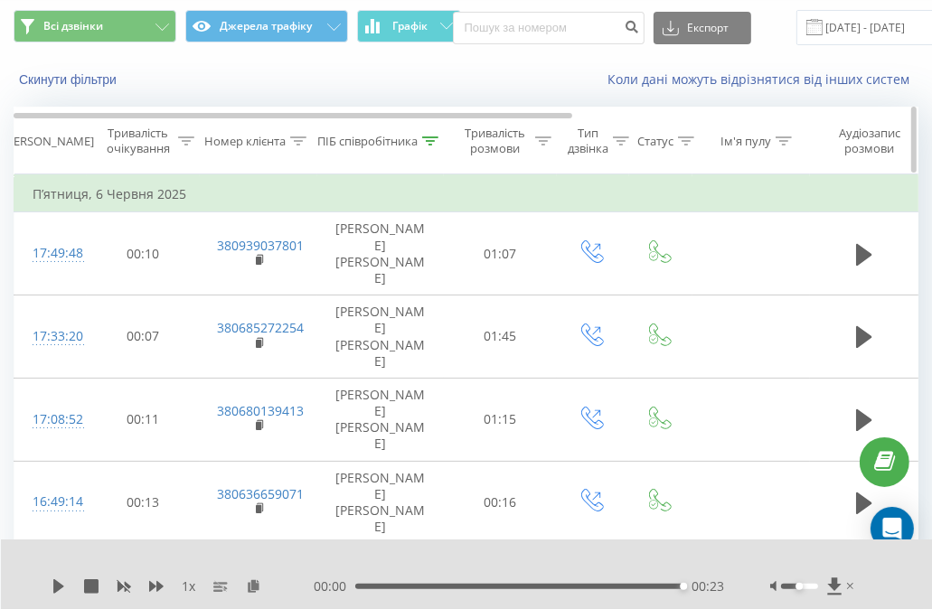
scroll to position [0, 0]
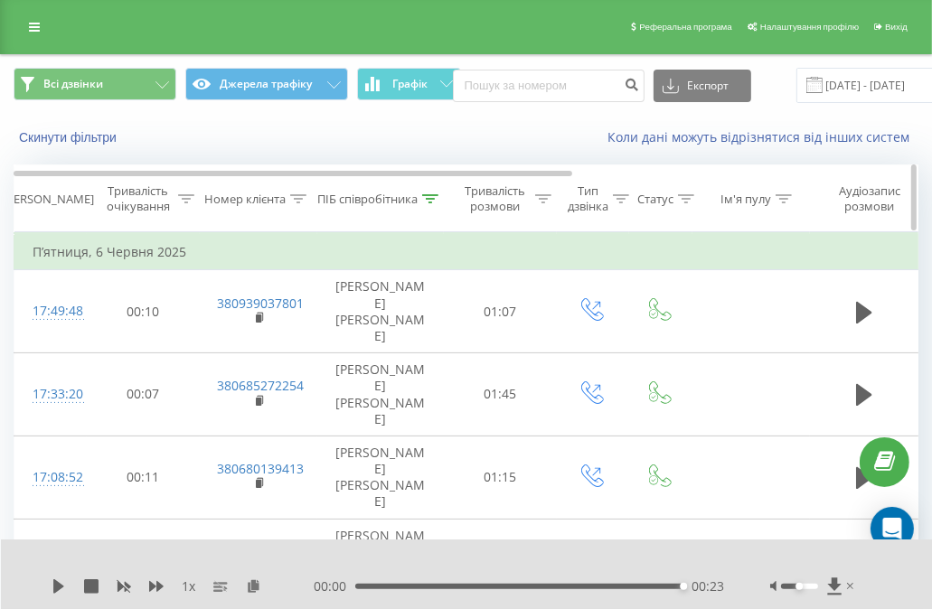
click at [433, 196] on icon at bounding box center [430, 198] width 16 height 9
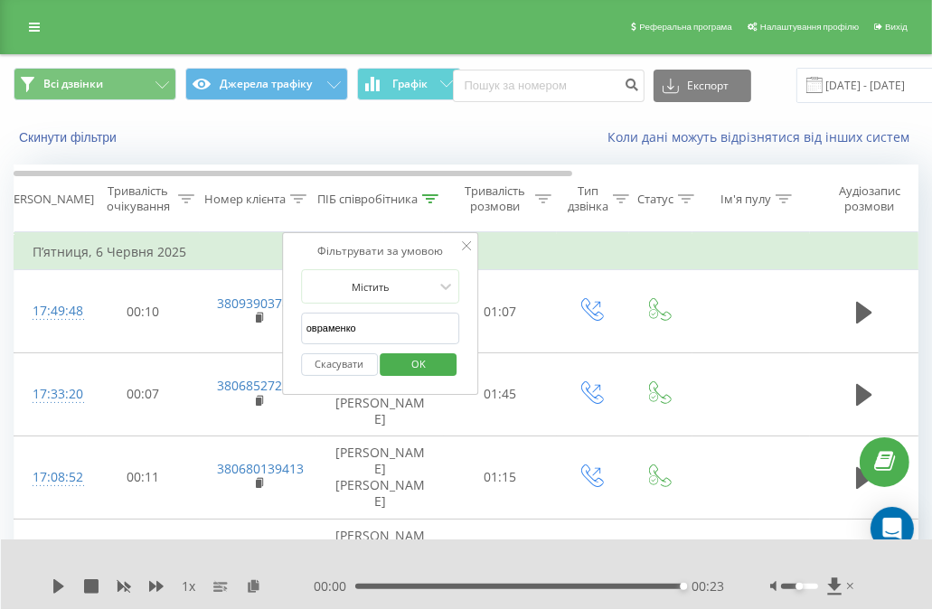
click at [398, 316] on input "овраменко" at bounding box center [380, 329] width 159 height 32
type input "кліменко"
click button "OK" at bounding box center [418, 364] width 77 height 23
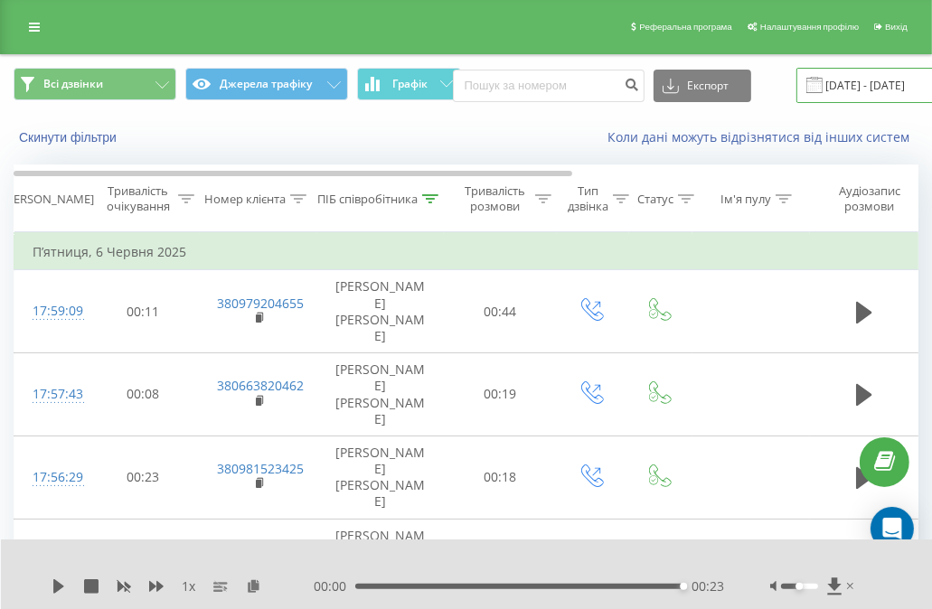
click at [824, 70] on input "06.06.2025 - 06.06.2025" at bounding box center [905, 85] width 219 height 35
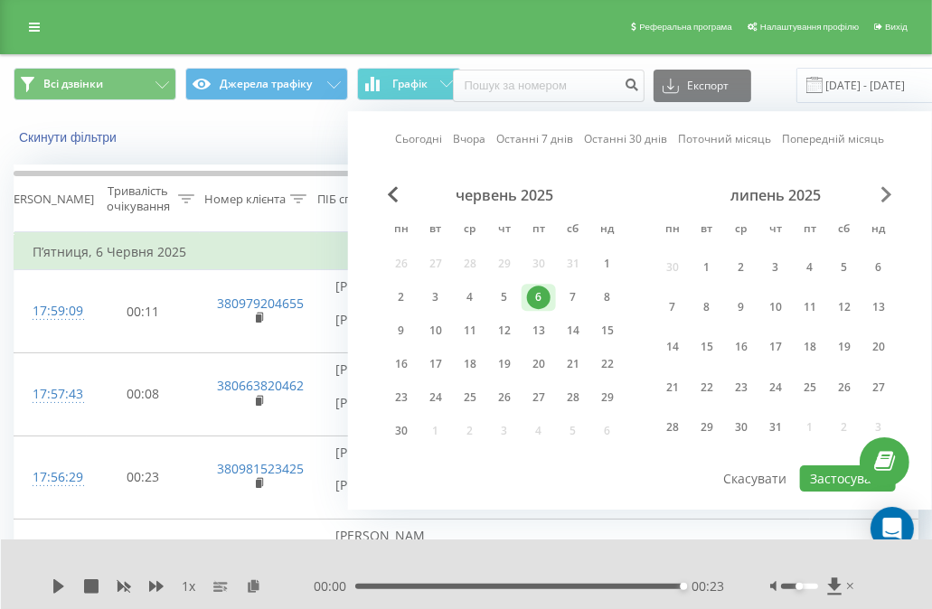
click at [889, 187] on span "Next Month" at bounding box center [886, 194] width 11 height 16
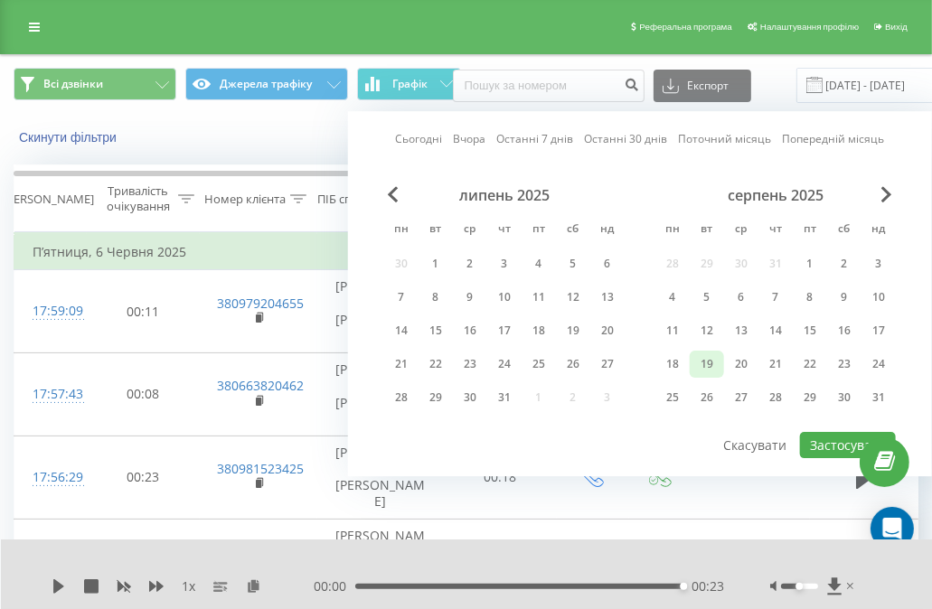
click at [716, 364] on div "19" at bounding box center [706, 363] width 23 height 23
click at [831, 442] on button "Застосувати" at bounding box center [848, 445] width 96 height 26
type input "19.08.2025 - 19.08.2025"
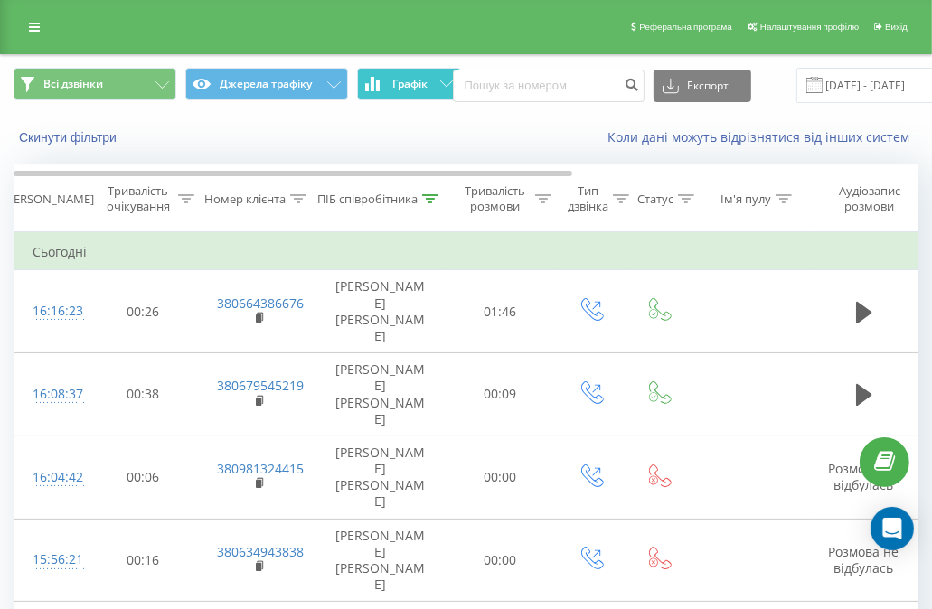
click at [400, 83] on span "Графік" at bounding box center [409, 84] width 35 height 13
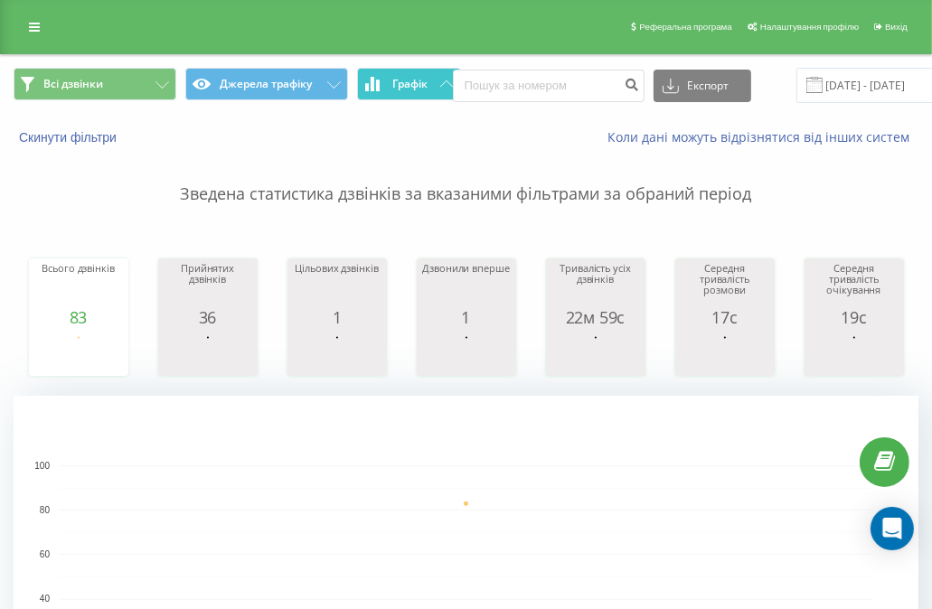
click at [416, 75] on button "Графік" at bounding box center [409, 84] width 104 height 33
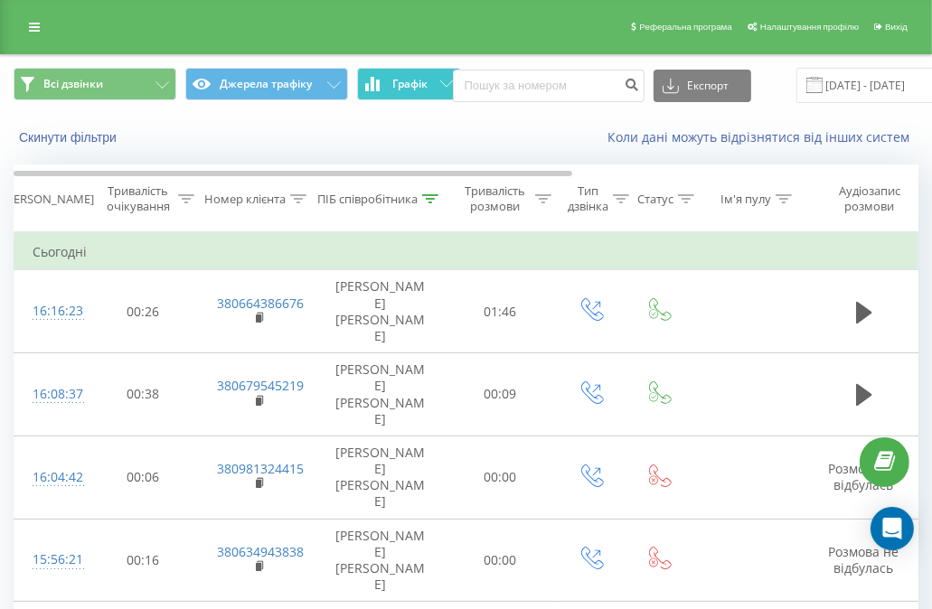
click at [412, 97] on button "Графік" at bounding box center [409, 84] width 104 height 33
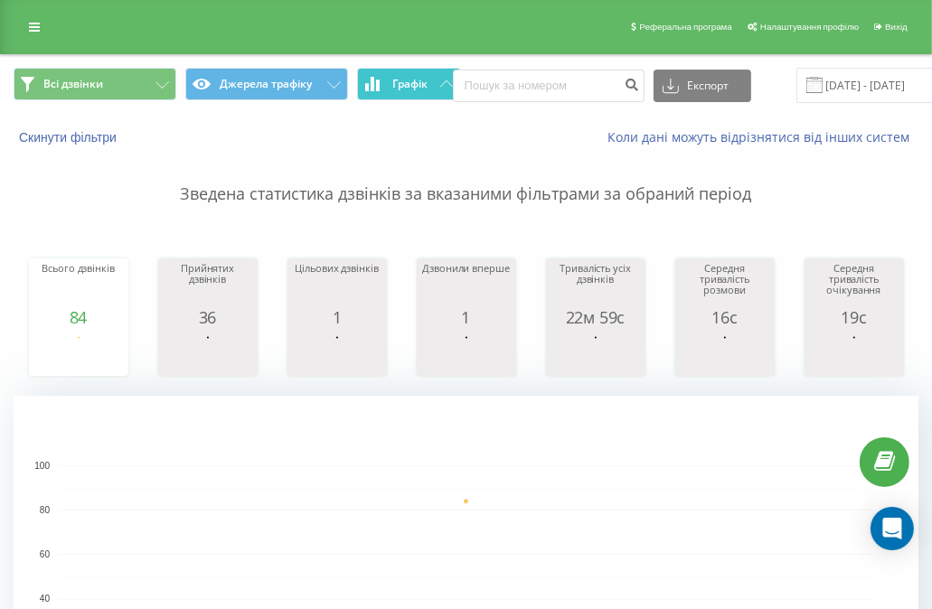
click at [412, 78] on span "Графік" at bounding box center [409, 84] width 35 height 13
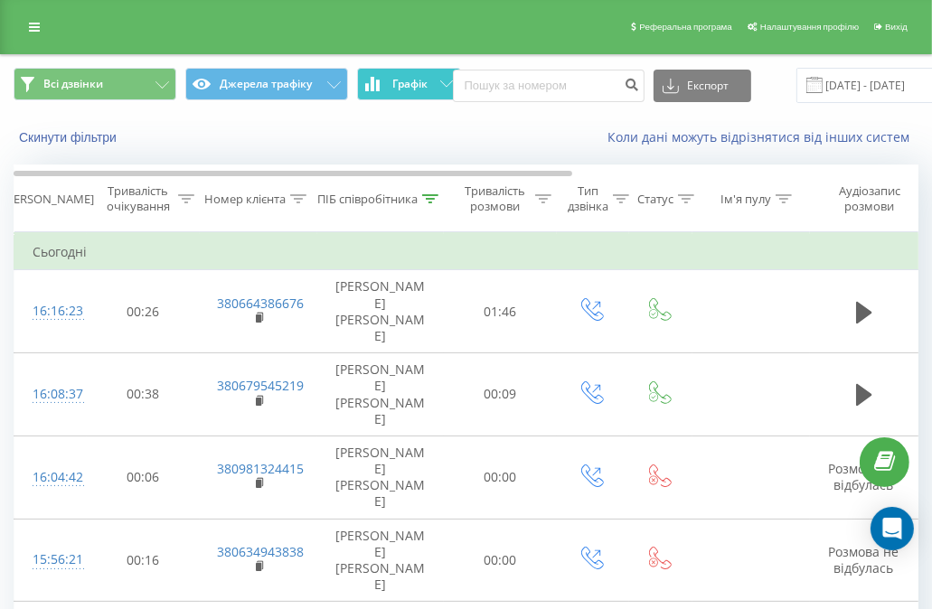
click at [402, 71] on button "Графік" at bounding box center [409, 84] width 104 height 33
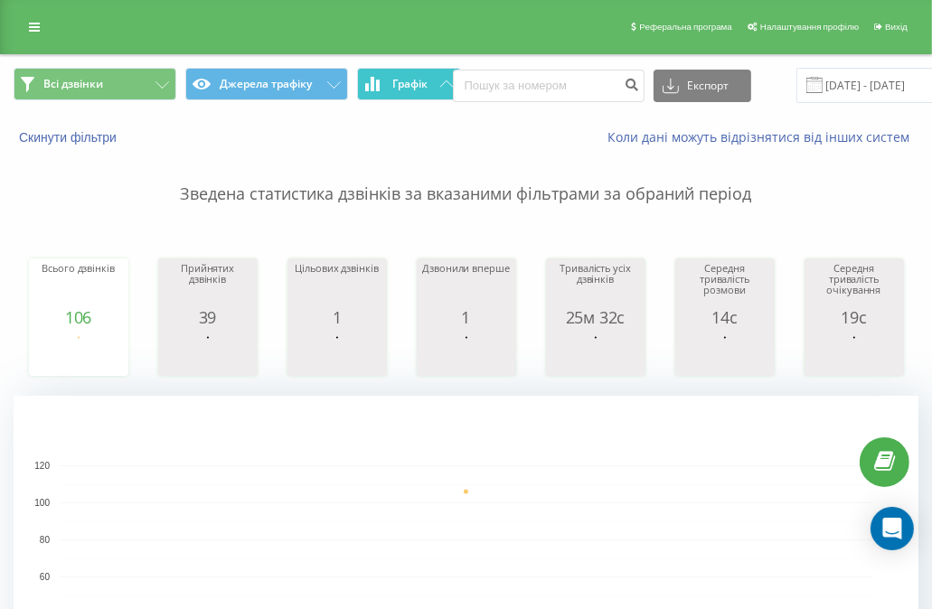
click at [411, 86] on span "Графік" at bounding box center [409, 84] width 35 height 13
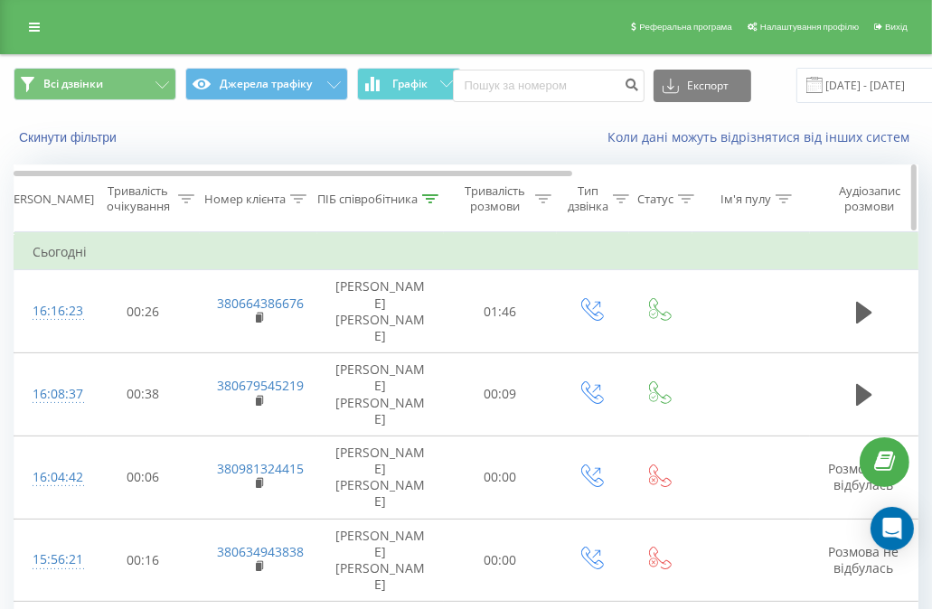
click at [427, 204] on div at bounding box center [430, 199] width 16 height 15
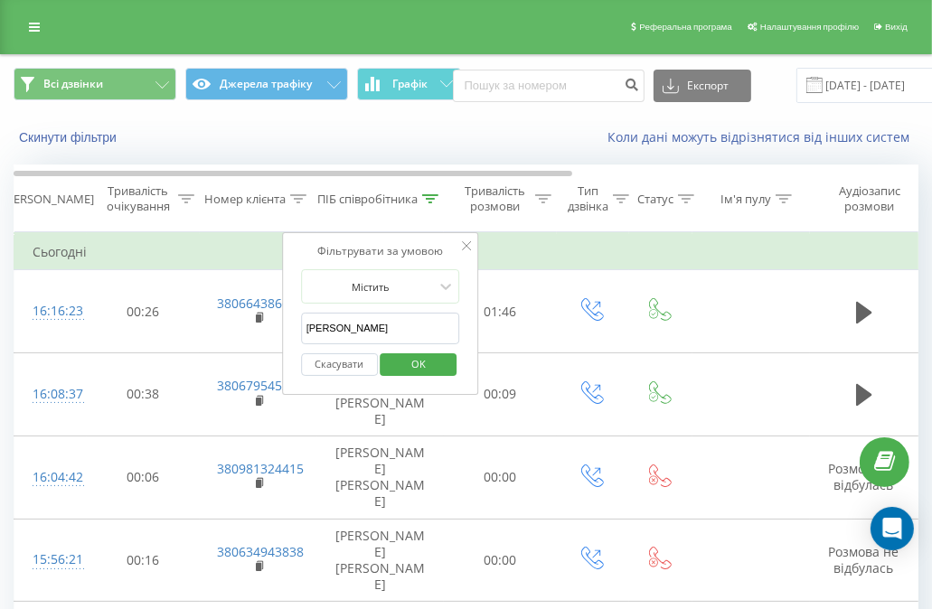
click at [400, 324] on input "кліменко" at bounding box center [380, 329] width 159 height 32
type input "бойко"
click button "OK" at bounding box center [418, 364] width 77 height 23
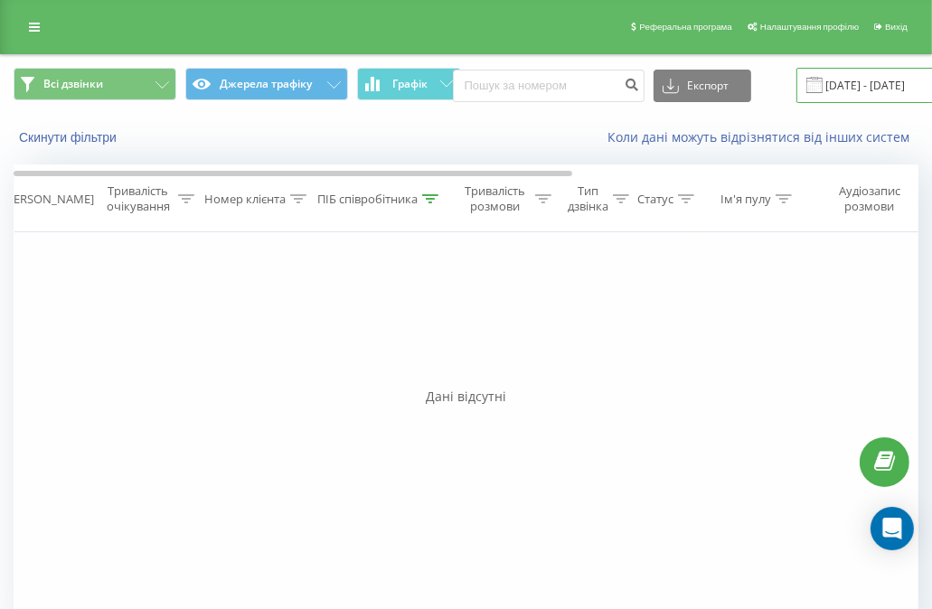
click at [847, 79] on input "19.08.2025 - 19.08.2025" at bounding box center [905, 85] width 219 height 35
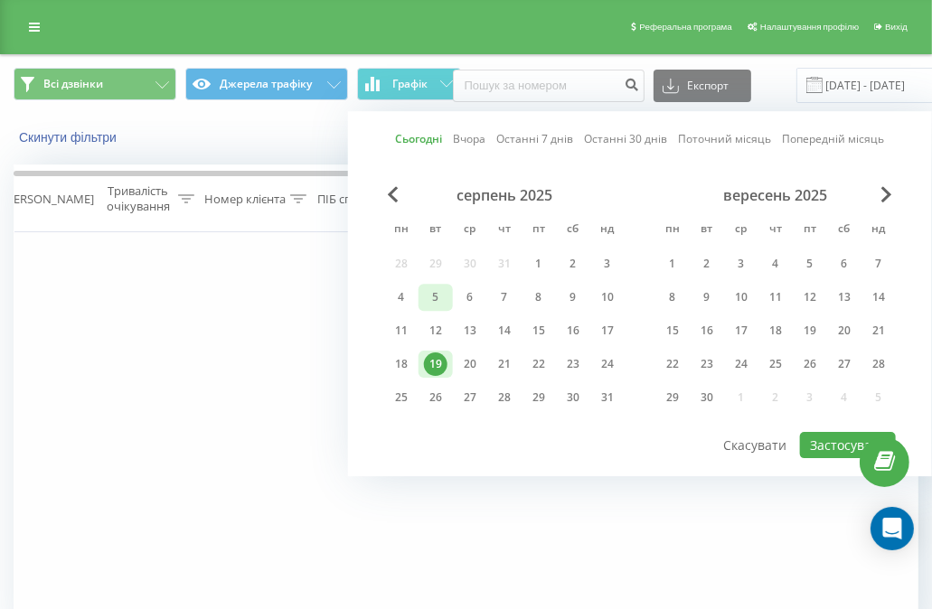
click at [446, 293] on div "5" at bounding box center [435, 297] width 23 height 23
click at [827, 442] on button "Застосувати" at bounding box center [848, 445] width 96 height 26
type input "05.08.2025 - 05.08.2025"
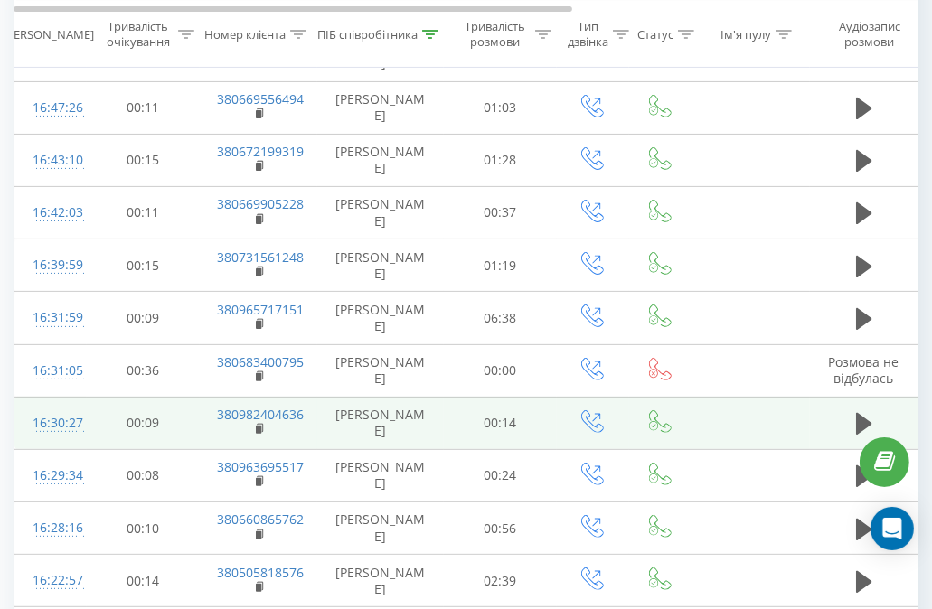
scroll to position [271, 0]
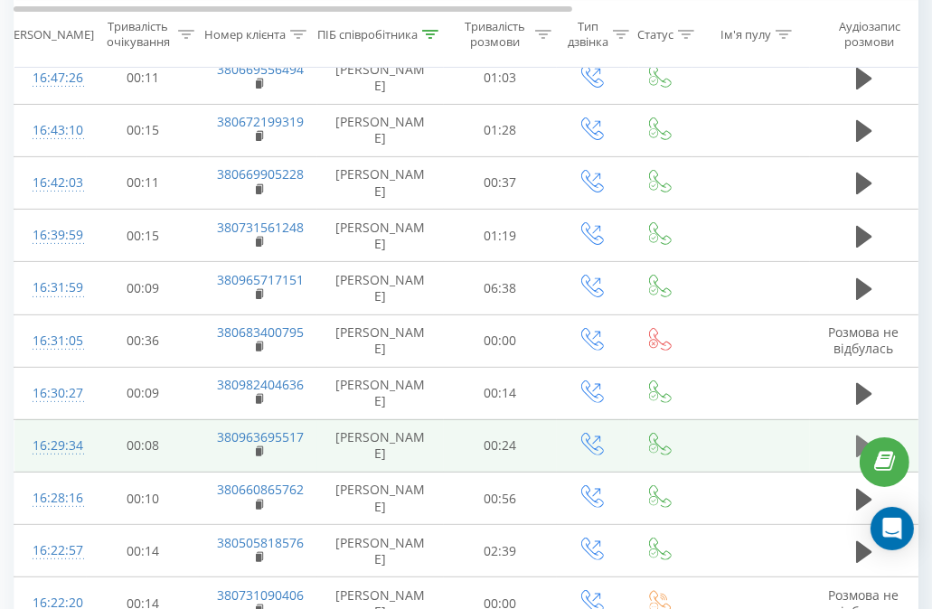
click at [858, 439] on icon at bounding box center [864, 447] width 16 height 22
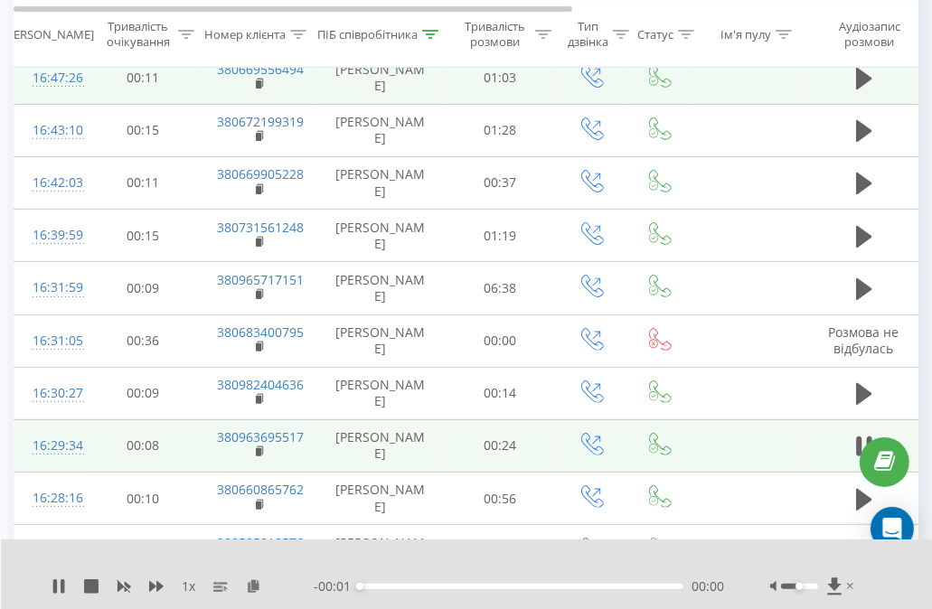
scroll to position [0, 0]
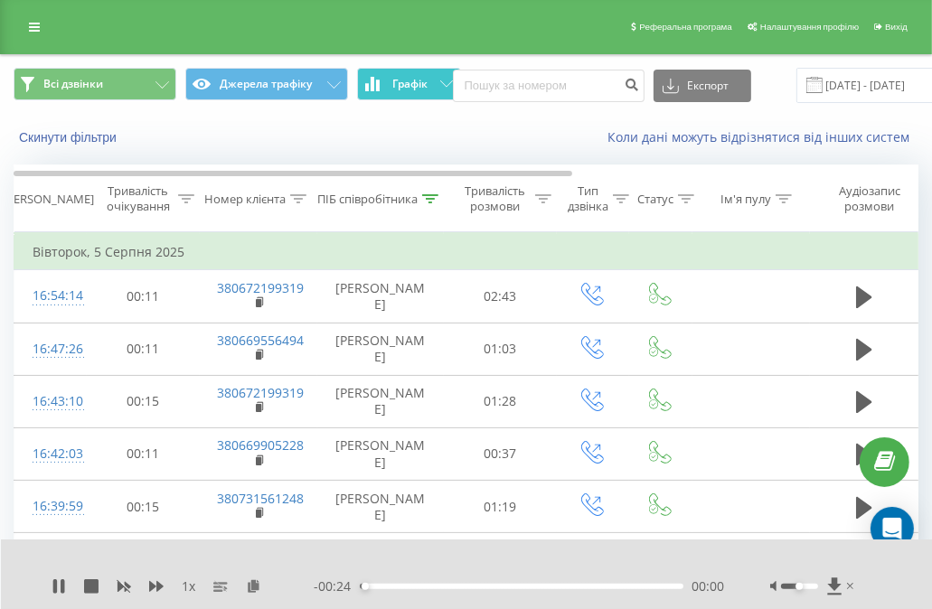
click at [405, 82] on span "Графік" at bounding box center [409, 84] width 35 height 13
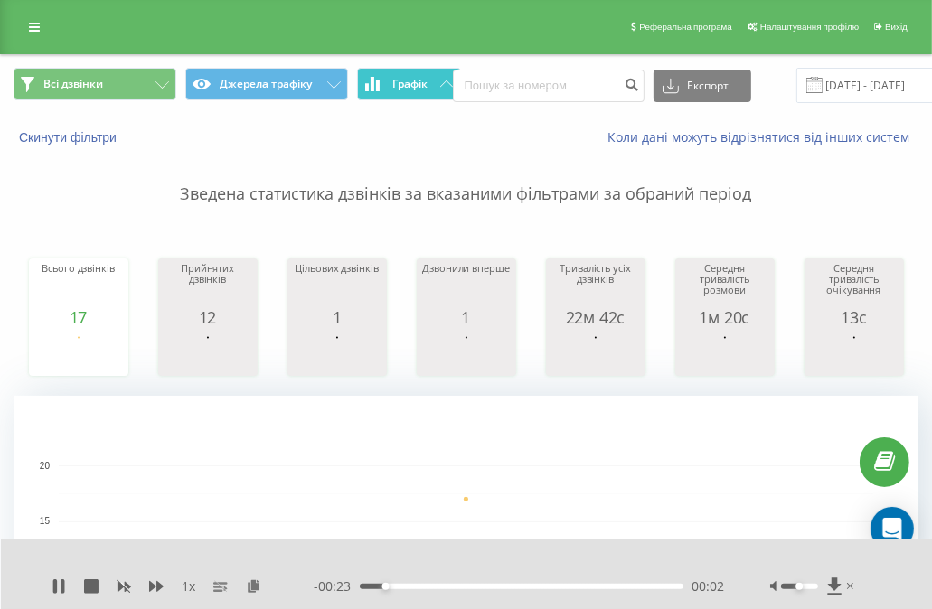
click at [405, 82] on span "Графік" at bounding box center [409, 84] width 35 height 13
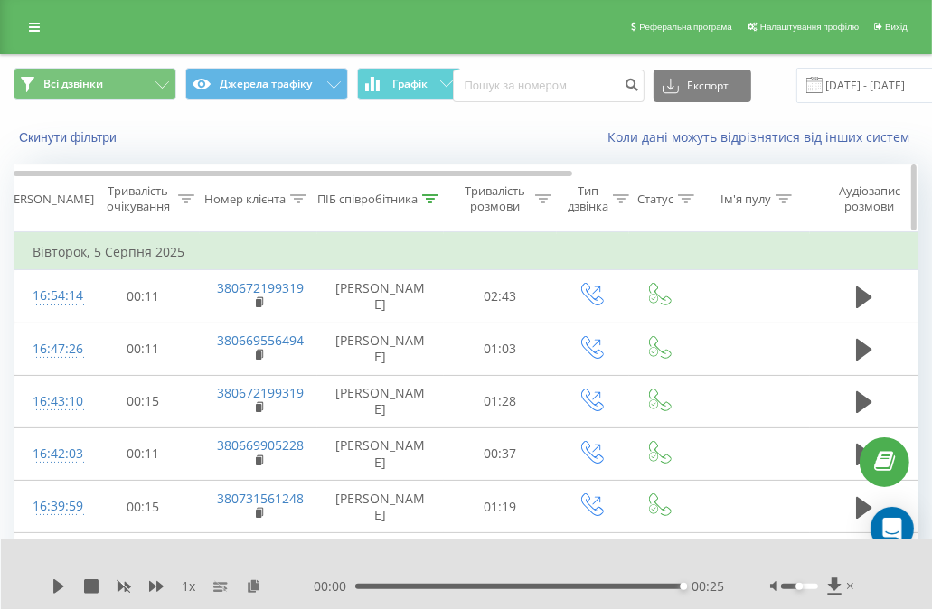
click at [432, 197] on icon at bounding box center [430, 198] width 16 height 9
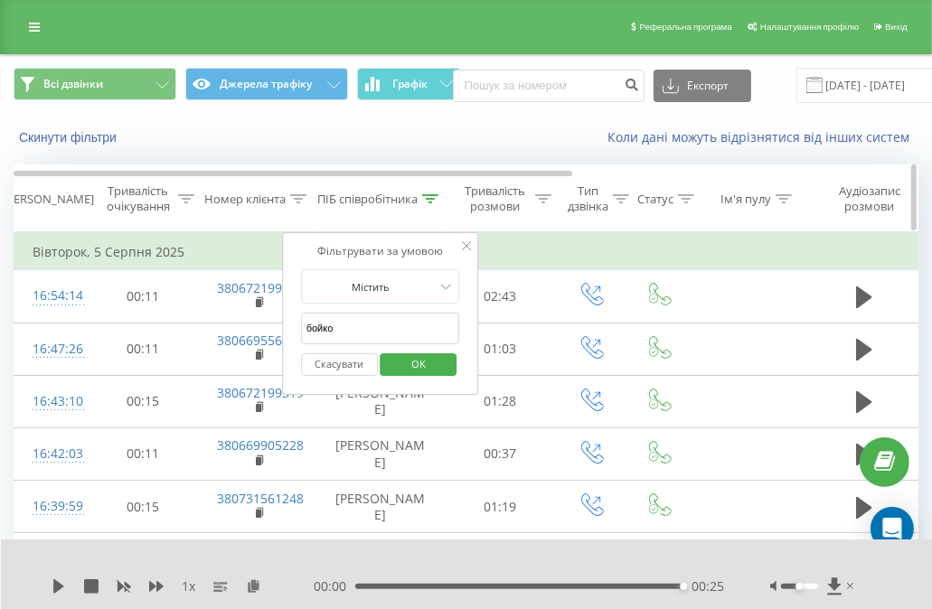
click at [427, 202] on div at bounding box center [430, 199] width 16 height 15
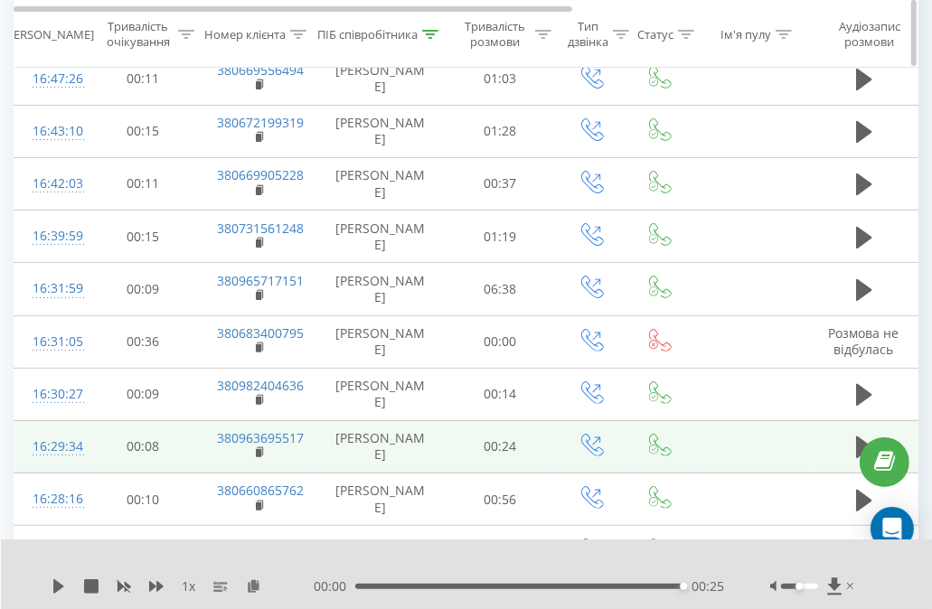
scroll to position [452, 0]
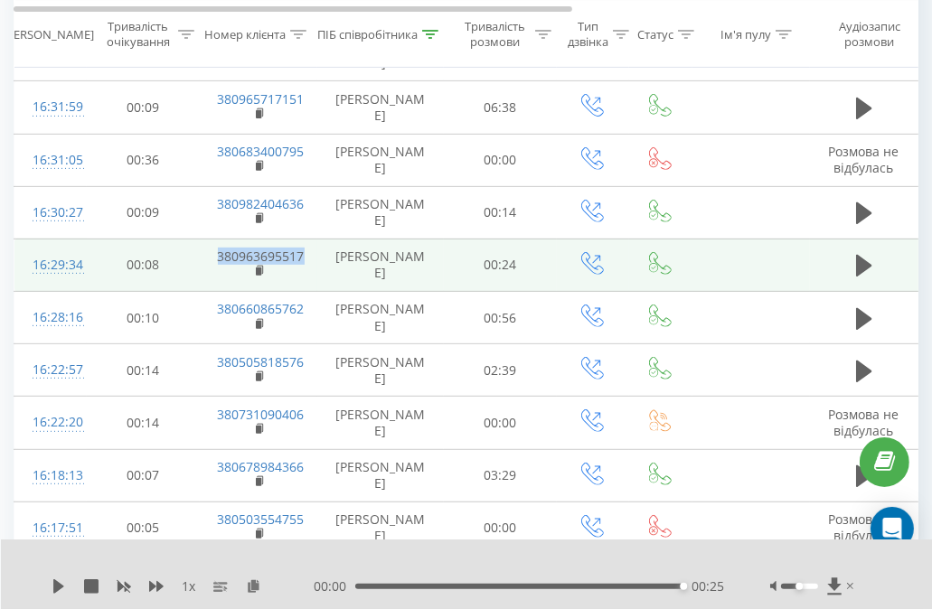
drag, startPoint x: 312, startPoint y: 258, endPoint x: 219, endPoint y: 249, distance: 93.5
click at [219, 249] on td "380963695517" at bounding box center [258, 265] width 117 height 52
copy link "380963695517"
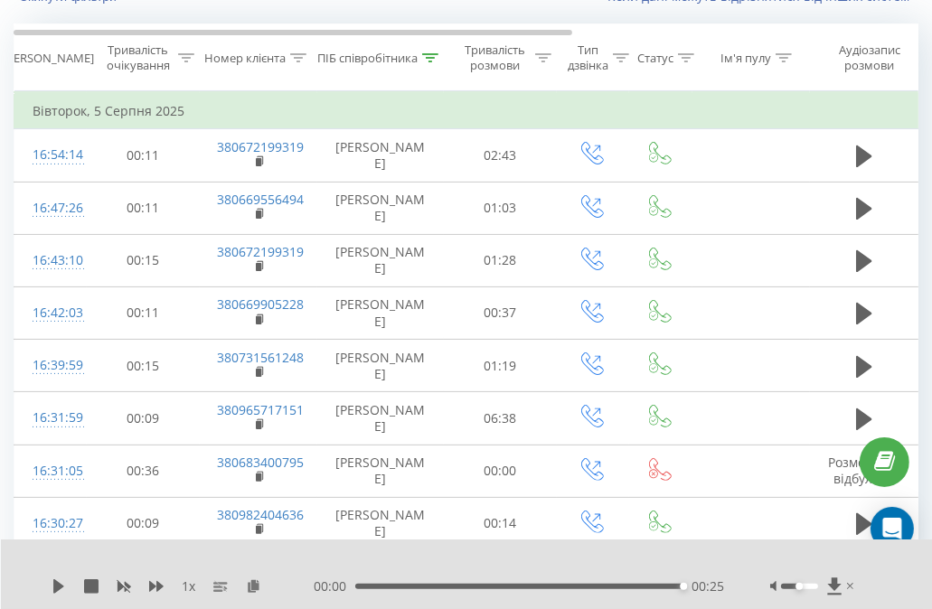
scroll to position [0, 0]
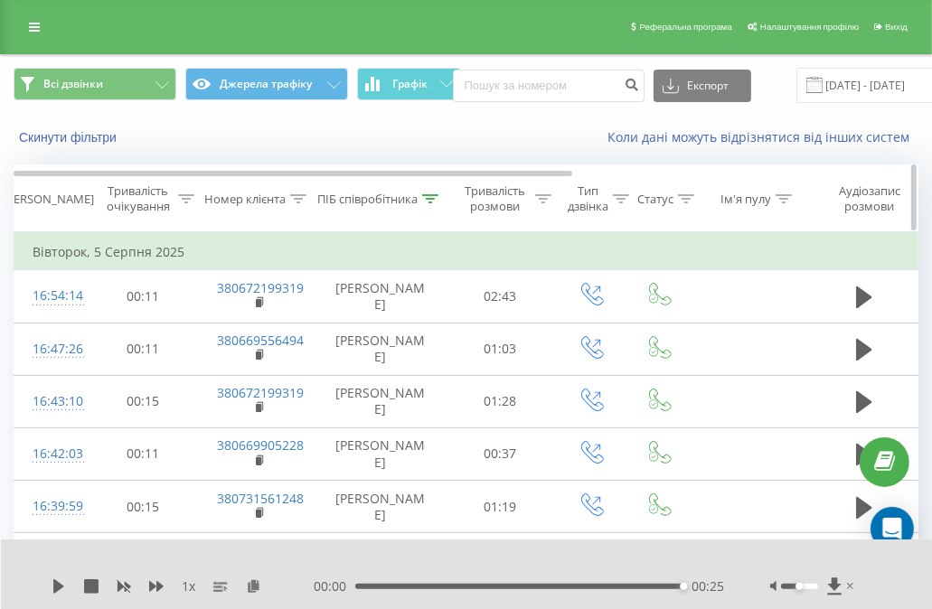
click at [419, 203] on div "ПІБ співробітника" at bounding box center [377, 199] width 121 height 15
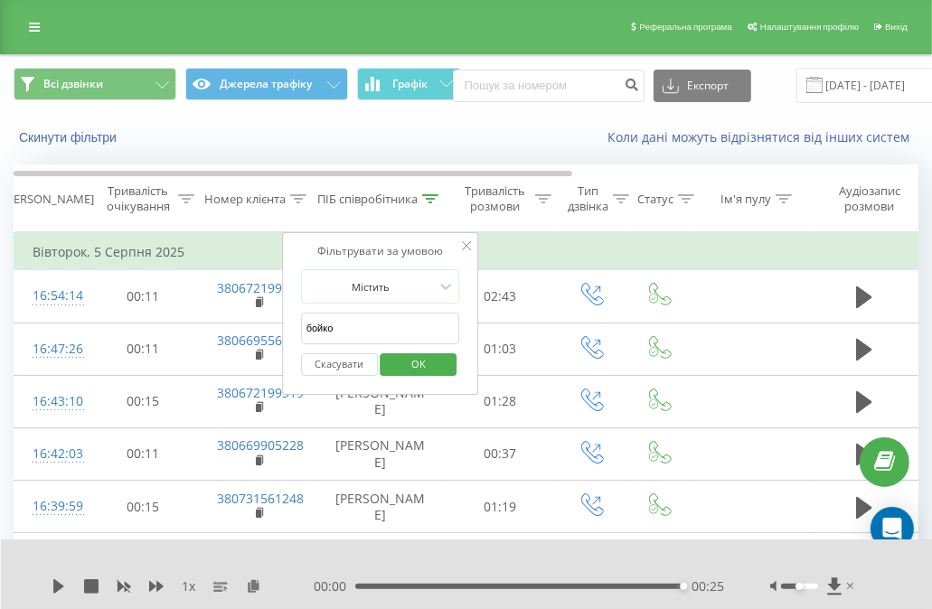
click at [412, 315] on input "бойко" at bounding box center [380, 329] width 159 height 32
type input "кліменко"
click at [415, 361] on span "OK" at bounding box center [418, 364] width 51 height 28
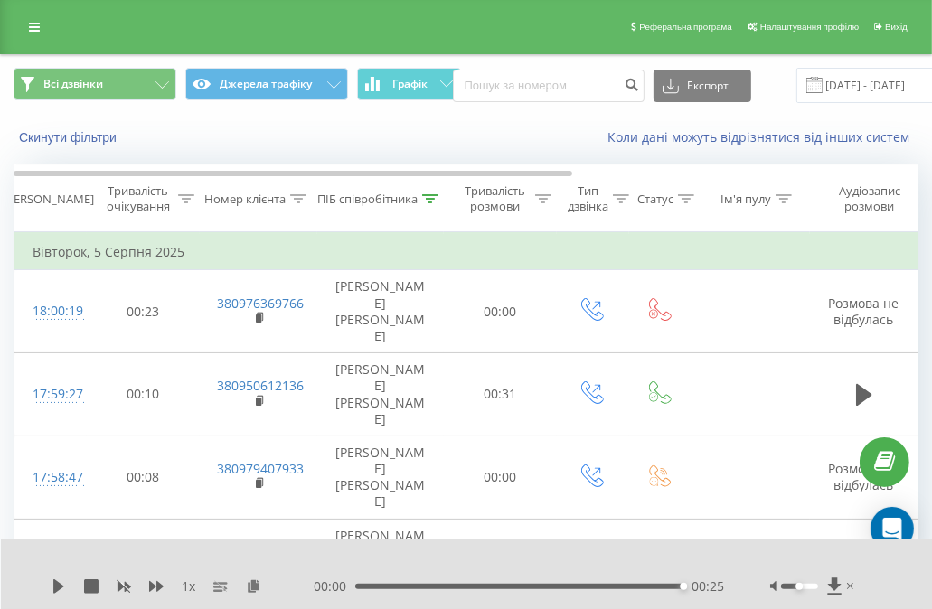
click at [811, 91] on span at bounding box center [814, 85] width 16 height 16
click at [821, 92] on input "05.08.2025 - 05.08.2025" at bounding box center [905, 85] width 219 height 35
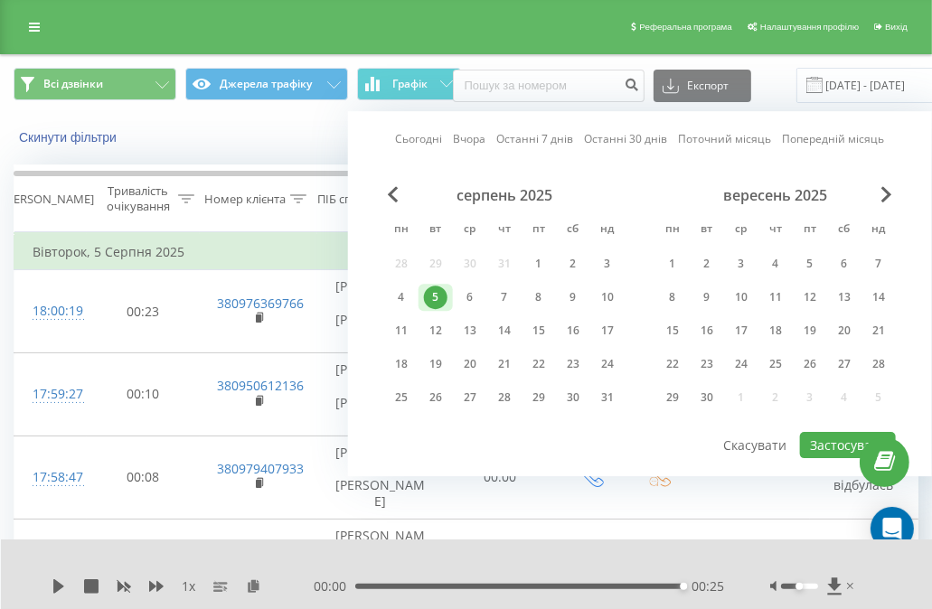
click at [171, 124] on div "Скинути фільтри Коли дані можуть відрізнятися вiд інших систем" at bounding box center [466, 137] width 930 height 43
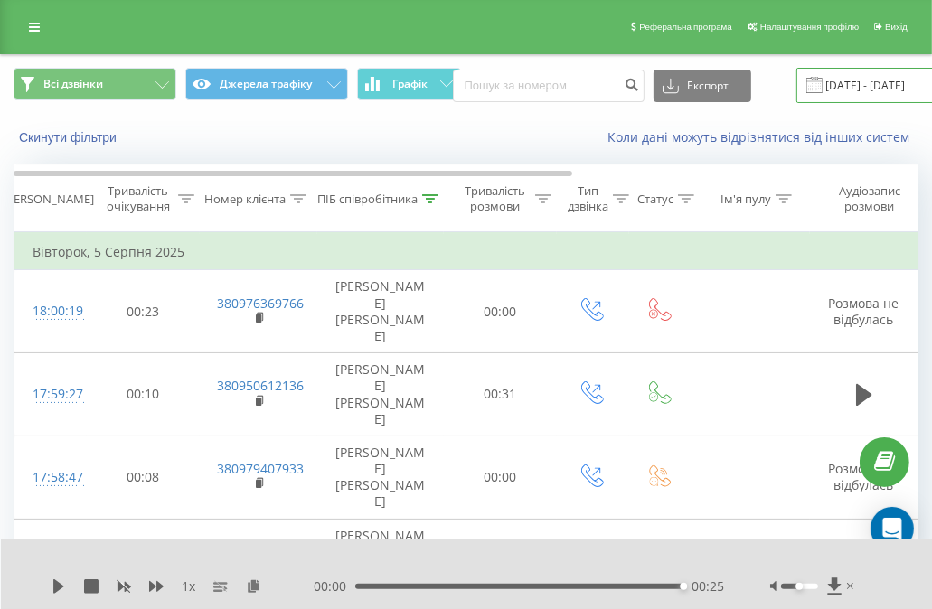
click at [803, 94] on input "05.08.2025 - 05.08.2025" at bounding box center [905, 85] width 219 height 35
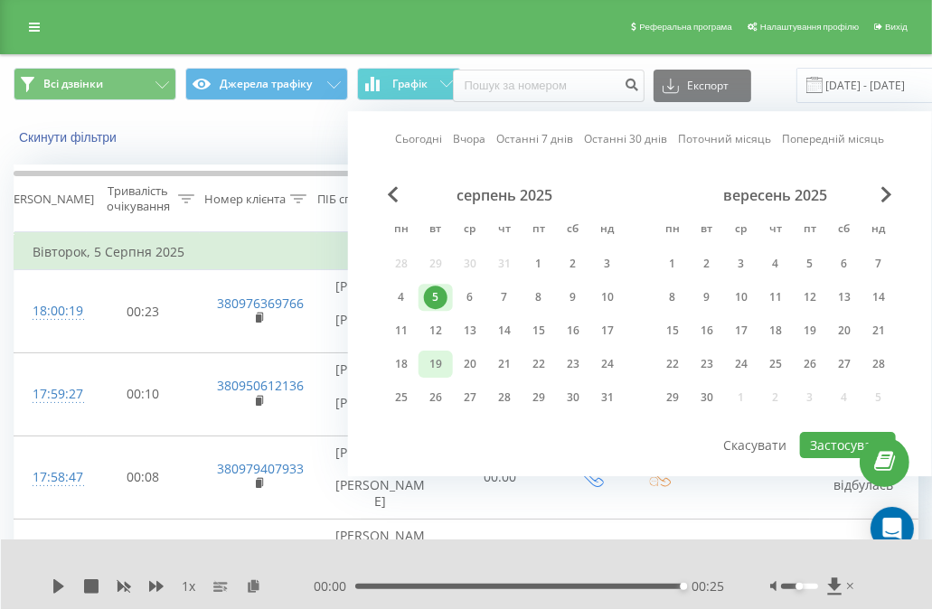
click at [445, 355] on div "19" at bounding box center [435, 363] width 23 height 23
click at [833, 432] on button "Застосувати" at bounding box center [848, 445] width 96 height 26
type input "19.08.2025 - 19.08.2025"
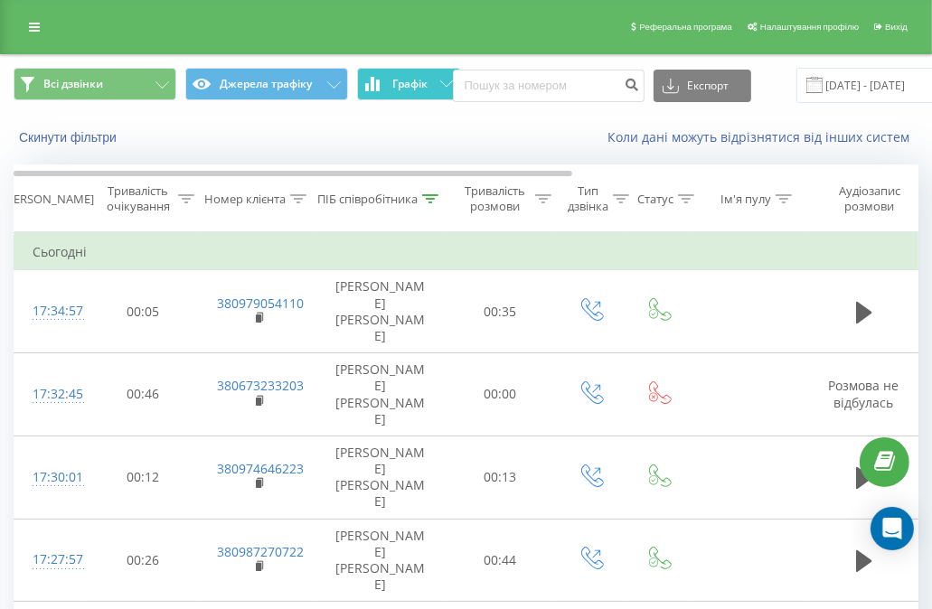
click at [399, 86] on span "Графік" at bounding box center [409, 84] width 35 height 13
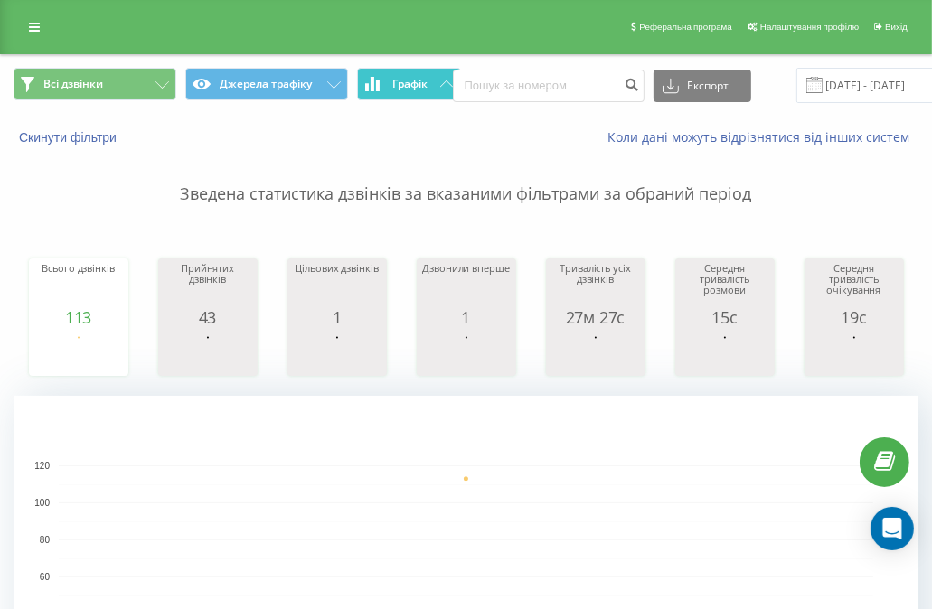
click at [399, 86] on span "Графік" at bounding box center [409, 84] width 35 height 13
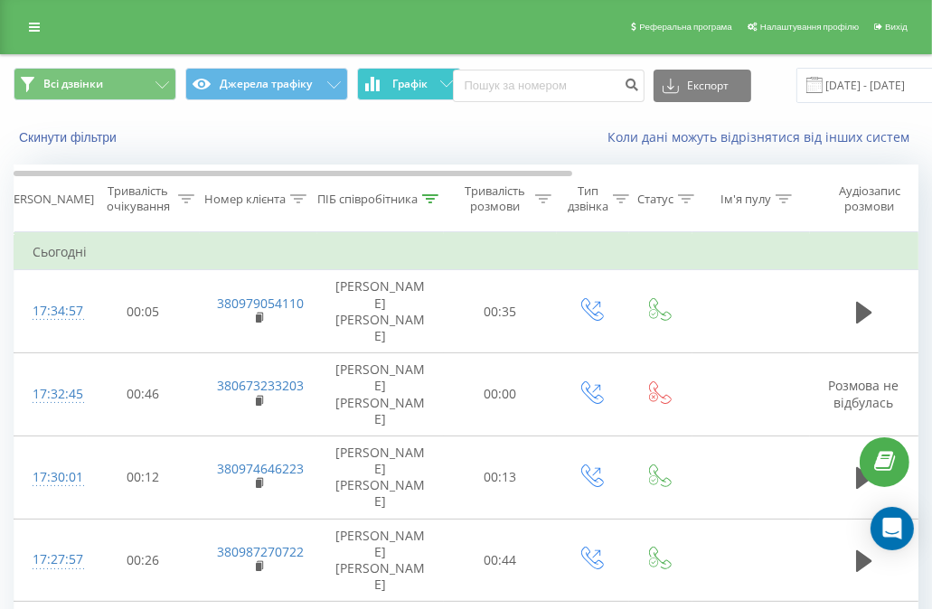
click at [435, 79] on button "Графік" at bounding box center [409, 84] width 104 height 33
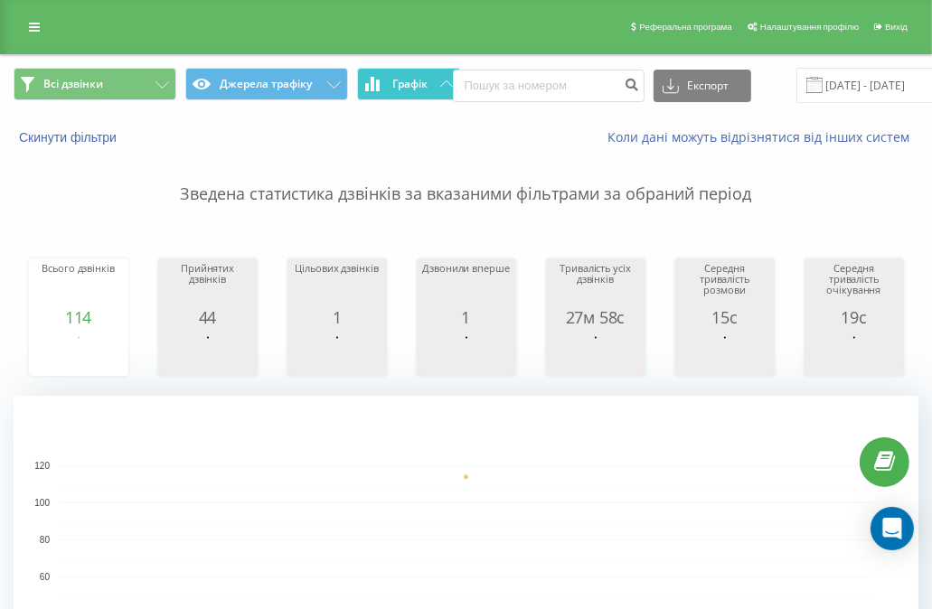
click at [435, 79] on button "Графік" at bounding box center [409, 84] width 104 height 33
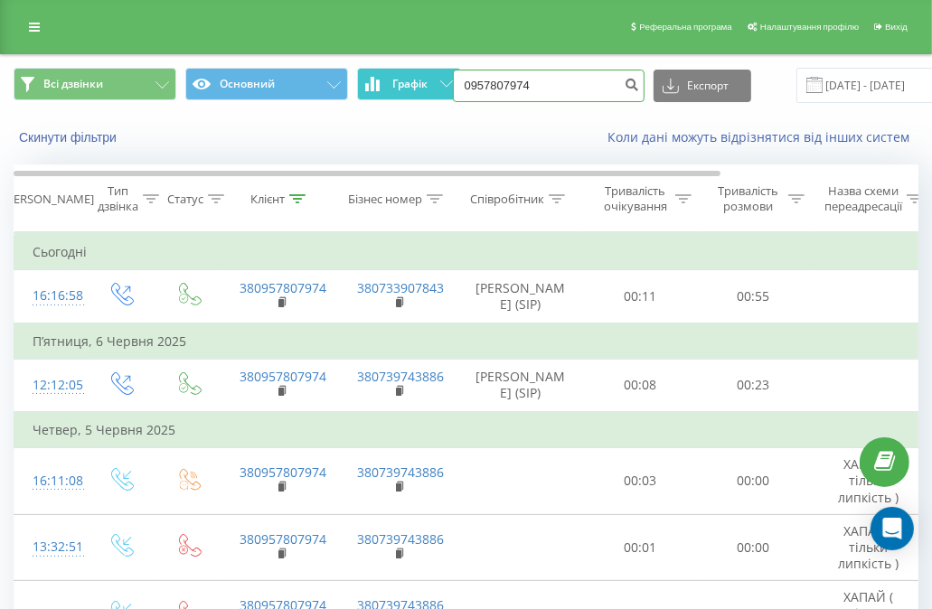
drag, startPoint x: 503, startPoint y: 86, endPoint x: 390, endPoint y: 85, distance: 113.0
click at [390, 85] on div "Всі дзвінки Основний Графік 0957807974 Експорт .csv .xls .xlsx [DATE] - [DATE]" at bounding box center [466, 85] width 905 height 35
paste input "[PHONE_NUMBER]"
type input "0972080222"
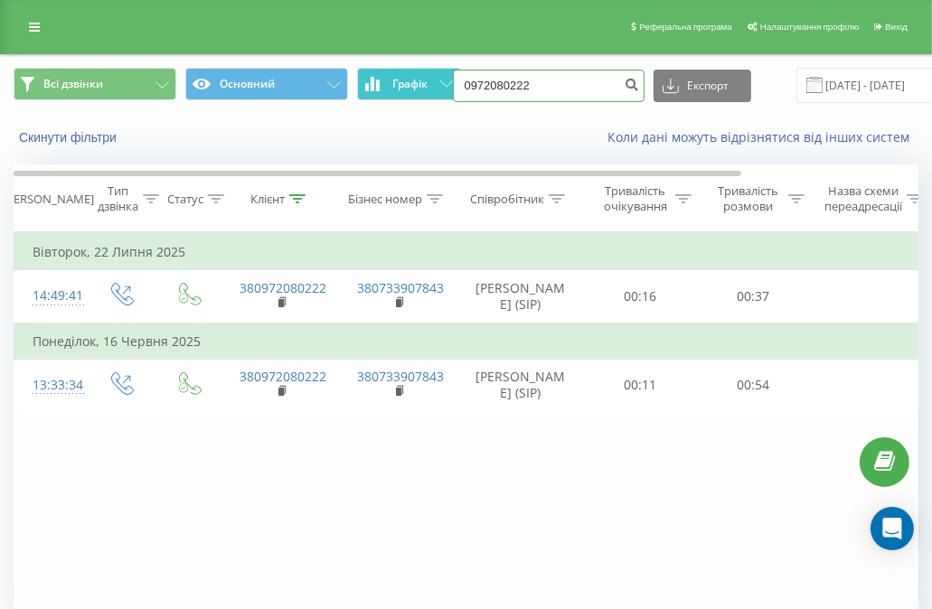
drag, startPoint x: 557, startPoint y: 80, endPoint x: 368, endPoint y: 79, distance: 188.9
click at [367, 80] on div "Всі дзвінки Основний Графік 0972080222 Експорт .csv .xls .xlsx 19.05.2025 - 19.…" at bounding box center [466, 85] width 905 height 35
paste input "(097) 690 74 3"
type input "0976907432"
drag, startPoint x: 542, startPoint y: 86, endPoint x: 403, endPoint y: 78, distance: 139.4
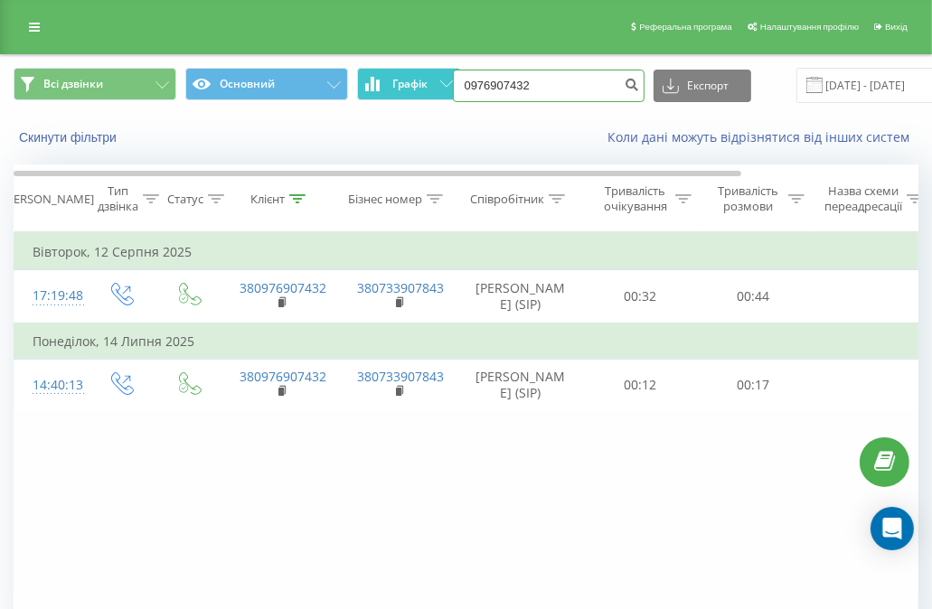
click at [405, 79] on div "Всі дзвінки Основний Графік 0976907432 Експорт .csv .xls .xlsx [DATE] - [DATE]" at bounding box center [466, 85] width 905 height 35
paste input "[PHONE_NUMBER]"
type input "0633789650"
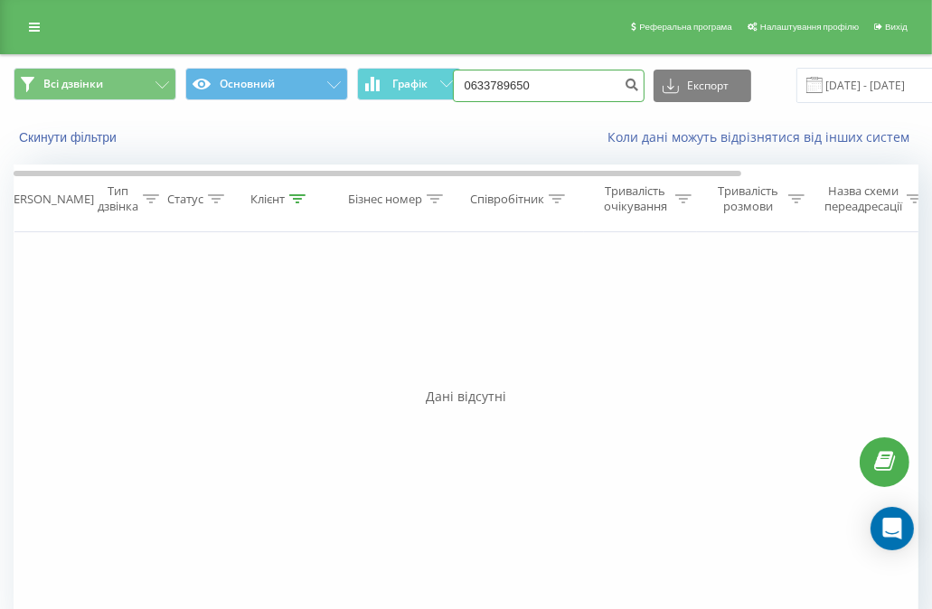
click at [560, 80] on input "0633789650" at bounding box center [549, 86] width 192 height 33
paste input "[PHONE_NUMBER]"
type input "0730630551"
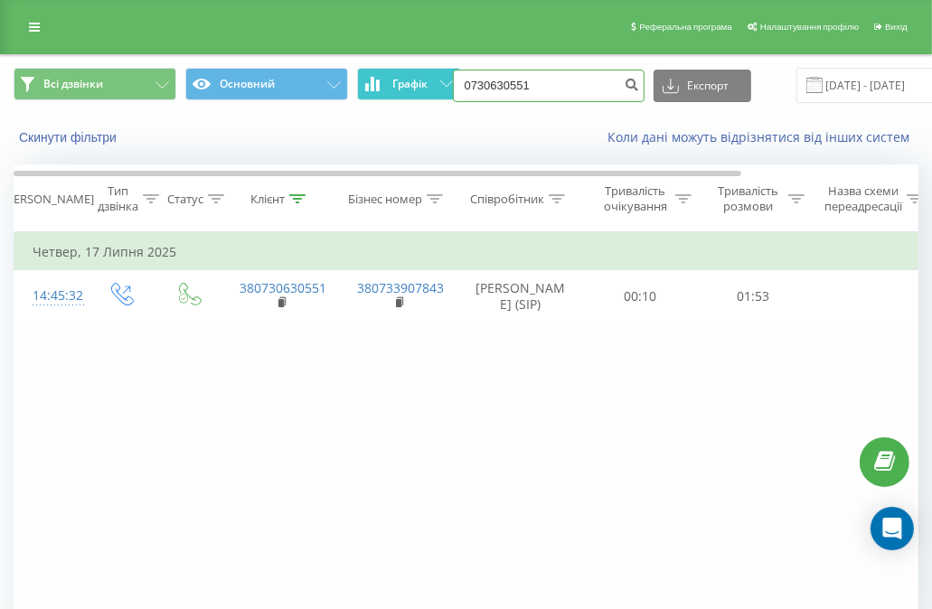
drag, startPoint x: 571, startPoint y: 88, endPoint x: 383, endPoint y: 99, distance: 188.3
click at [383, 99] on div "Всі дзвінки Основний Графік 0730630551 Експорт .csv .xls .xlsx 19.05.2025 - 19.…" at bounding box center [466, 85] width 905 height 35
paste input "(099) 634 31 17"
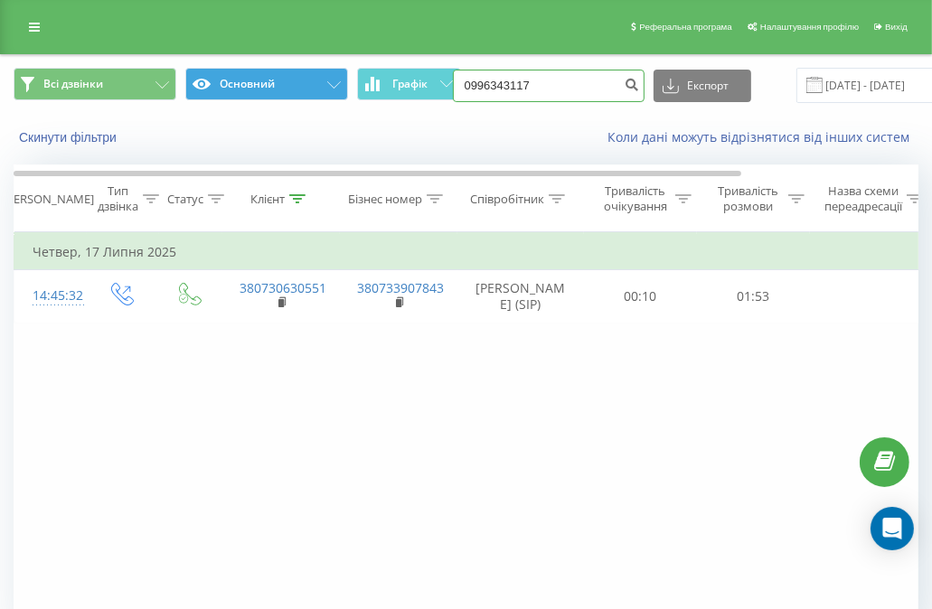
type input "0996343117"
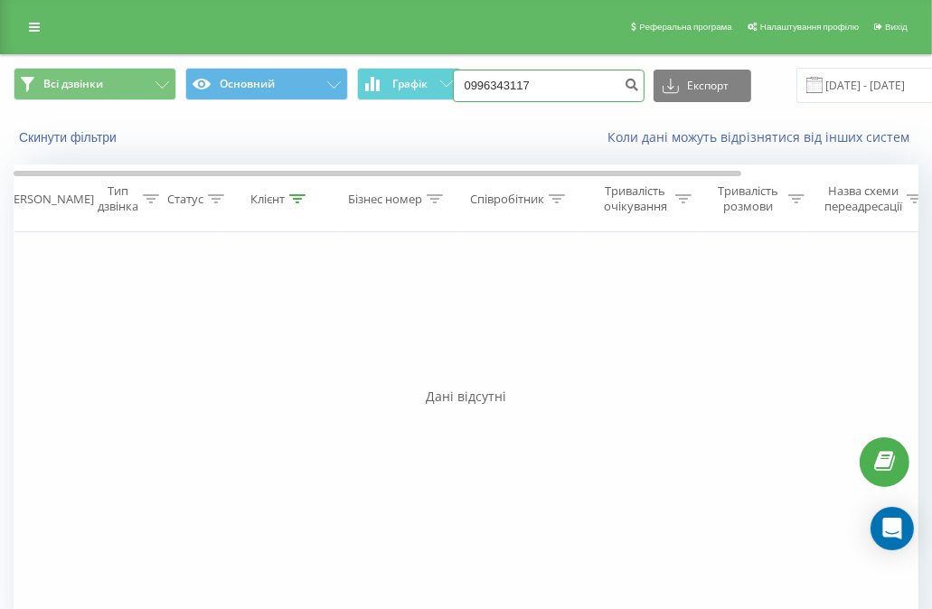
click at [527, 80] on input "0996343117" at bounding box center [549, 86] width 192 height 33
paste input "(099) 767 81 59"
type input "0997678159"
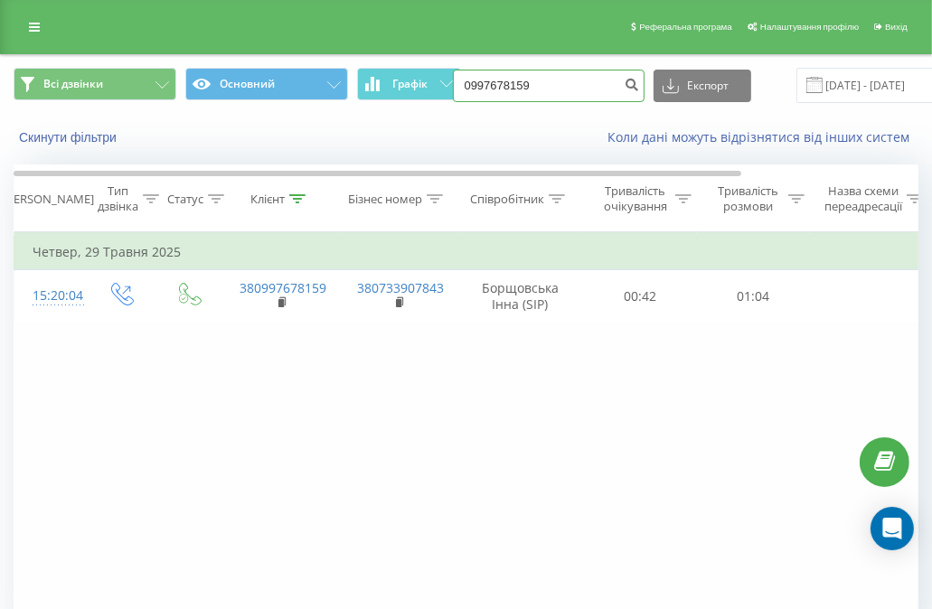
click at [546, 92] on input "0997678159" at bounding box center [549, 86] width 192 height 33
paste input "[PHONE_NUMBER]"
type input "0669962872"
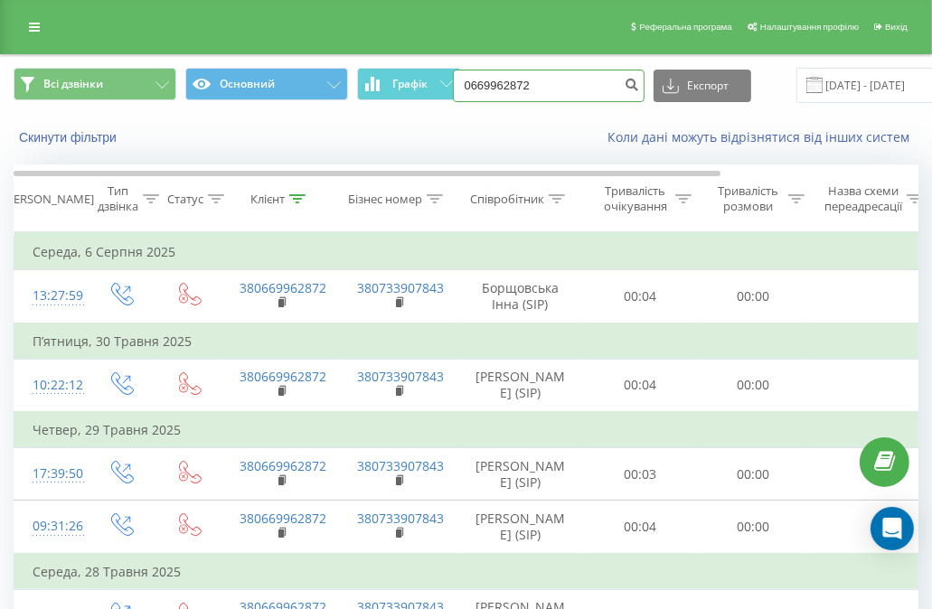
click at [535, 82] on input "0669962872" at bounding box center [549, 86] width 192 height 33
paste input "[PHONE_NUMBER]"
type input "0679754174"
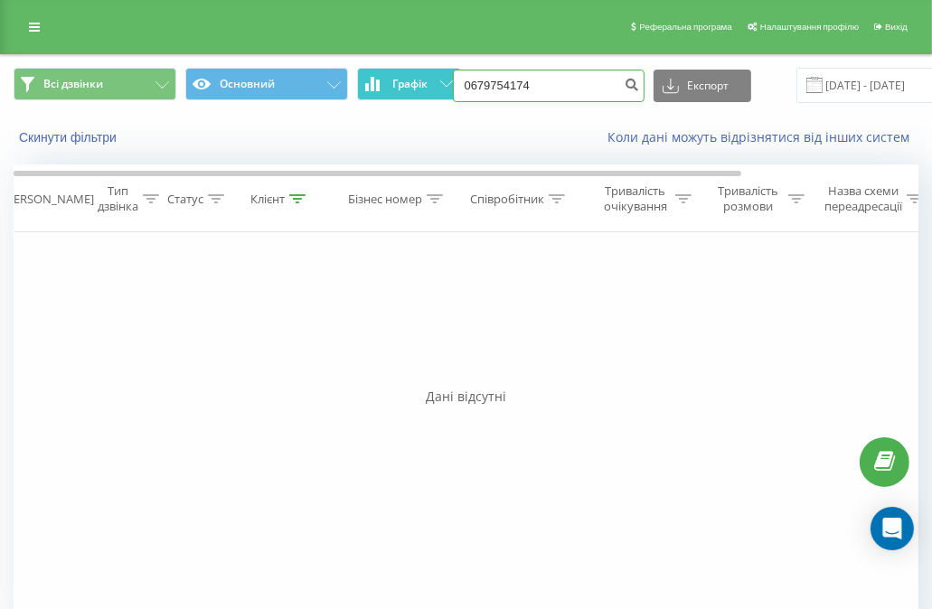
drag, startPoint x: 542, startPoint y: 98, endPoint x: 378, endPoint y: 86, distance: 164.9
click at [378, 86] on div "Всі дзвінки Основний Графік 0679754174 Експорт .csv .xls .xlsx 19.05.2025 - 19.…" at bounding box center [466, 85] width 905 height 35
paste input "(096) 846 27 65"
type input "0968462765"
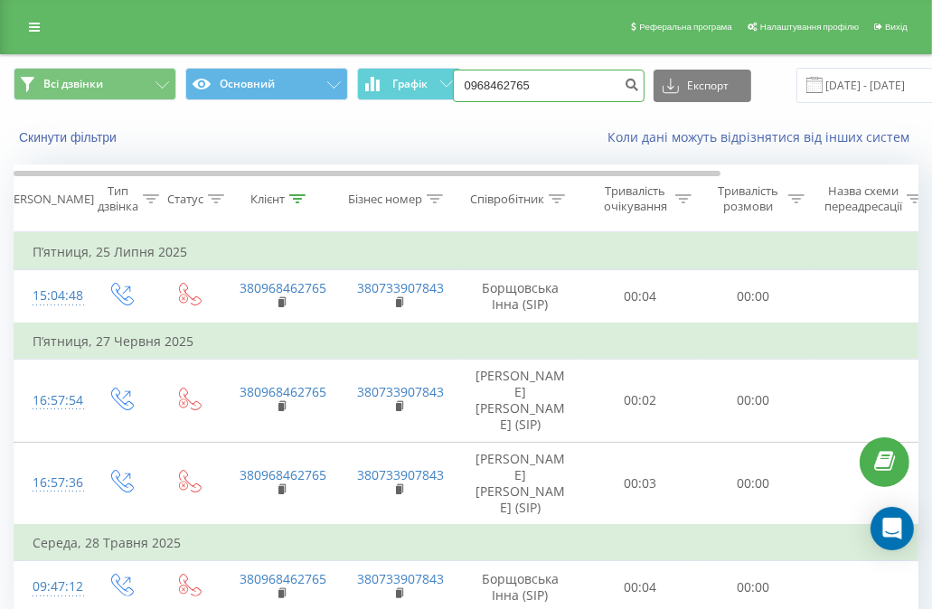
click at [578, 86] on input "0968462765" at bounding box center [549, 86] width 192 height 33
paste input "(096) 663 23 06"
type input "0966632306"
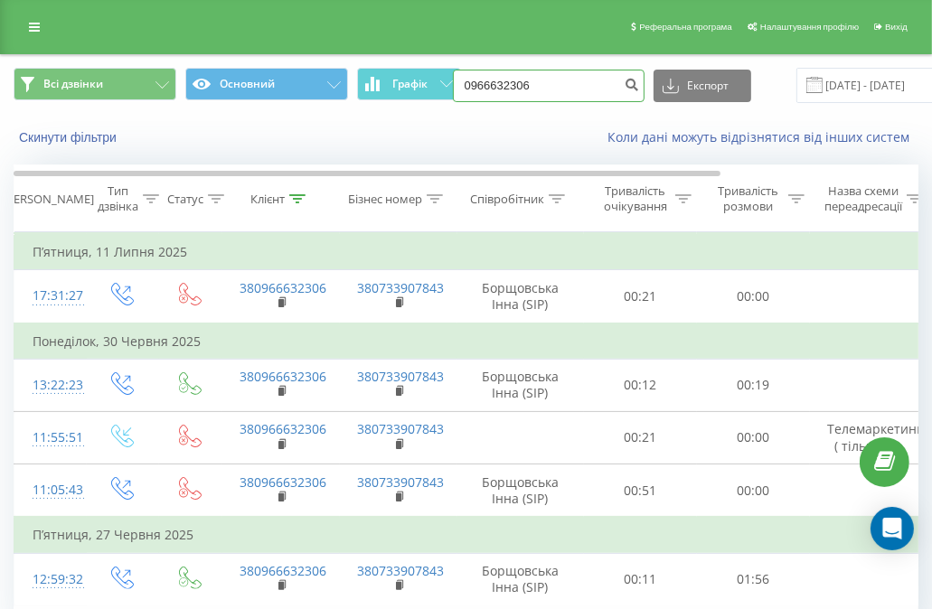
click at [557, 91] on input "0966632306" at bounding box center [549, 86] width 192 height 33
paste input "(067) 607 99 65"
type input "0676079965"
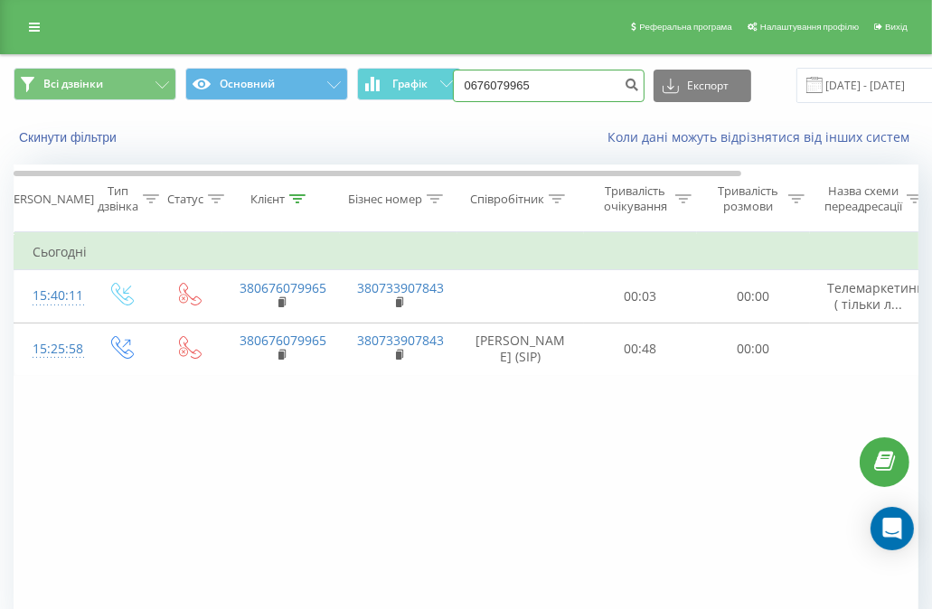
click at [555, 84] on input "0676079965" at bounding box center [549, 86] width 192 height 33
paste input "[PHONE_NUMBER]"
type input "0995670611"
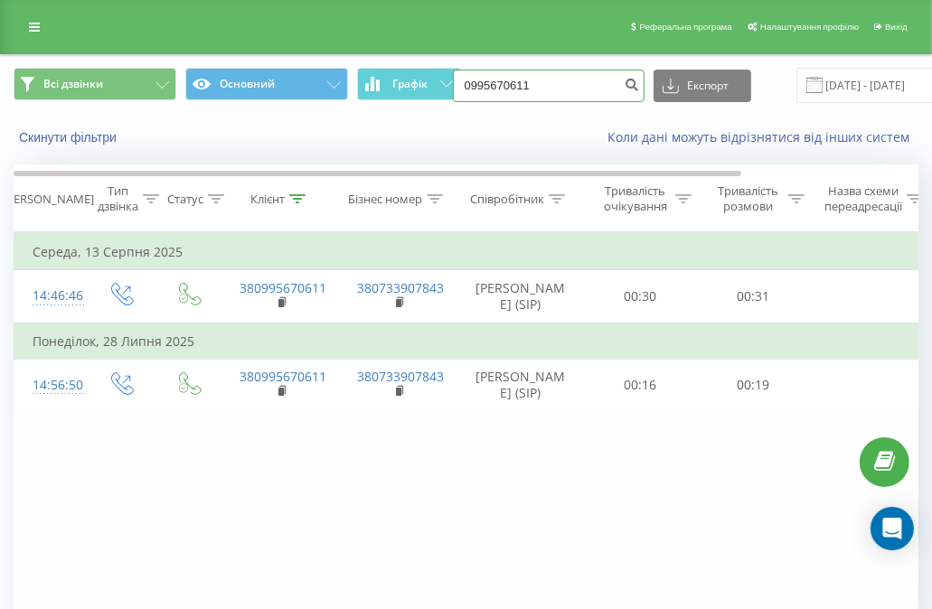
click at [535, 91] on input "0995670611" at bounding box center [549, 86] width 192 height 33
paste input "(096) 434 91 6"
type input "0964349161"
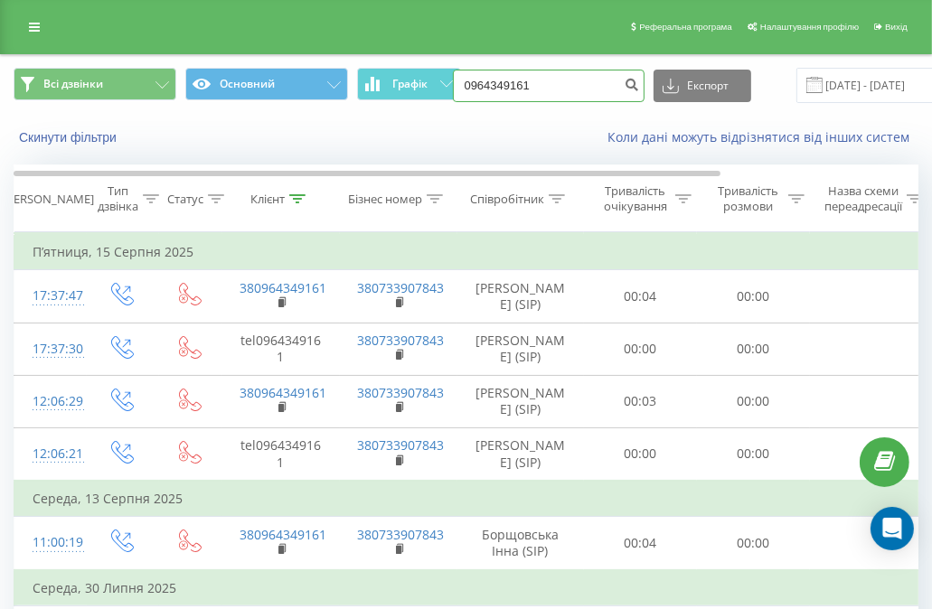
click at [546, 91] on input "0964349161" at bounding box center [549, 86] width 192 height 33
paste input "(097) 786 26 38"
type input "0977862638"
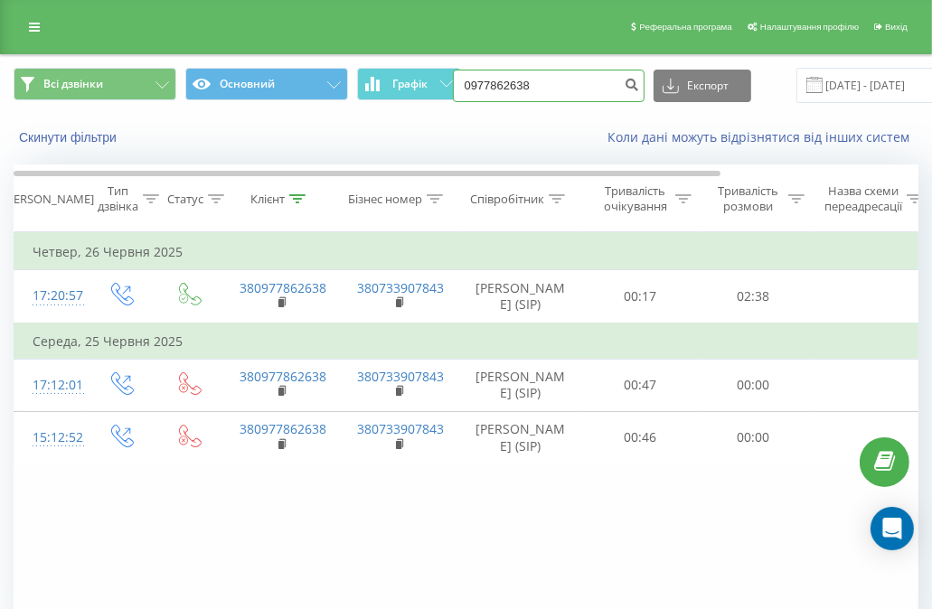
click at [561, 95] on input "0977862638" at bounding box center [549, 86] width 192 height 33
paste input "(050) 270 43 42"
type input "0502704342"
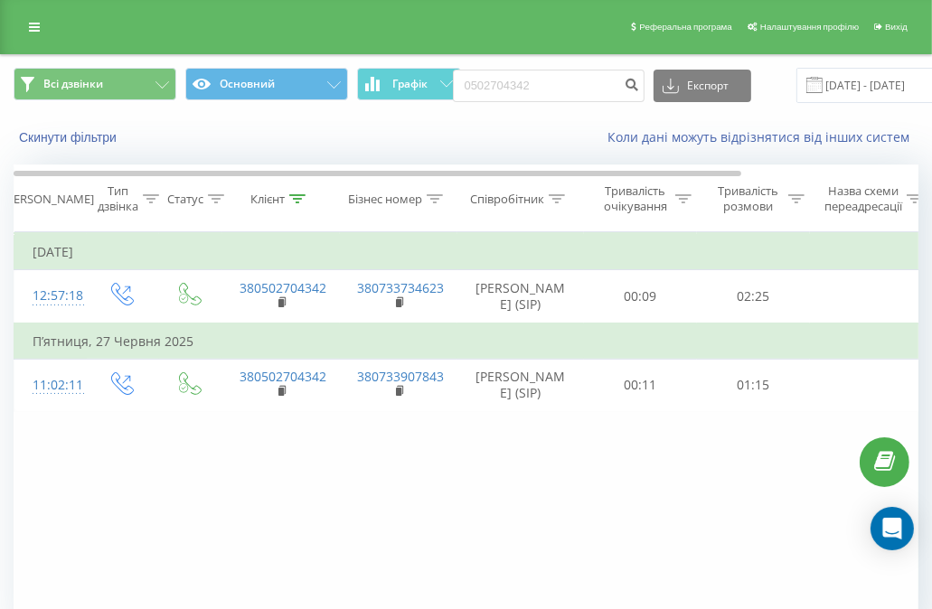
click at [534, 89] on input "0502704342" at bounding box center [549, 86] width 192 height 33
drag, startPoint x: 0, startPoint y: 0, endPoint x: 535, endPoint y: 90, distance: 542.6
click at [535, 90] on input "0502704342" at bounding box center [549, 86] width 192 height 33
type input "0964592156"
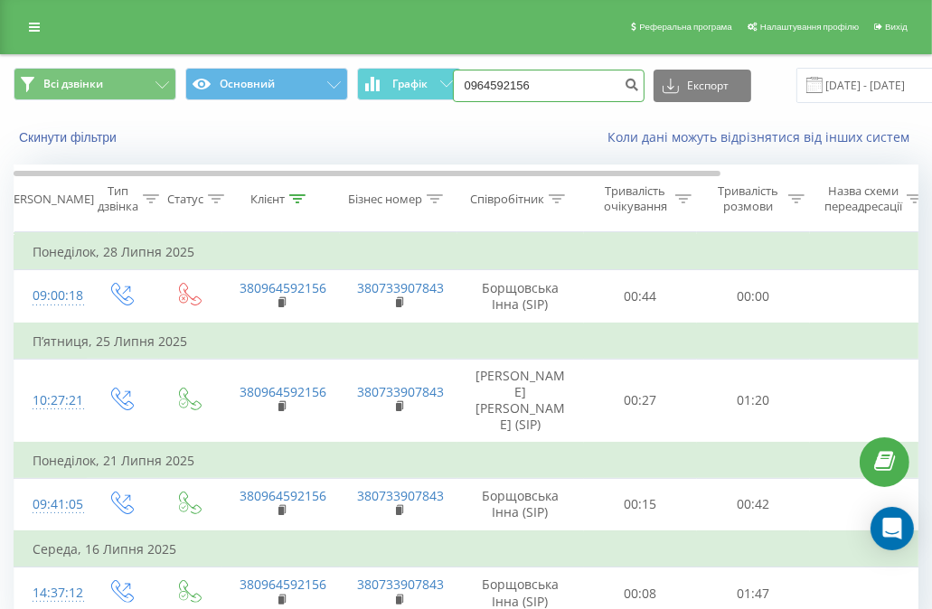
click at [554, 84] on input "0964592156" at bounding box center [549, 86] width 192 height 33
paste input "[PHONE_NUMBER]"
type input "0673233203"
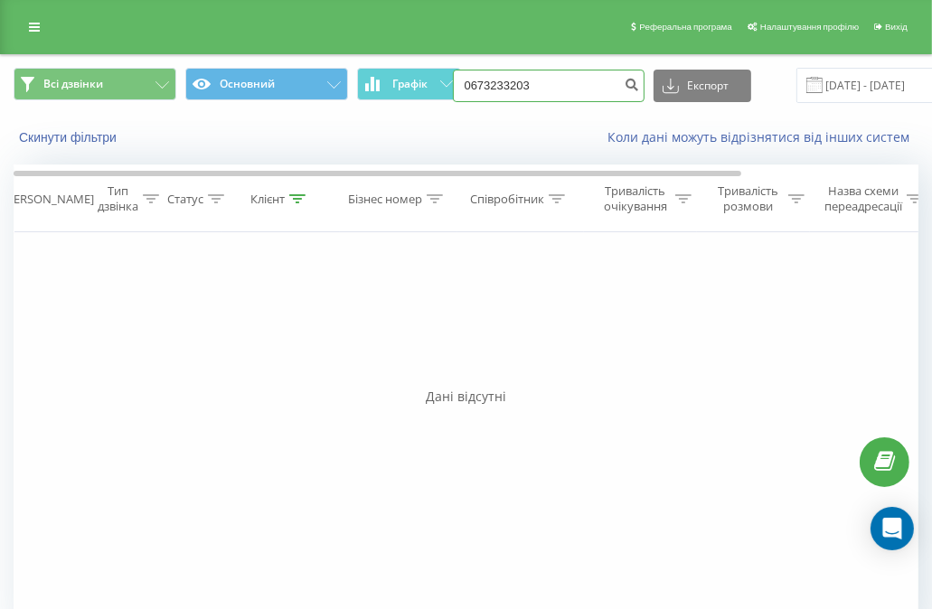
click at [553, 85] on input "0673233203" at bounding box center [549, 86] width 192 height 33
paste input "[PHONE_NUMBER]"
type input "0966963538"
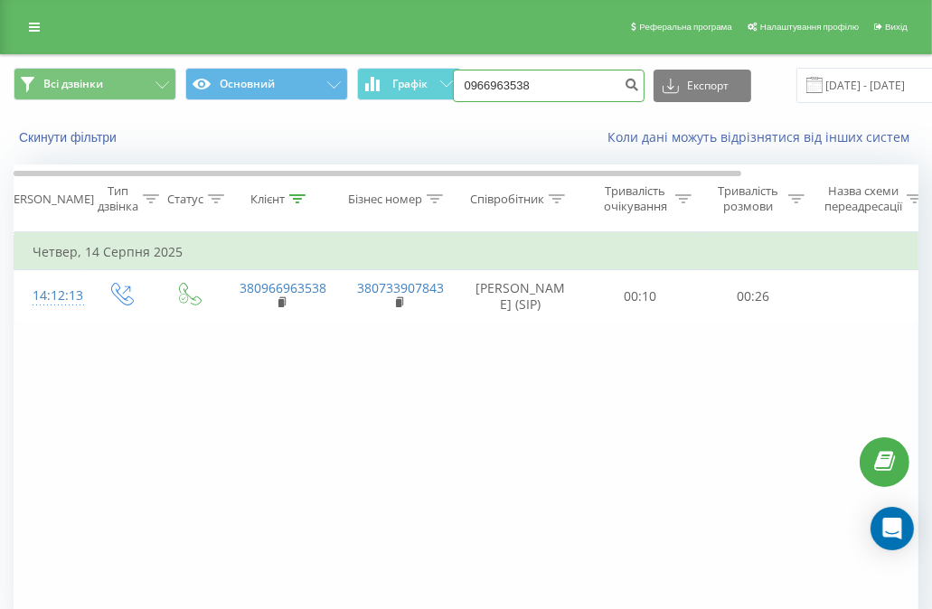
click at [535, 90] on input "0966963538" at bounding box center [549, 86] width 192 height 33
paste input "(097) 905 41 10"
type input "0979054110"
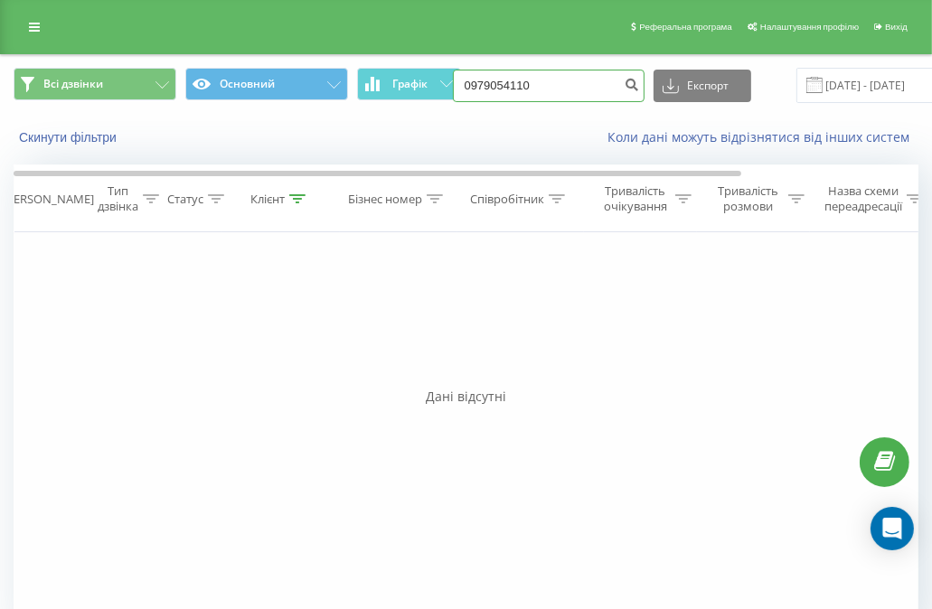
click at [531, 89] on input "0979054110" at bounding box center [549, 86] width 192 height 33
paste input "(050) 182 28 23"
type input "0501822823"
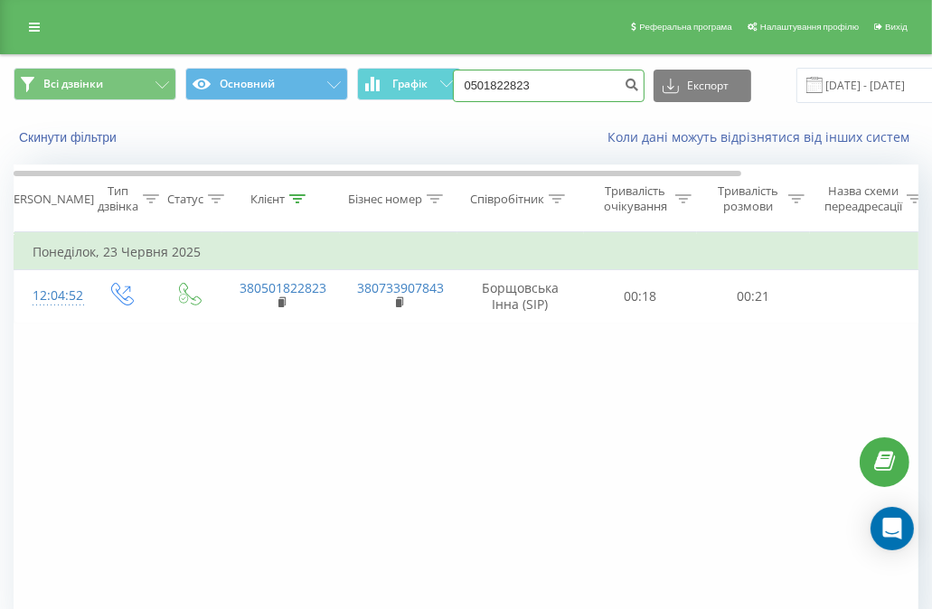
click at [531, 82] on input "0501822823" at bounding box center [549, 86] width 192 height 33
paste input "[PHONE_NUMBER]"
type input "0963695517"
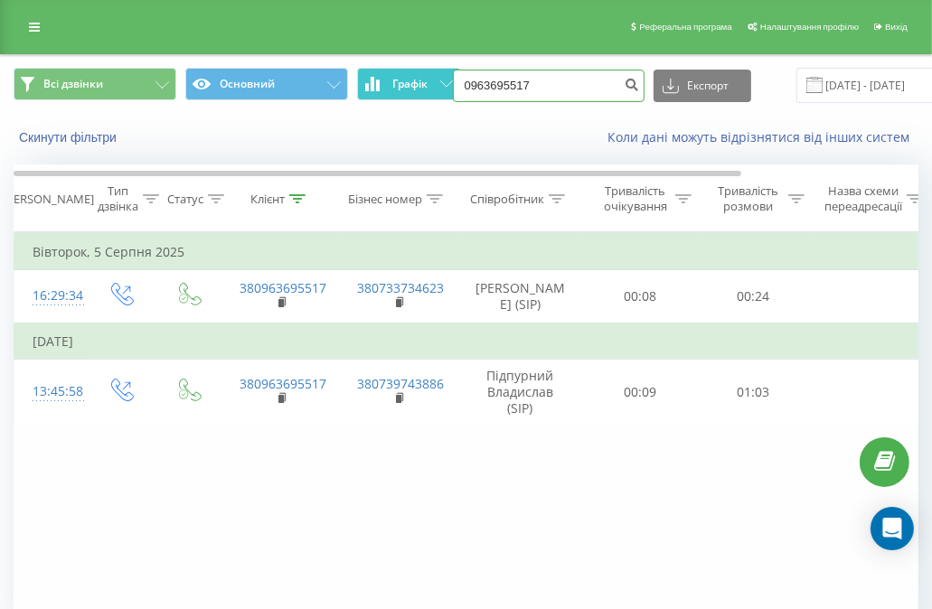
drag, startPoint x: 539, startPoint y: 93, endPoint x: 372, endPoint y: 80, distance: 166.8
click at [372, 80] on div "Всі дзвінки Основний Графік 0963695517 Експорт .csv .xls .xlsx 19.05.2025 - 19.…" at bounding box center [466, 85] width 905 height 35
paste input "(050) 973 40 3"
type input "0509734037"
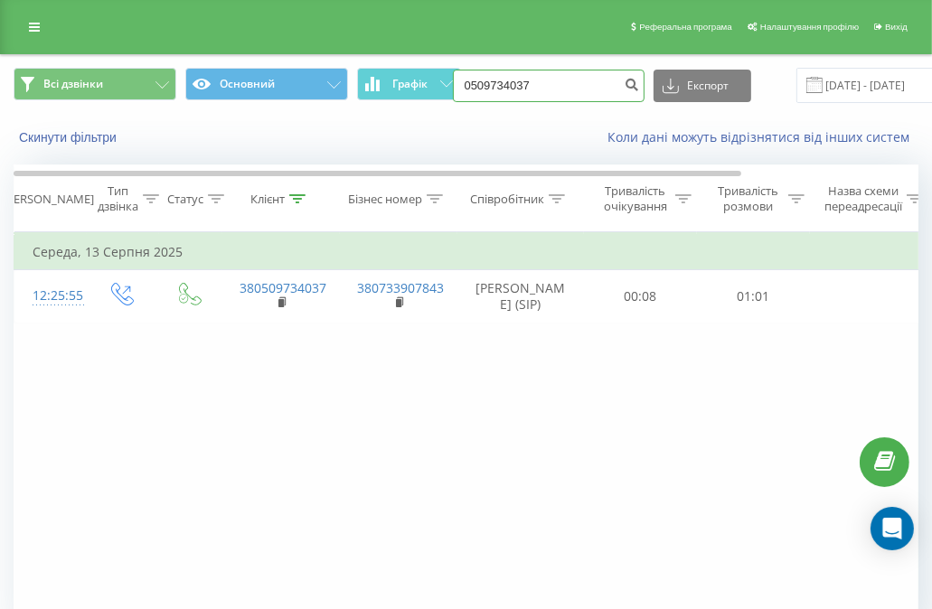
click at [558, 92] on input "0509734037" at bounding box center [549, 86] width 192 height 33
paste input "(096) 191 97 38"
type input "0961919738"
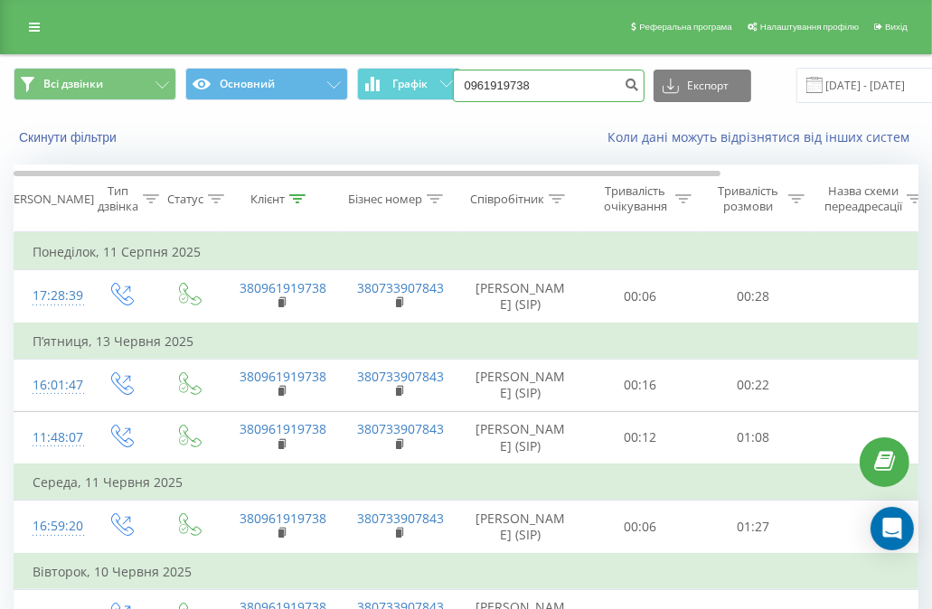
click at [575, 95] on input "0961919738" at bounding box center [549, 86] width 192 height 33
paste input "(093) 381 38"
type input "0933813838"
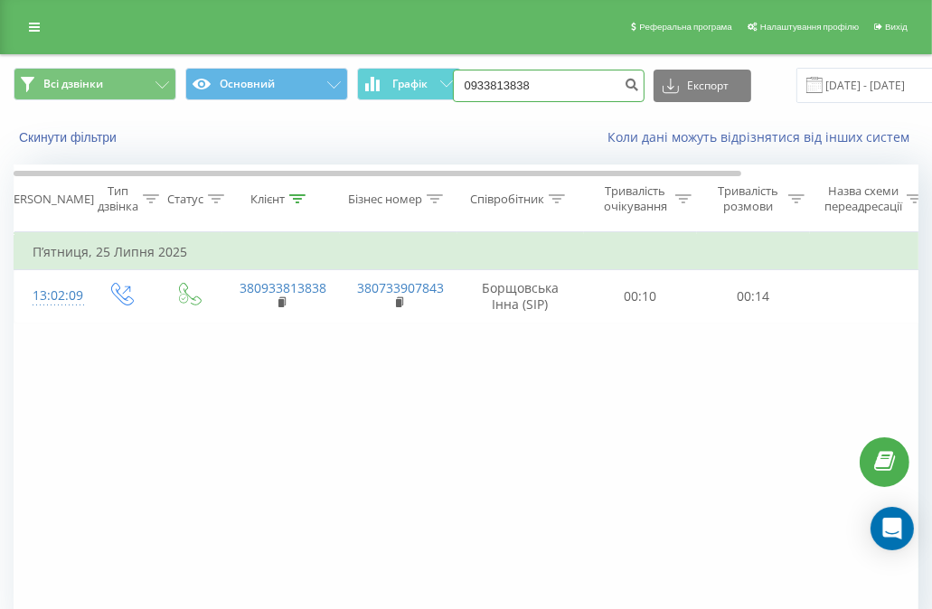
click at [569, 87] on input "0933813838" at bounding box center [549, 86] width 192 height 33
paste input "(097) 382 08 04"
type input "0973820804"
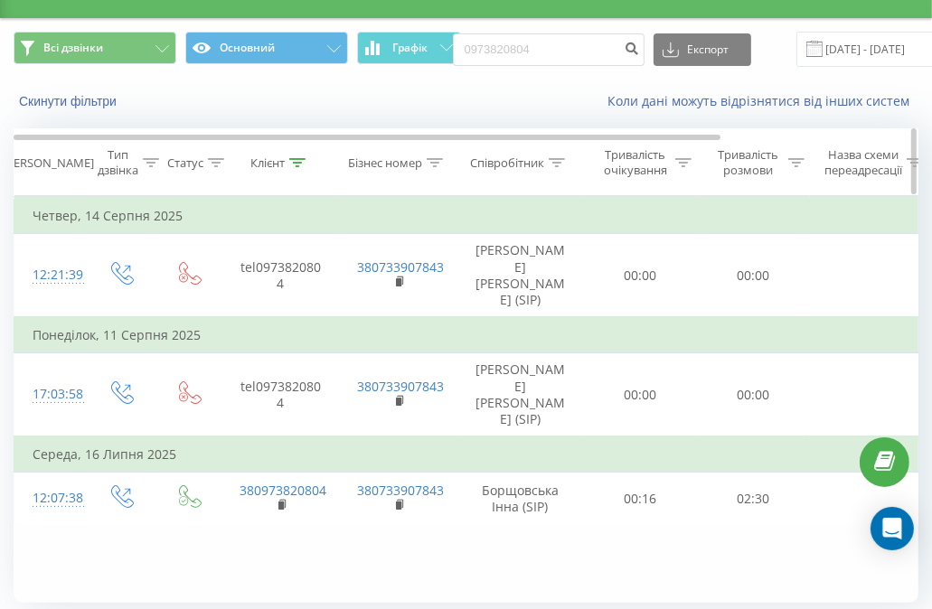
scroll to position [7, 0]
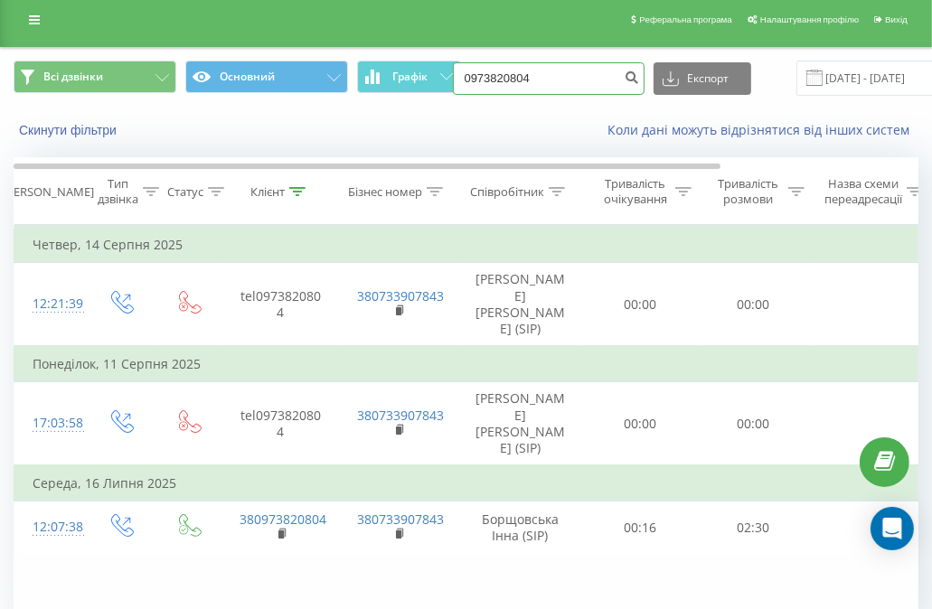
click at [540, 85] on input "0973820804" at bounding box center [549, 78] width 192 height 33
paste input "(099) 797 72 8"
type input "0997977284"
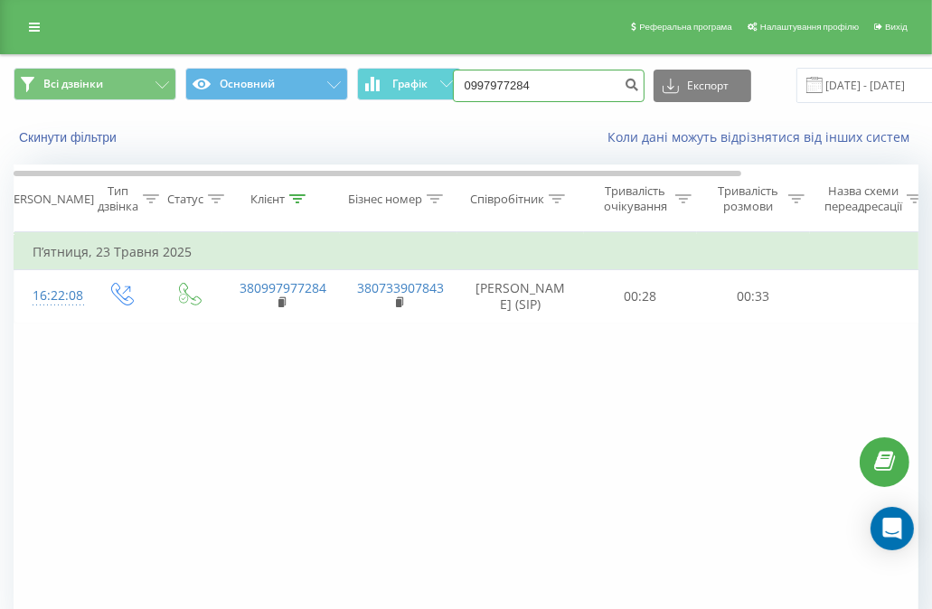
click at [550, 81] on input "0997977284" at bounding box center [549, 86] width 192 height 33
paste input "(098) 411 06 47"
type input "0984110647"
